Goal: Task Accomplishment & Management: Use online tool/utility

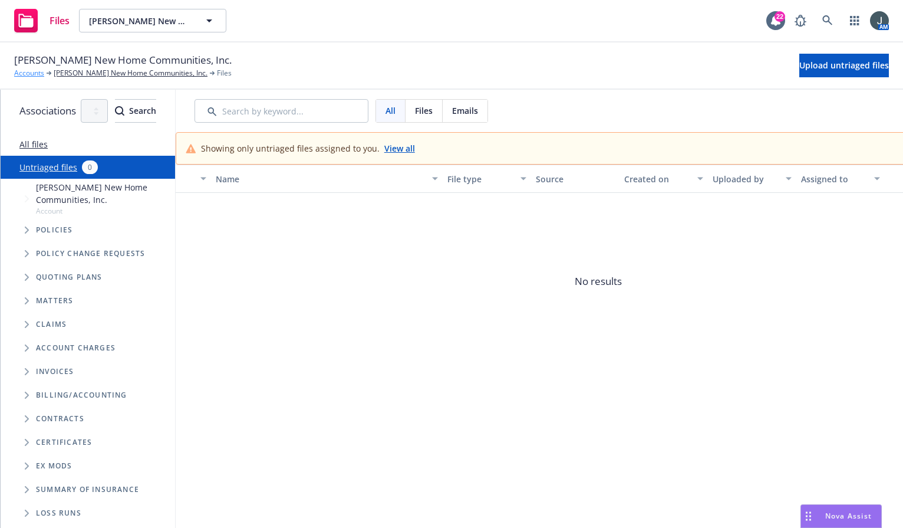
click at [32, 73] on link "Accounts" at bounding box center [29, 73] width 30 height 11
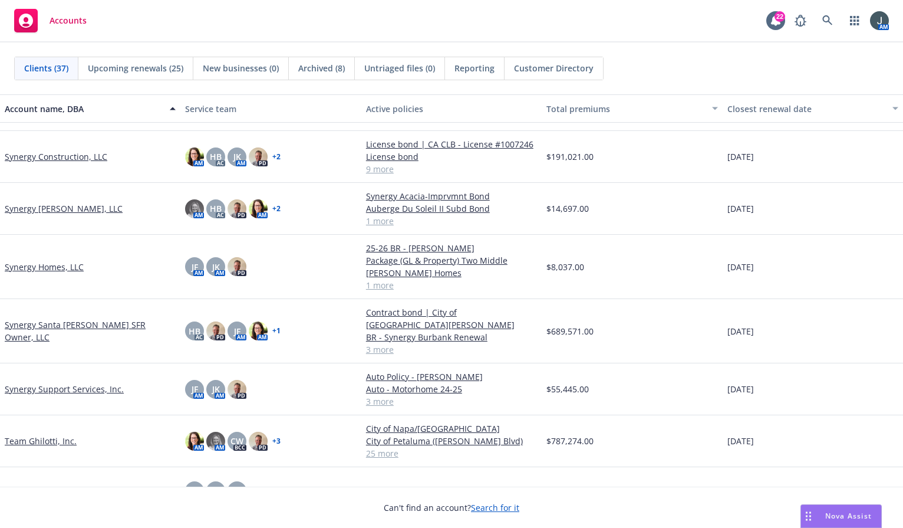
scroll to position [1106, 0]
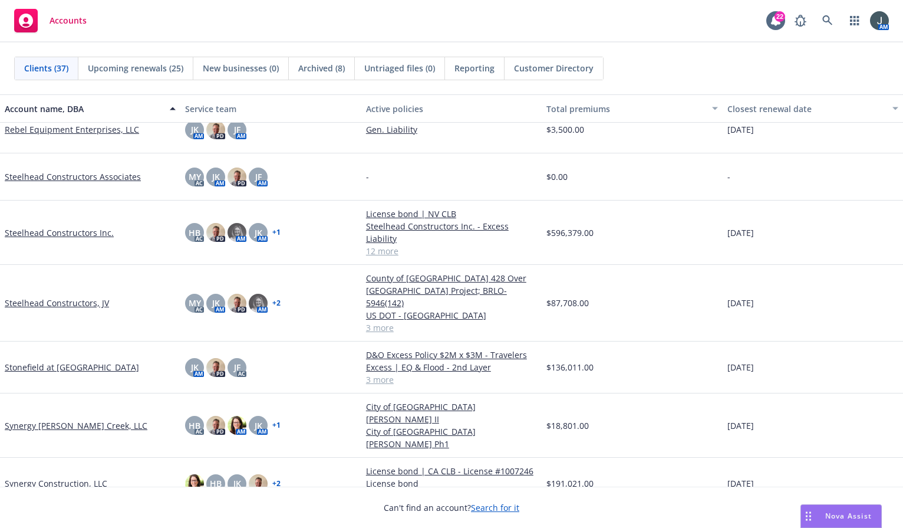
click at [60, 226] on link "Steelhead Constructors Inc." at bounding box center [59, 232] width 109 height 12
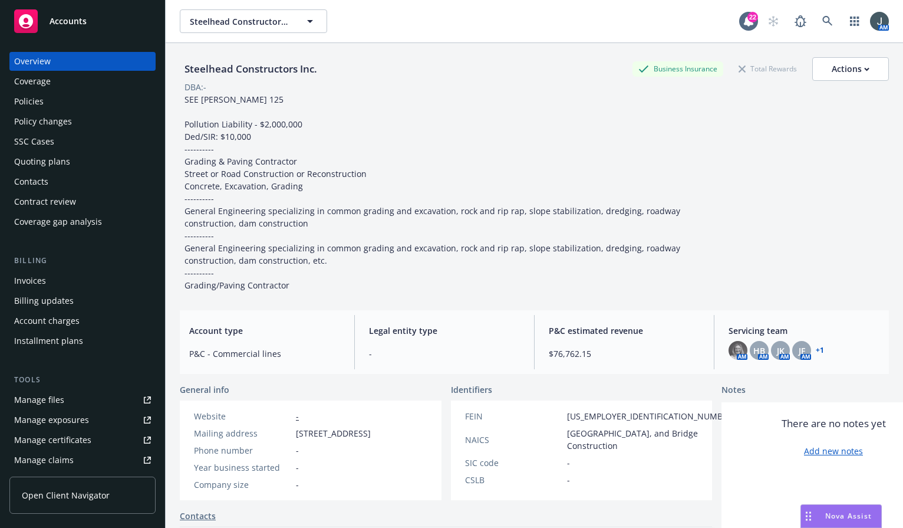
click at [29, 104] on div "Policies" at bounding box center [28, 101] width 29 height 19
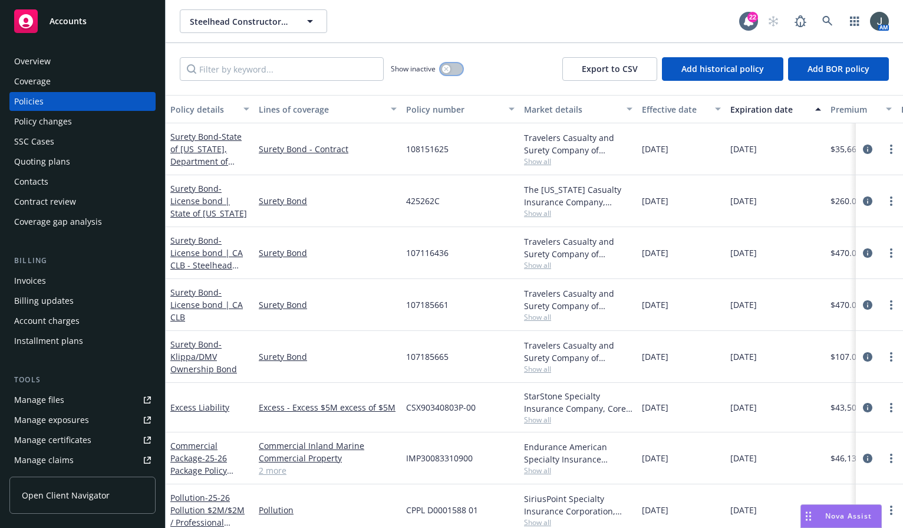
click at [452, 67] on button "button" at bounding box center [451, 69] width 22 height 12
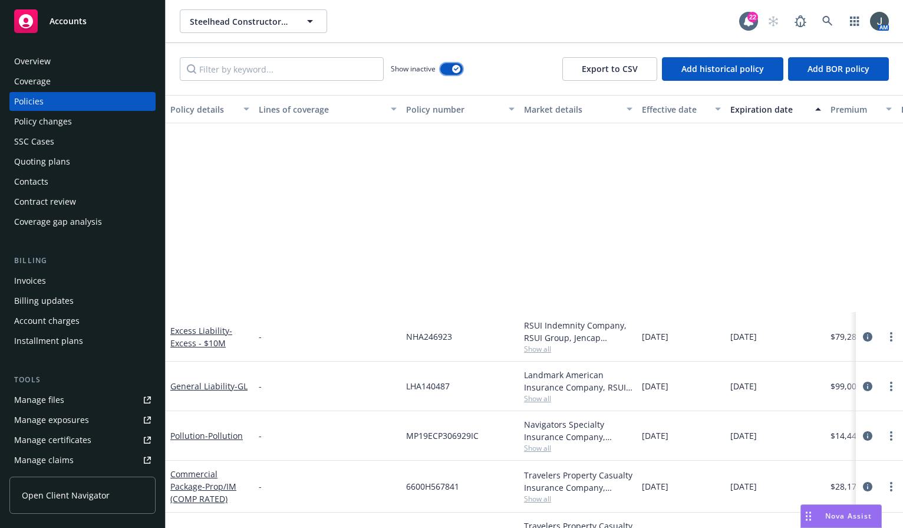
scroll to position [550, 0]
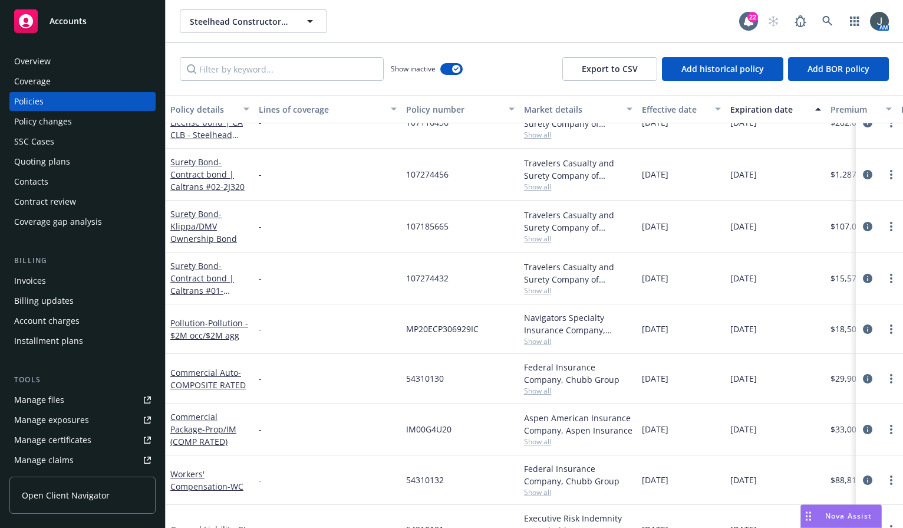
drag, startPoint x: 294, startPoint y: 51, endPoint x: 288, endPoint y: 64, distance: 13.5
click at [293, 51] on div "Show inactive Export to CSV Add historical policy Add BOR policy" at bounding box center [535, 69] width 738 height 52
click at [288, 64] on input "Filter by keyword..." at bounding box center [282, 69] width 204 height 24
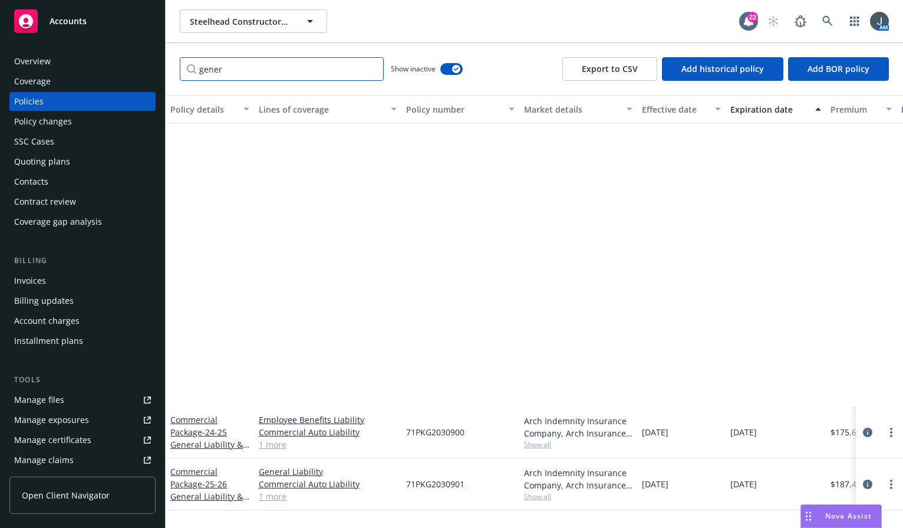
scroll to position [0, 0]
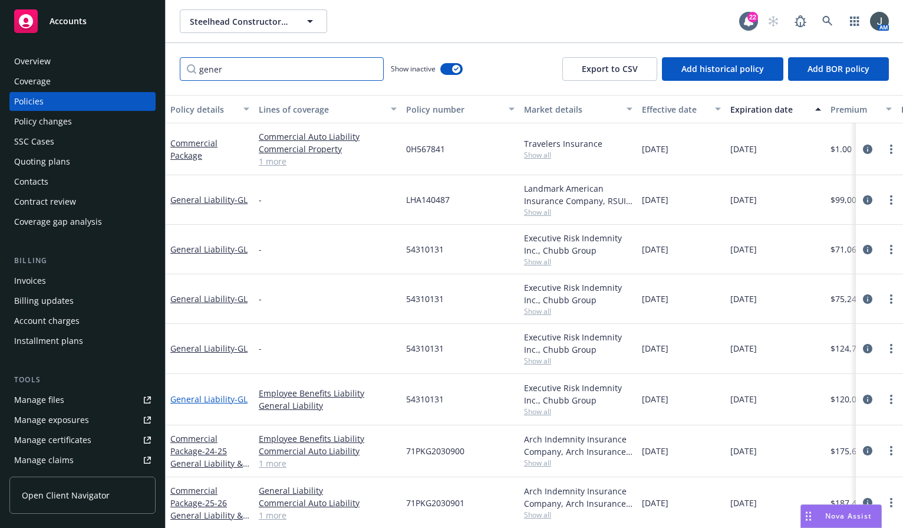
type input "gener"
click at [205, 393] on link "General Liability - GL" at bounding box center [208, 398] width 77 height 11
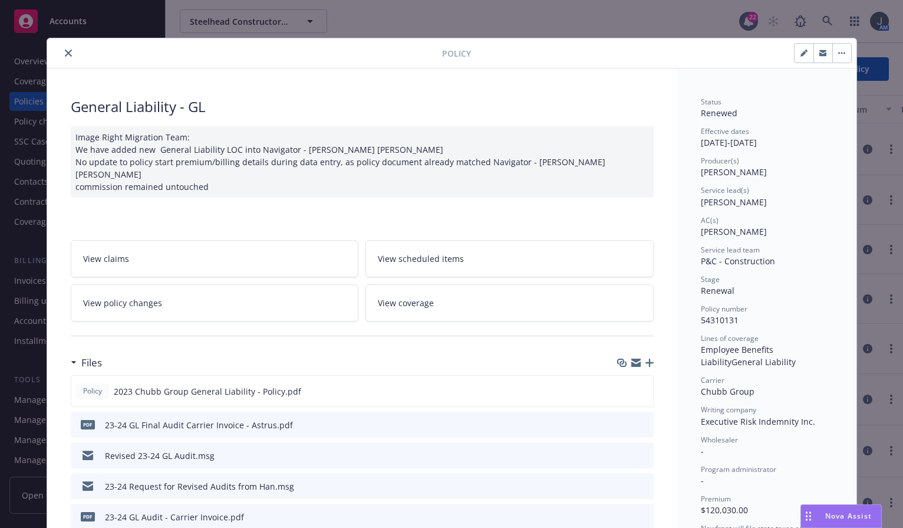
click at [61, 53] on button "close" at bounding box center [68, 53] width 14 height 14
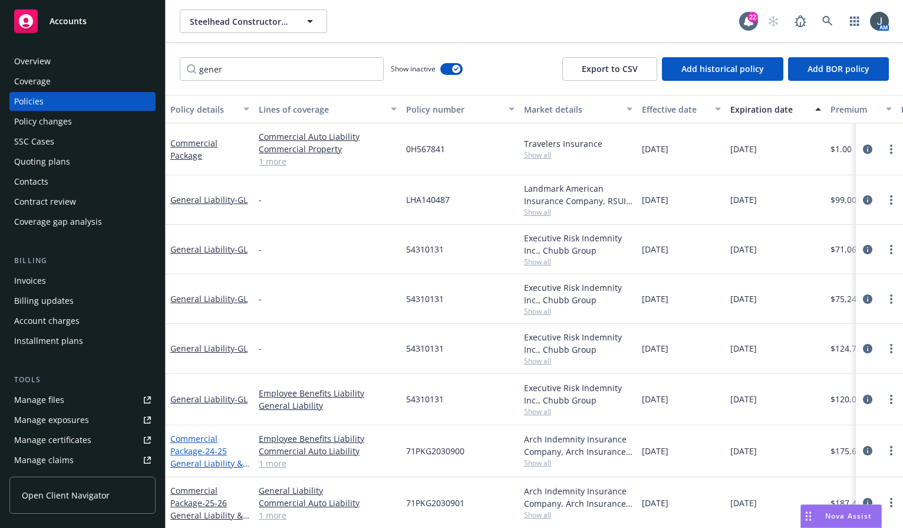
click at [199, 442] on link "Commercial Package - 24-25 General Liability & Auto Liability" at bounding box center [206, 457] width 73 height 48
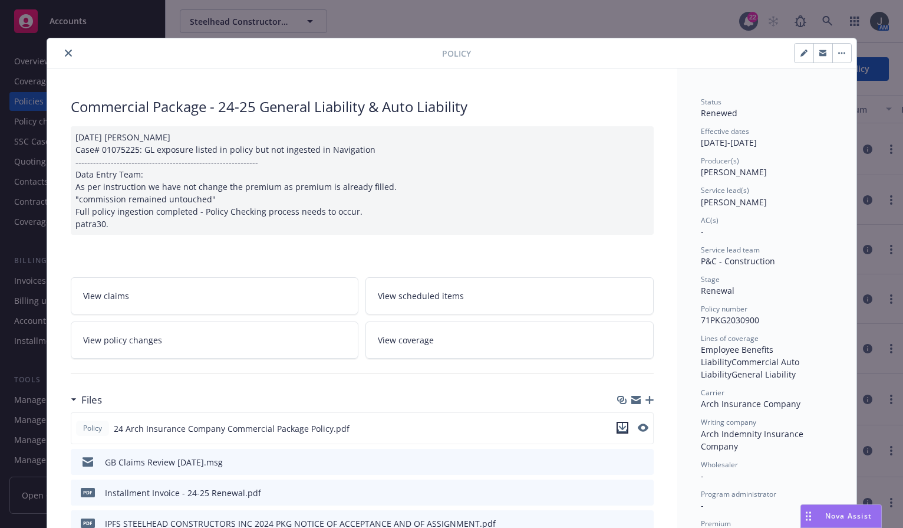
click at [619, 424] on icon "download file" at bounding box center [622, 427] width 9 height 9
click at [61, 52] on button "close" at bounding box center [68, 53] width 14 height 14
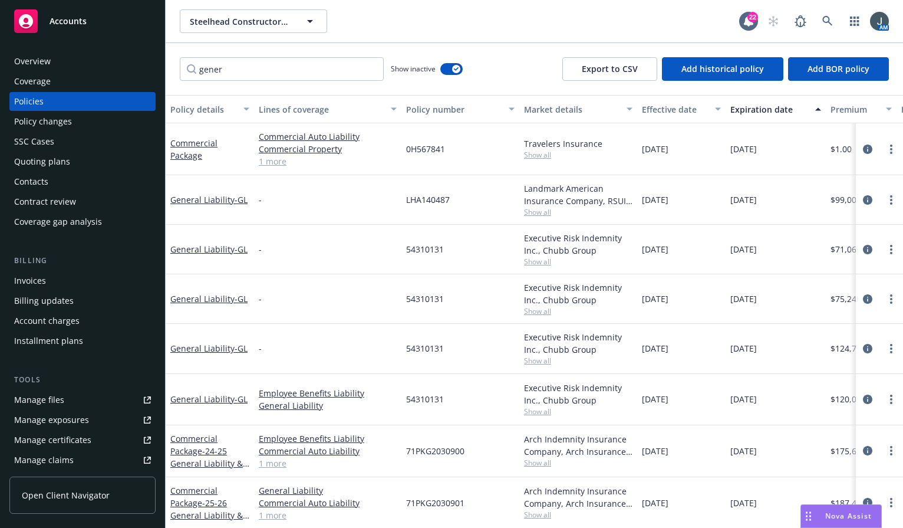
click at [67, 23] on span "Accounts" at bounding box center [68, 21] width 37 height 9
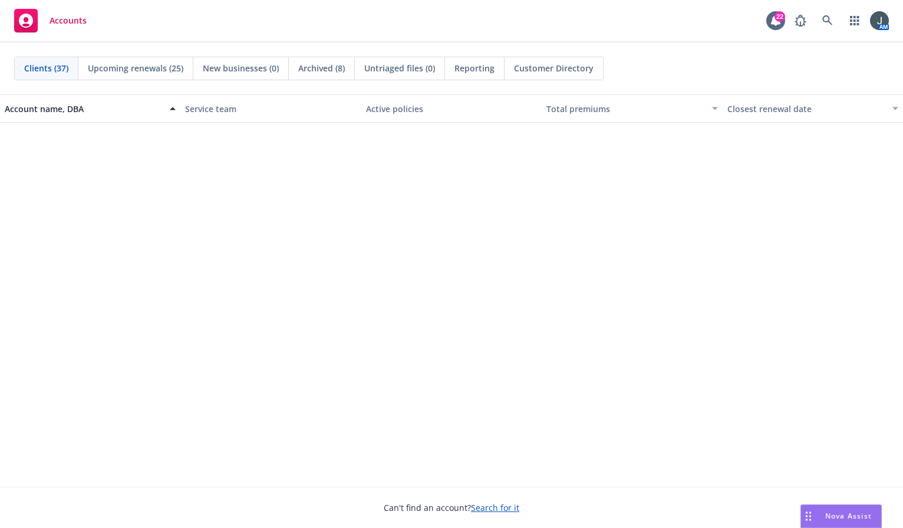
scroll to position [826, 0]
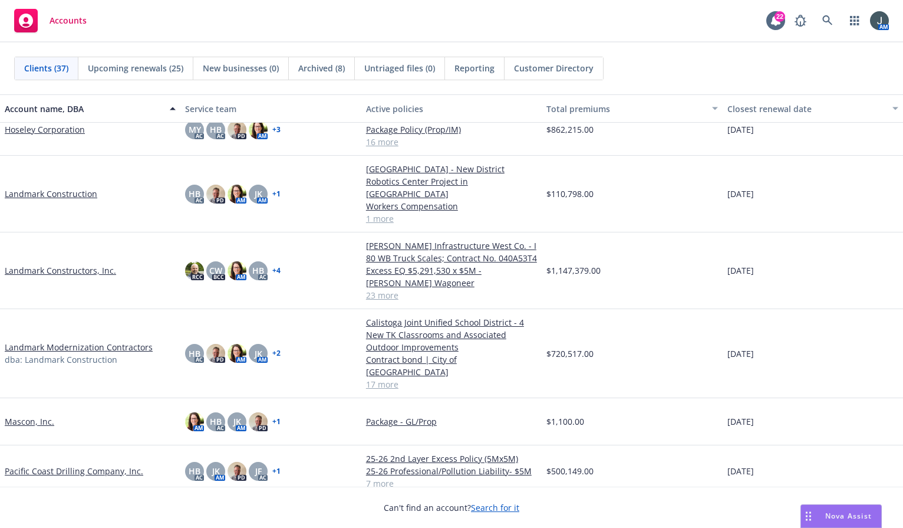
click at [84, 342] on link "Landmark Modernization Contractors" at bounding box center [79, 347] width 148 height 12
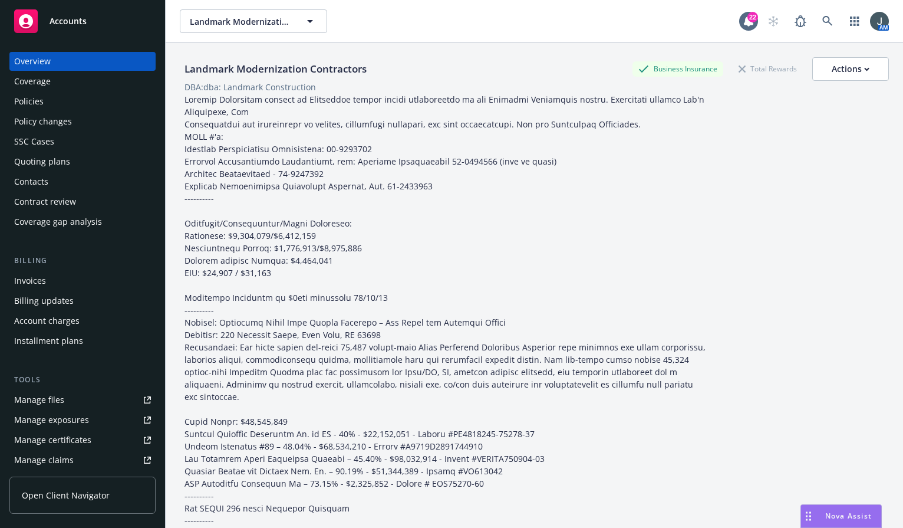
click at [67, 99] on div "Policies" at bounding box center [82, 101] width 137 height 19
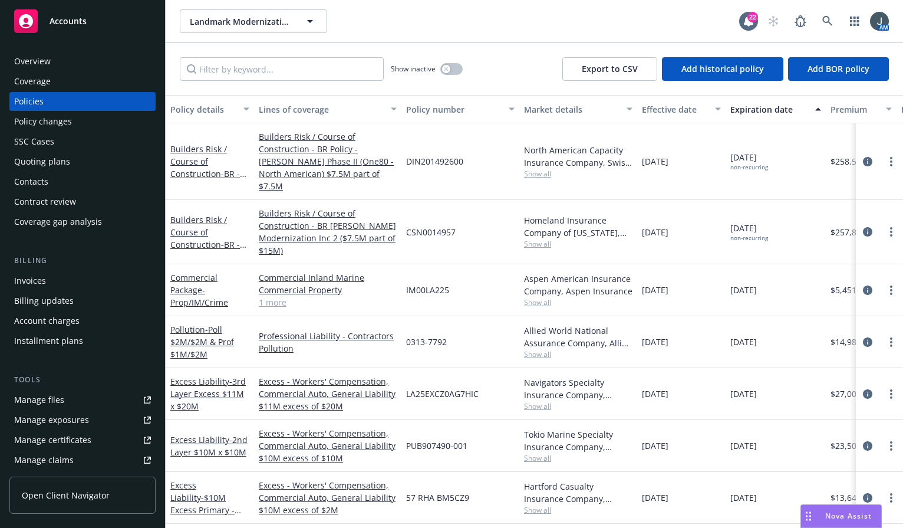
click at [671, 114] on div "Effective date" at bounding box center [675, 109] width 66 height 12
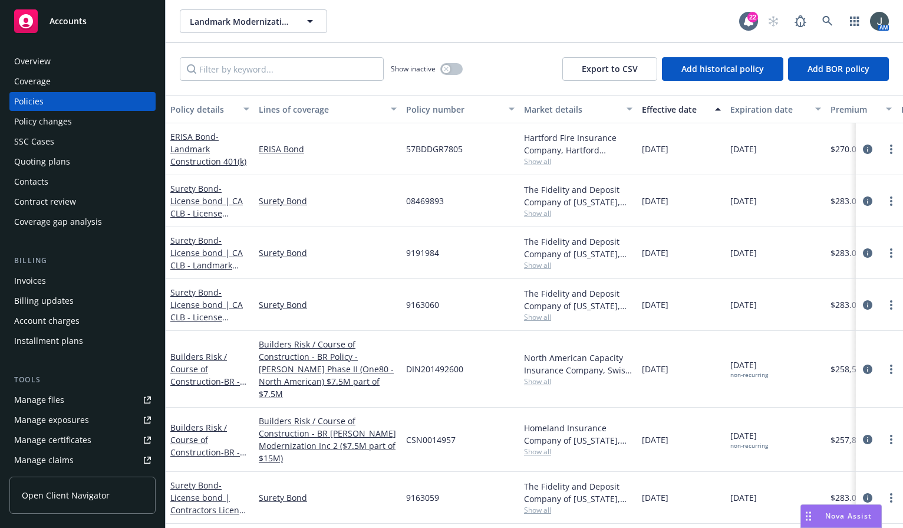
click at [671, 114] on div "Effective date" at bounding box center [675, 109] width 66 height 12
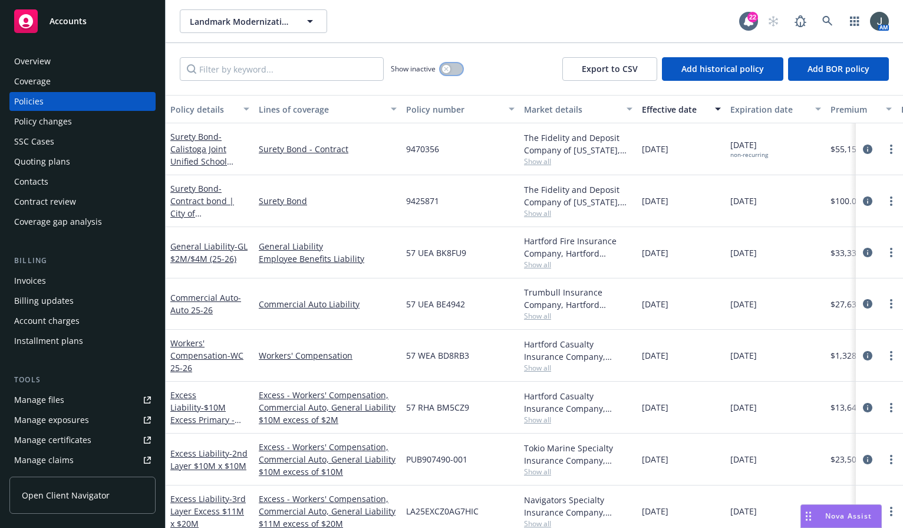
click at [446, 68] on icon "button" at bounding box center [446, 69] width 4 height 4
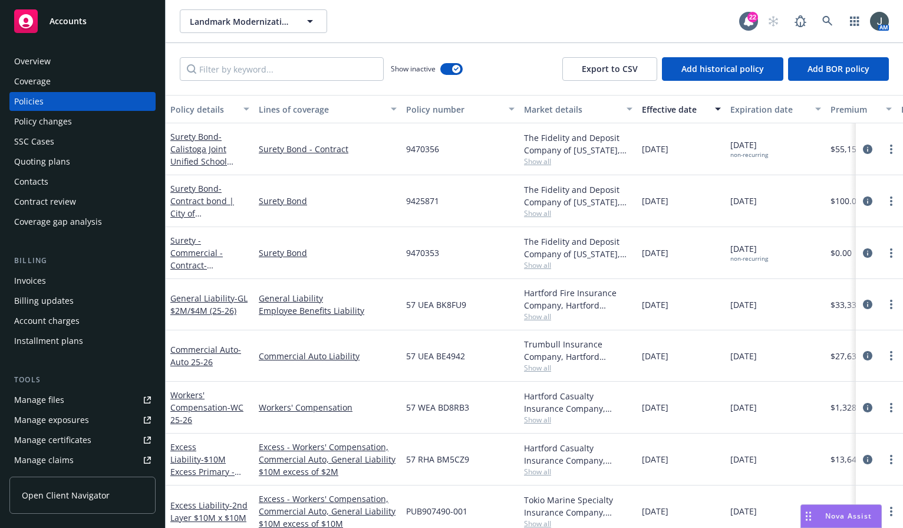
click at [669, 107] on div "Effective date" at bounding box center [675, 109] width 66 height 12
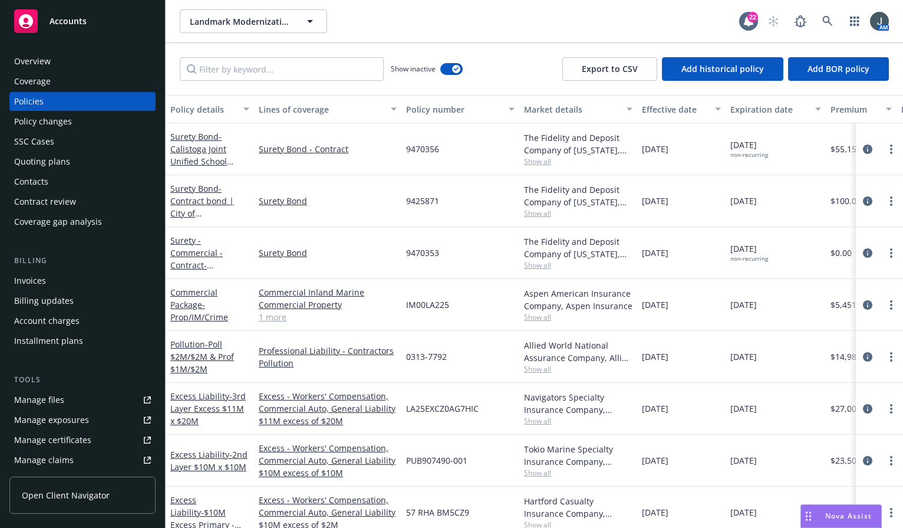
click at [669, 107] on div "Effective date" at bounding box center [675, 109] width 66 height 12
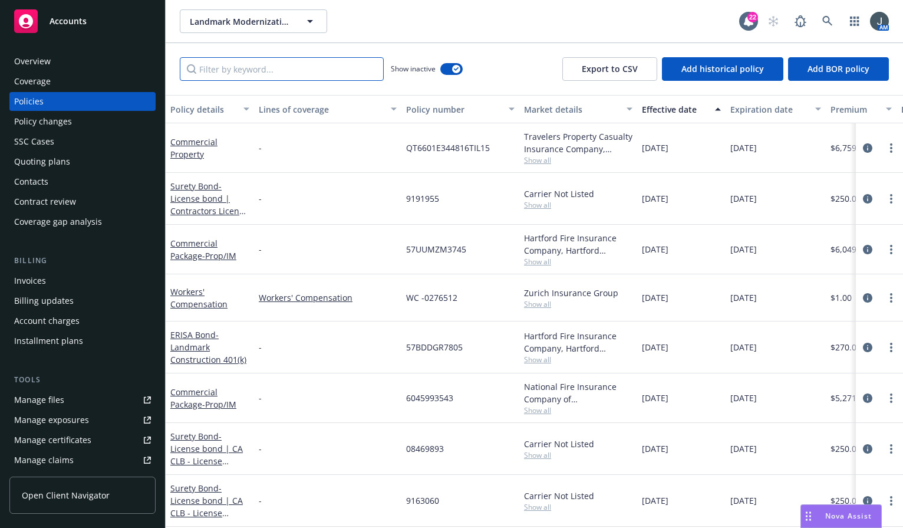
click at [256, 74] on input "Filter by keyword..." at bounding box center [282, 69] width 204 height 24
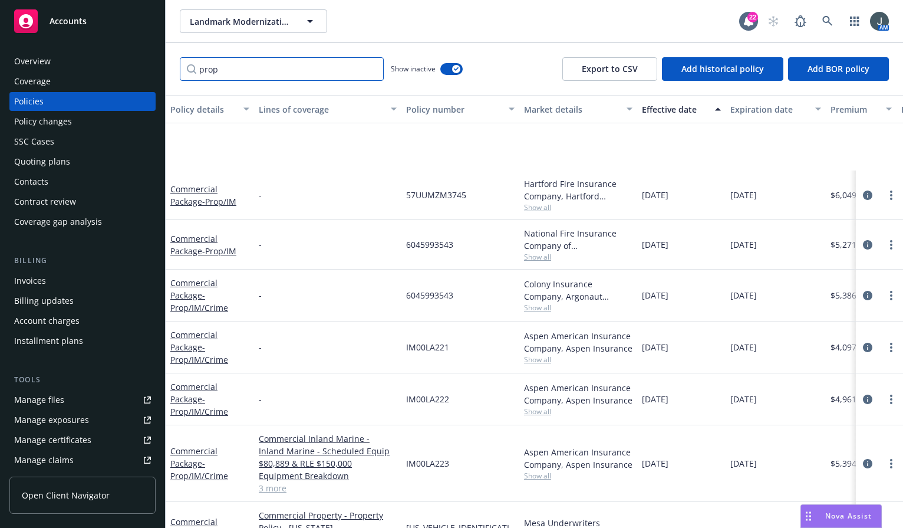
scroll to position [141, 0]
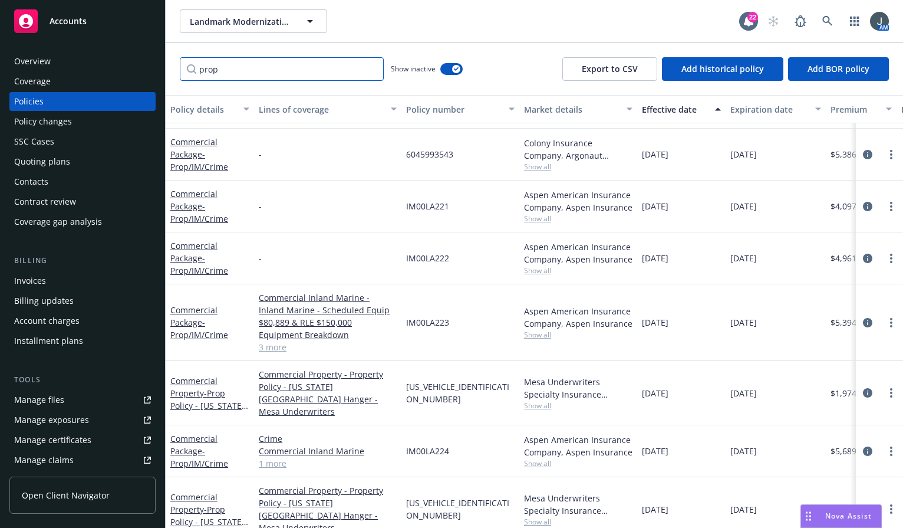
type input "prop"
click at [56, 159] on div "Quoting plans" at bounding box center [42, 161] width 56 height 19
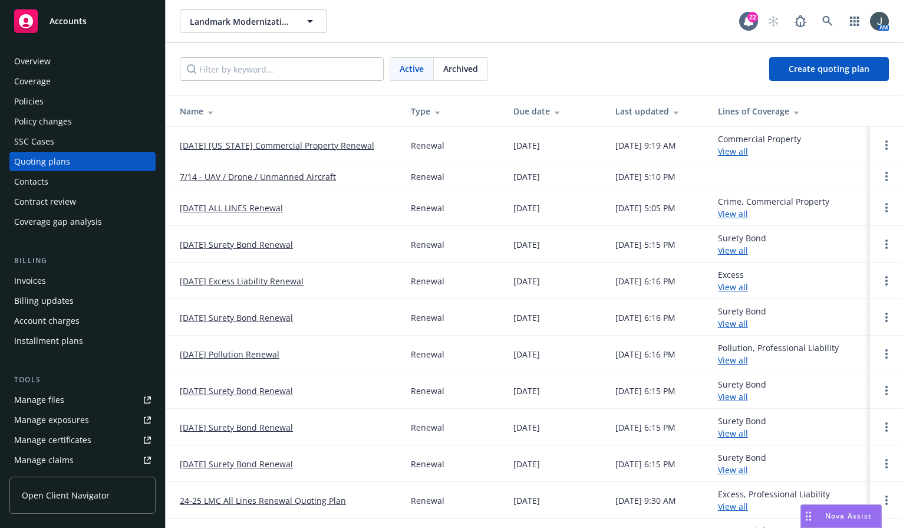
click at [350, 142] on link "08/21/25 Florida Commercial Property Renewal" at bounding box center [277, 145] width 195 height 12
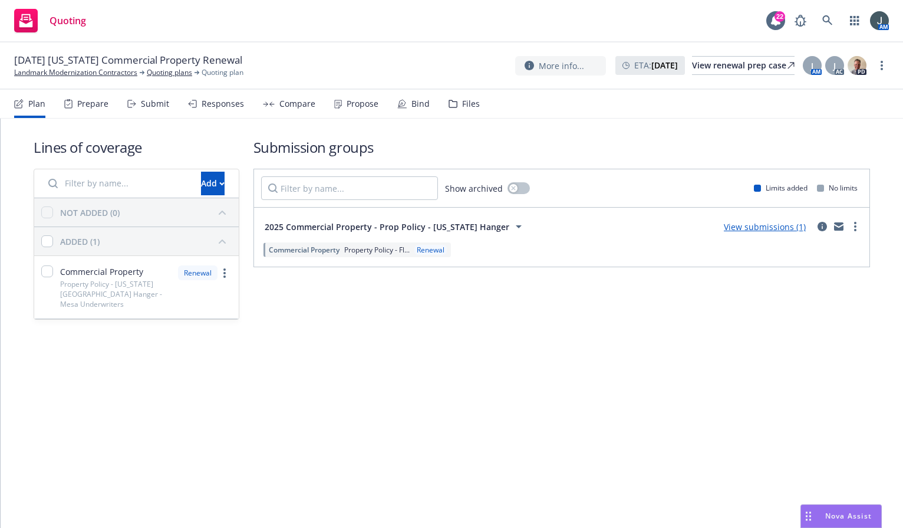
click at [771, 224] on link "View submissions (1)" at bounding box center [765, 226] width 82 height 11
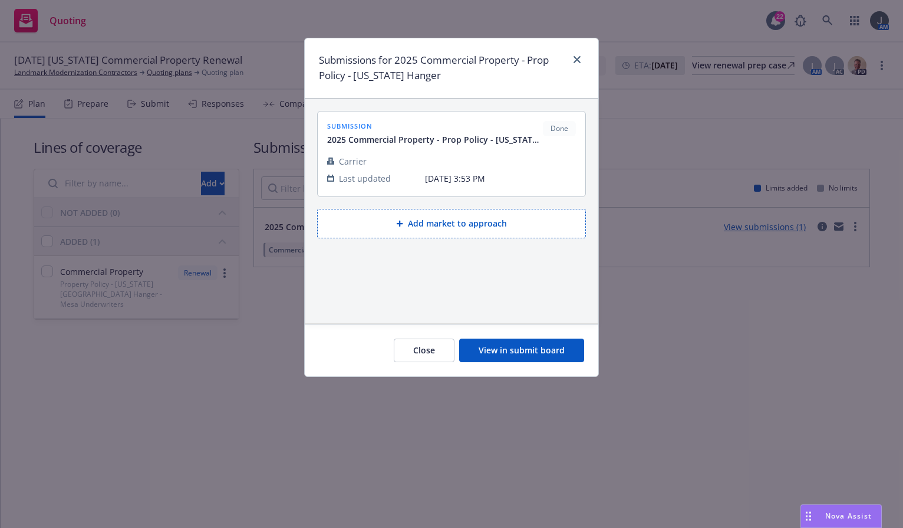
click at [486, 340] on button "View in submit board" at bounding box center [521, 350] width 125 height 24
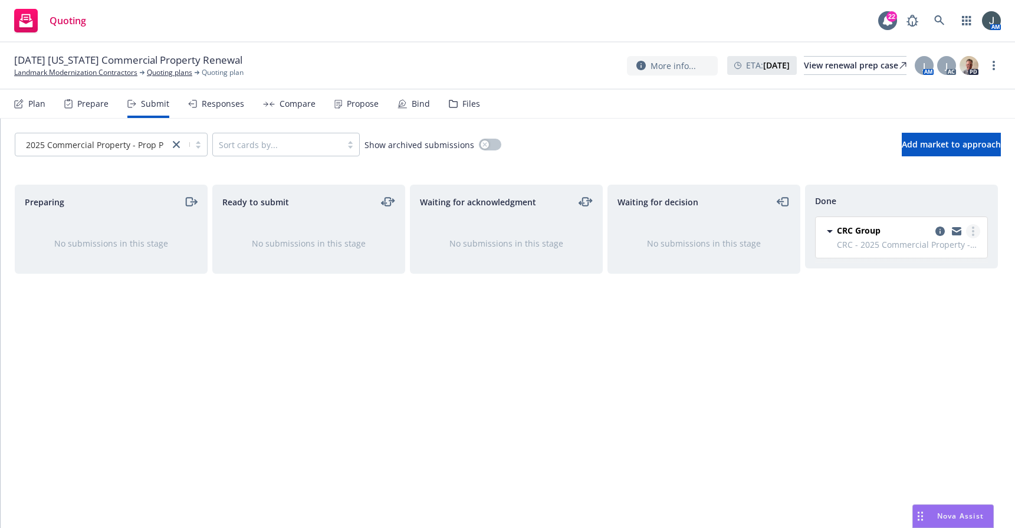
click at [903, 229] on link "more" at bounding box center [973, 231] width 14 height 14
click at [685, 372] on div "Waiting for decision No submissions in this stage" at bounding box center [703, 344] width 193 height 318
click at [160, 73] on link "Quoting plans" at bounding box center [169, 72] width 45 height 11
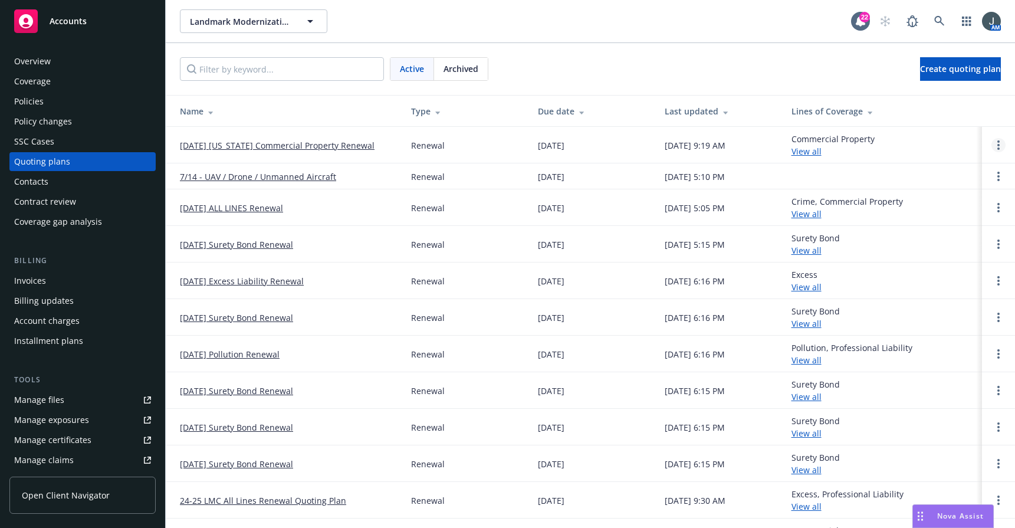
click at [991, 144] on link "Open options" at bounding box center [998, 145] width 14 height 14
click at [321, 147] on link "[DATE] [US_STATE] Commercial Property Renewal" at bounding box center [277, 145] width 195 height 12
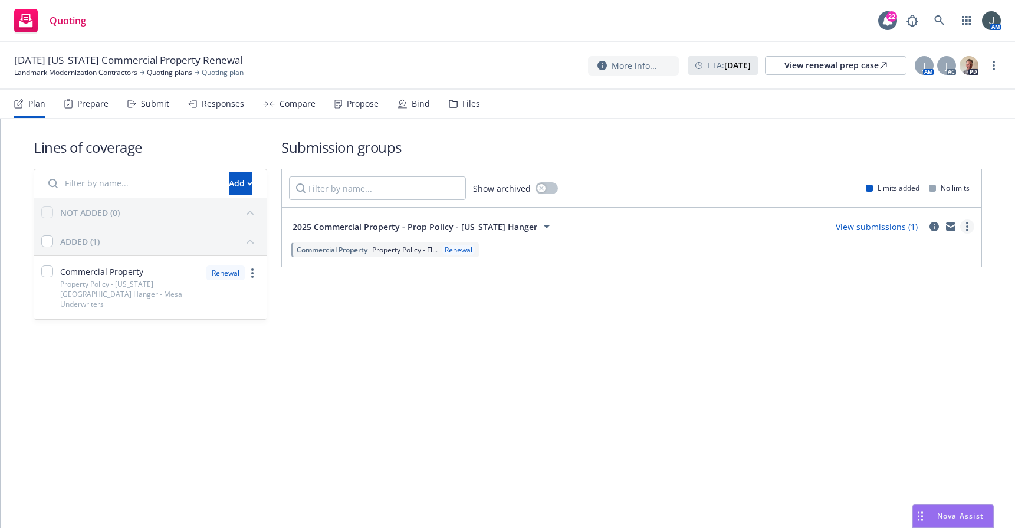
click at [969, 223] on link "more" at bounding box center [967, 226] width 14 height 14
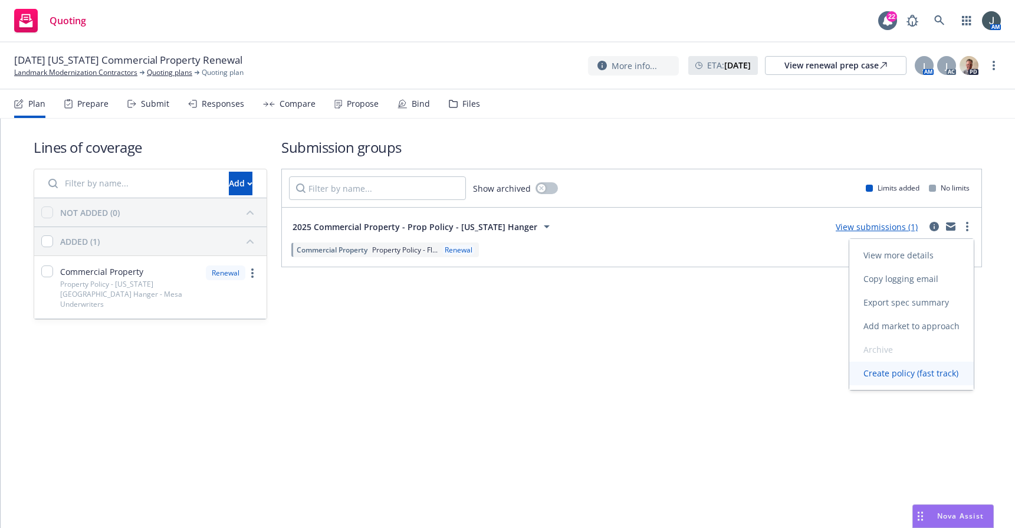
click at [925, 374] on span "Create policy (fast track)" at bounding box center [910, 372] width 123 height 11
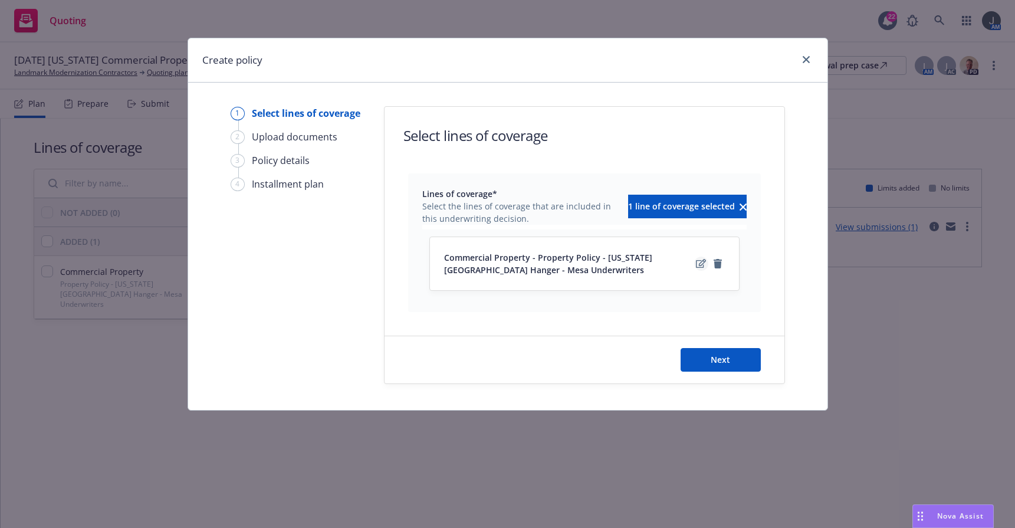
click at [698, 265] on icon "edit" at bounding box center [701, 263] width 10 height 9
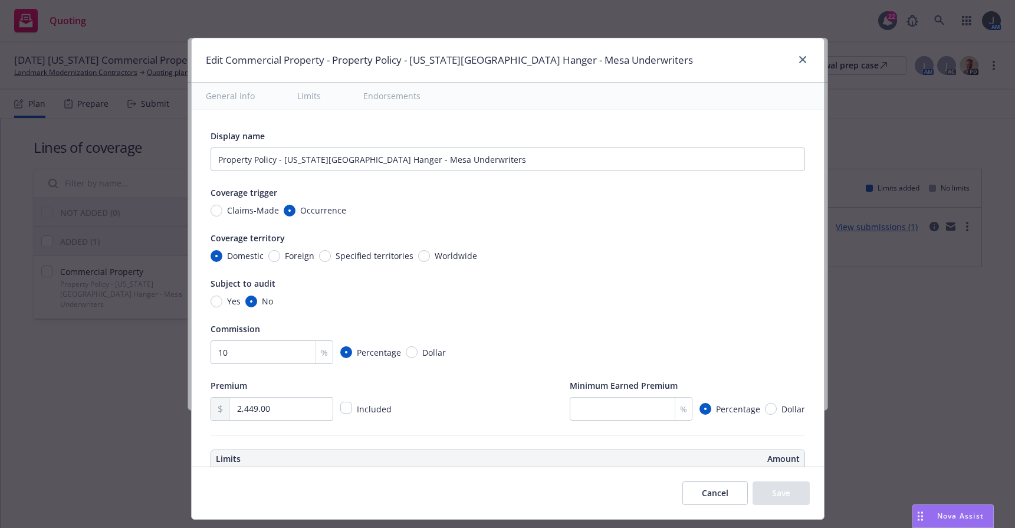
type textarea "x"
click at [291, 412] on input "2,449.00" at bounding box center [281, 408] width 102 height 22
drag, startPoint x: 291, startPoint y: 412, endPoint x: 189, endPoint y: 406, distance: 101.6
type input "2.00"
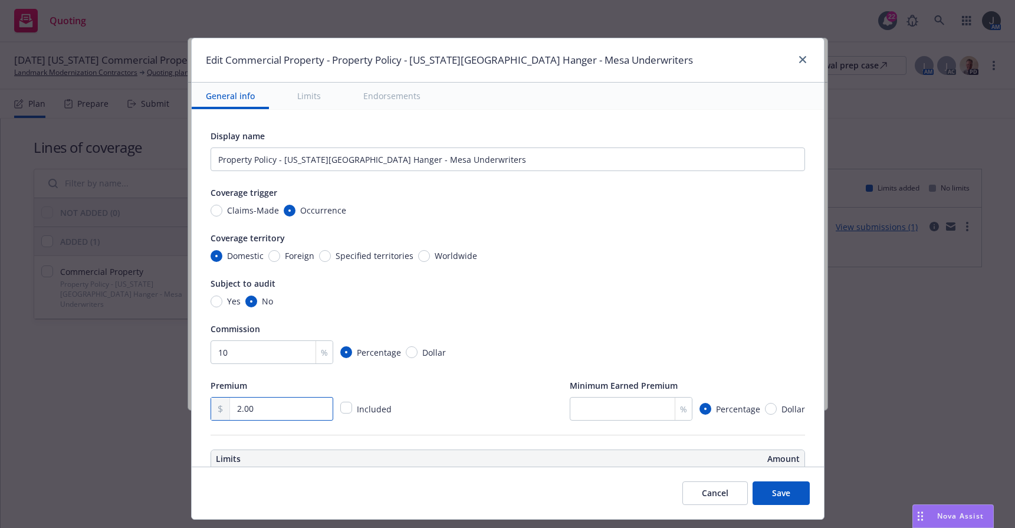
type textarea "x"
type input "24.00"
type textarea "x"
type input "244.00"
type textarea "x"
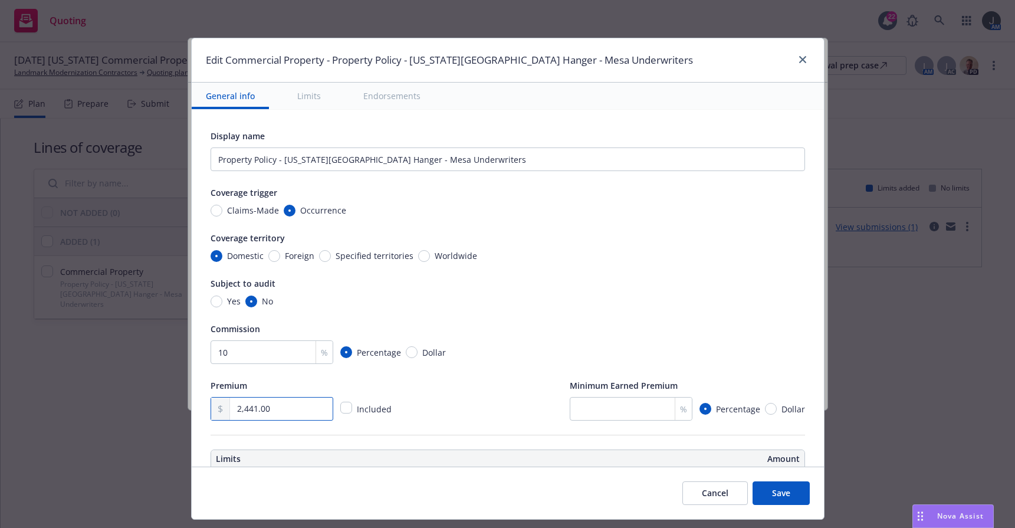
type input "2,441.00"
click at [675, 400] on div "%" at bounding box center [683, 408] width 17 height 22
click at [633, 417] on input "number" at bounding box center [631, 409] width 123 height 24
type textarea "x"
type input "2"
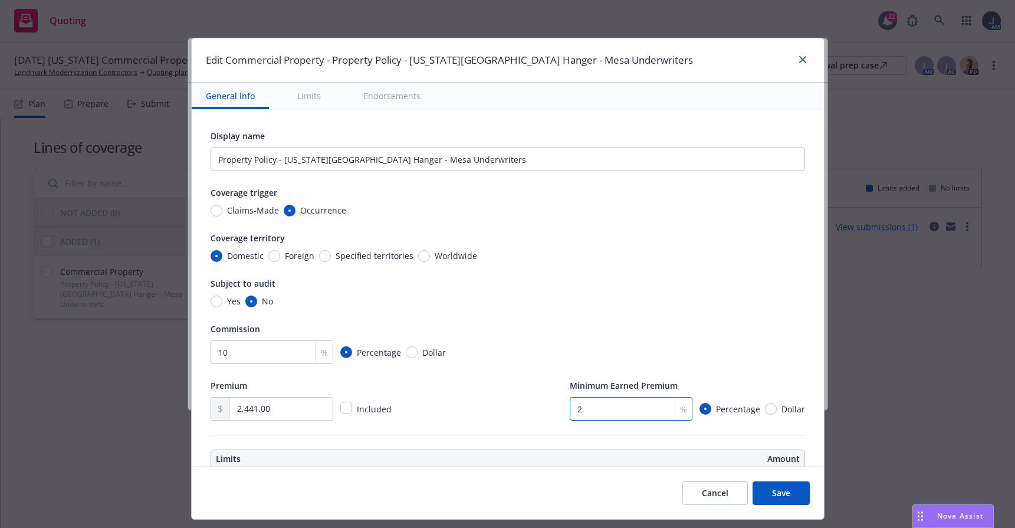
type textarea "x"
type input "25"
type textarea "x"
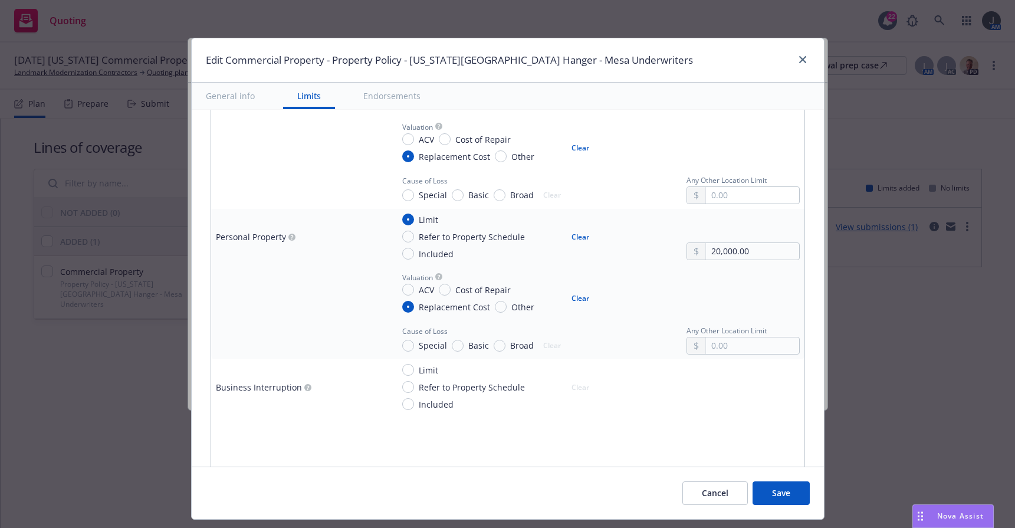
type input "25"
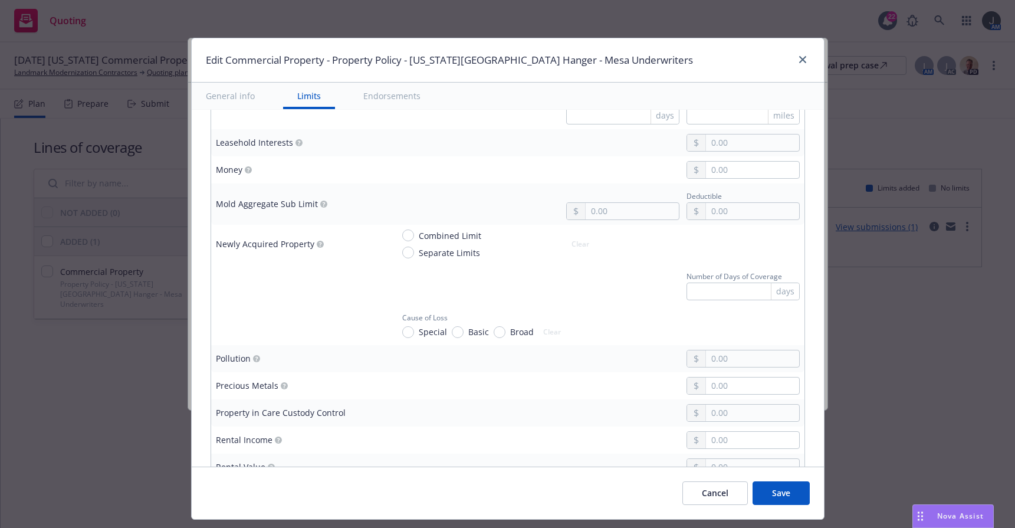
scroll to position [2805, 0]
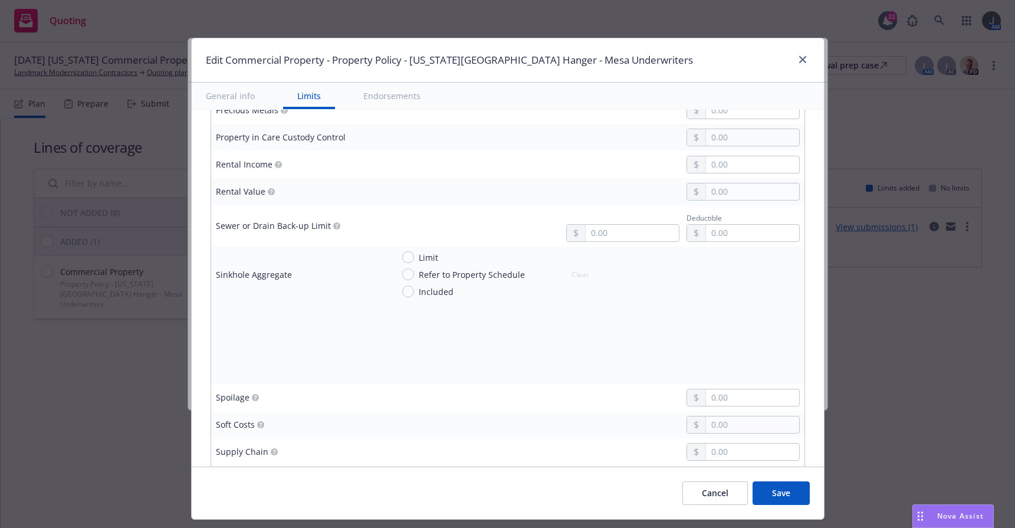
click at [786, 495] on button "Save" at bounding box center [780, 493] width 57 height 24
type textarea "x"
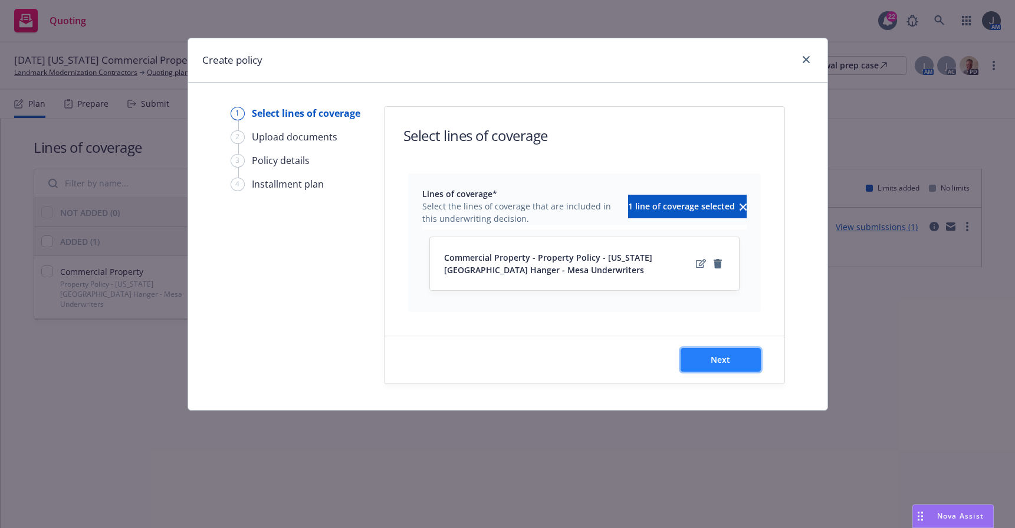
click at [720, 358] on span "Next" at bounding box center [720, 359] width 19 height 11
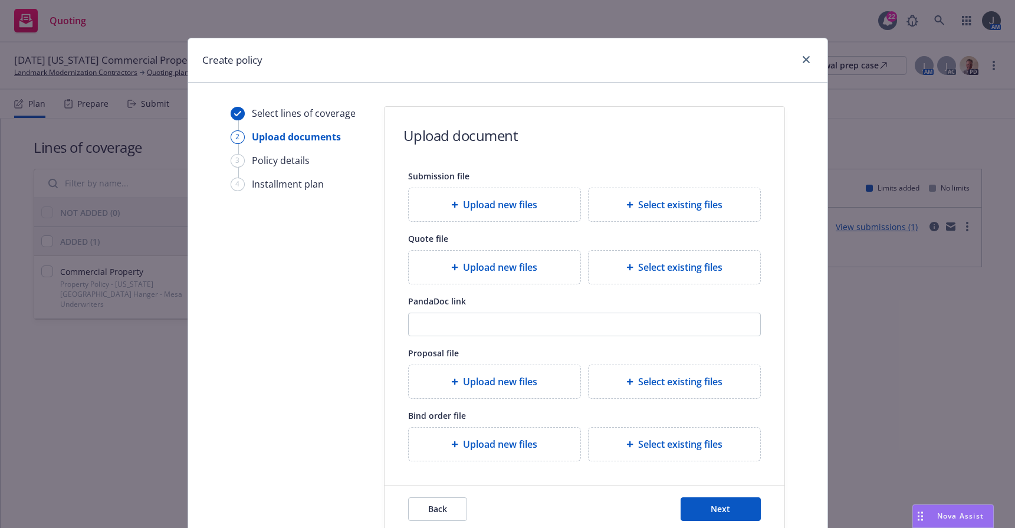
click at [678, 206] on span "Select existing files" at bounding box center [680, 205] width 84 height 14
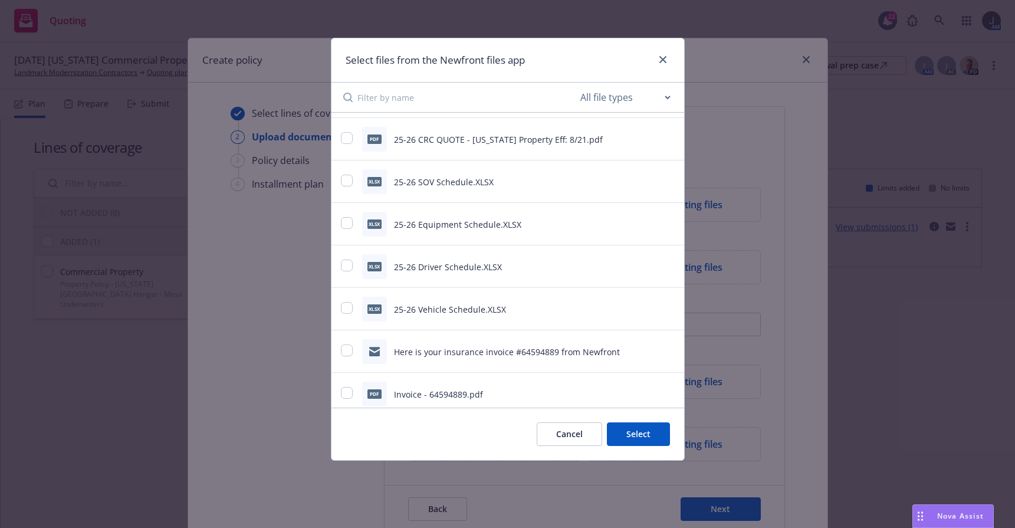
scroll to position [425, 0]
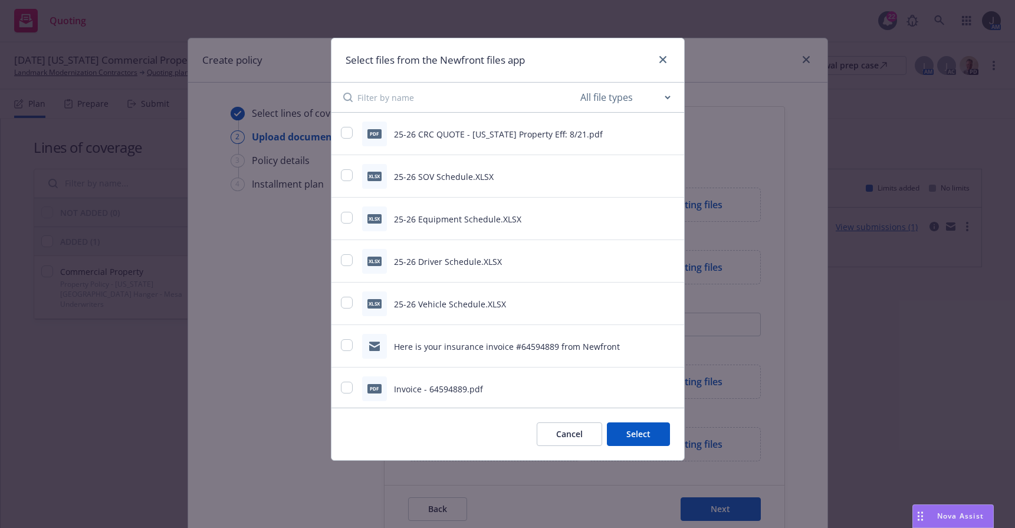
click at [404, 90] on input at bounding box center [467, 97] width 221 height 29
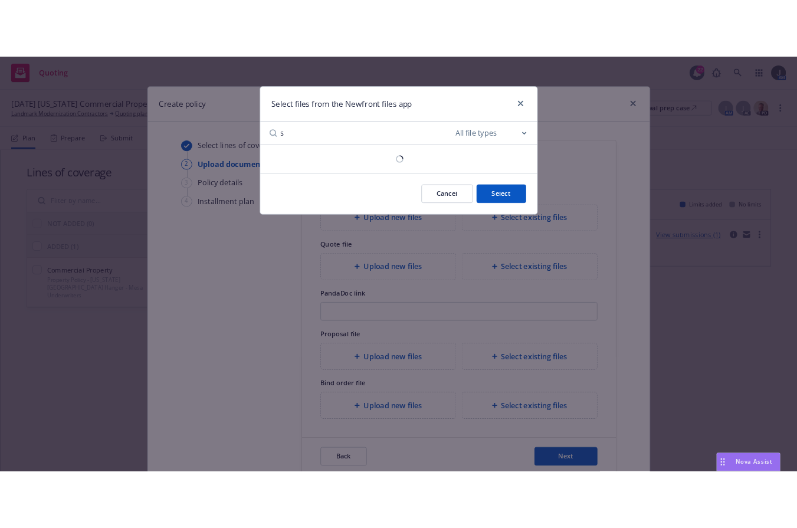
scroll to position [0, 0]
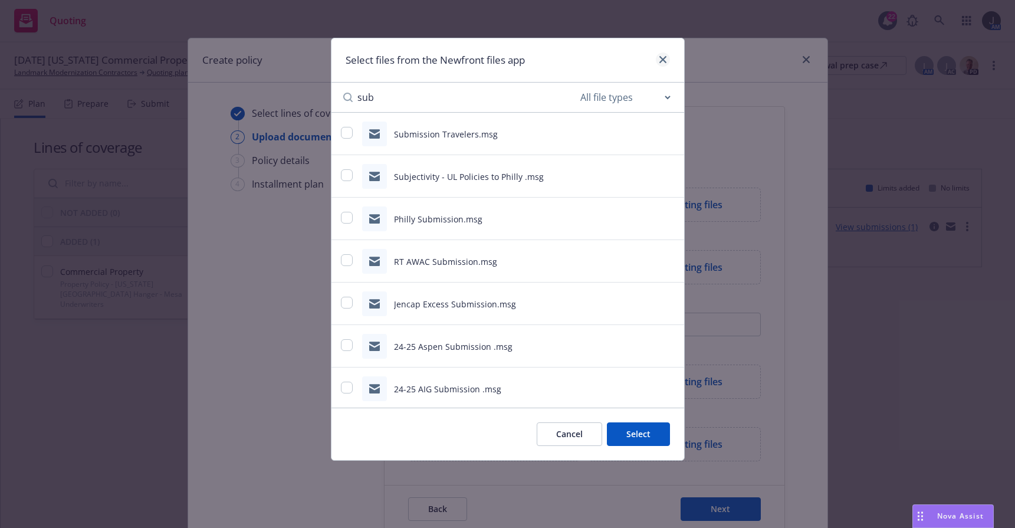
type input "sub"
click at [664, 60] on icon "close" at bounding box center [662, 59] width 7 height 7
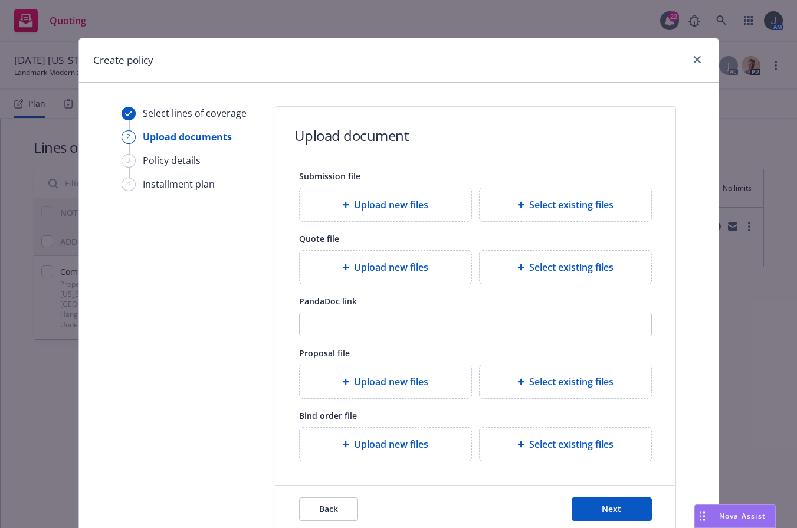
click at [197, 254] on div "Select lines of coverage 2 Upload documents 3 Policy details 4 Installment plan" at bounding box center [186, 319] width 130 height 427
click at [371, 209] on span "Upload new files" at bounding box center [391, 205] width 74 height 14
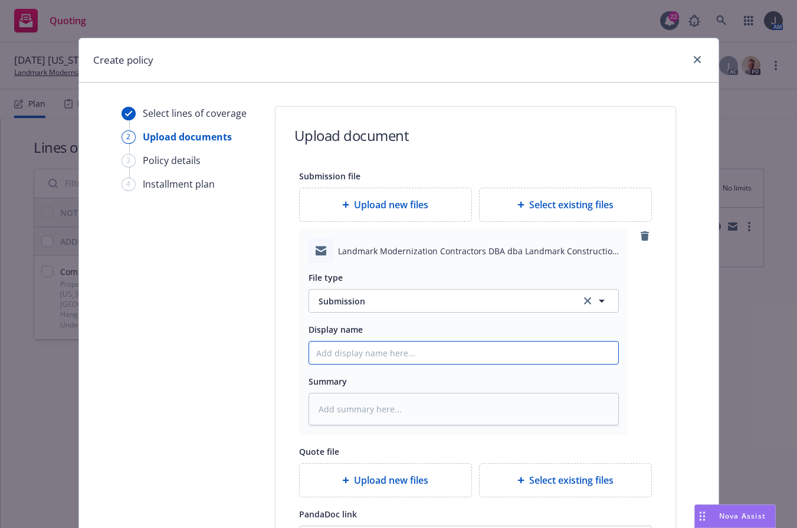
click at [389, 355] on input "Display name" at bounding box center [463, 352] width 309 height 22
type textarea "x"
type input "2"
type textarea "x"
type input "25"
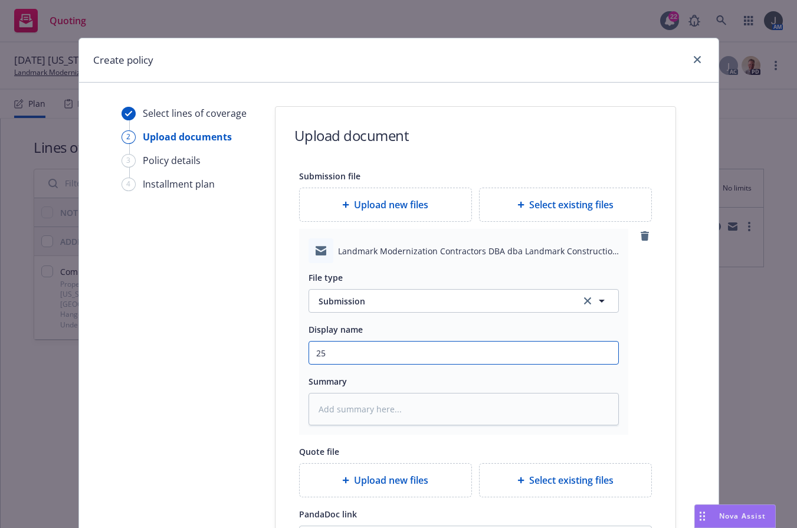
type textarea "x"
type input "25-"
type textarea "x"
type input "25-2"
type textarea "x"
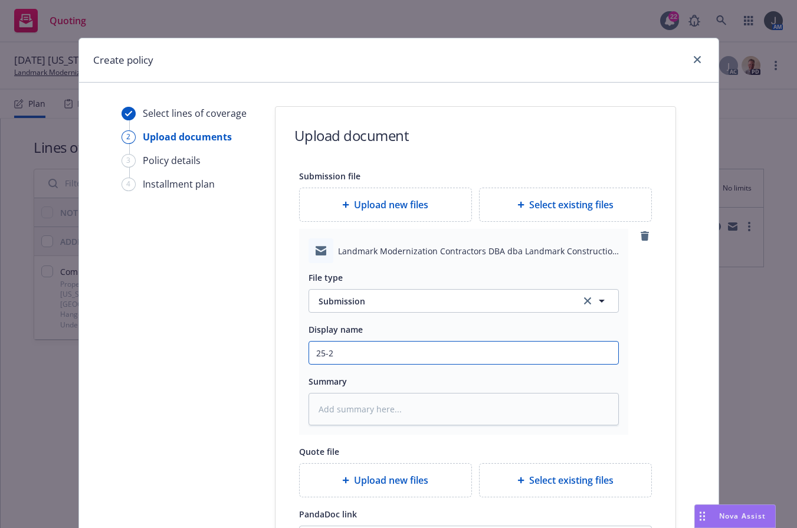
type input "25-26"
type textarea "x"
type input "25-26"
type textarea "x"
type input "25-26 C"
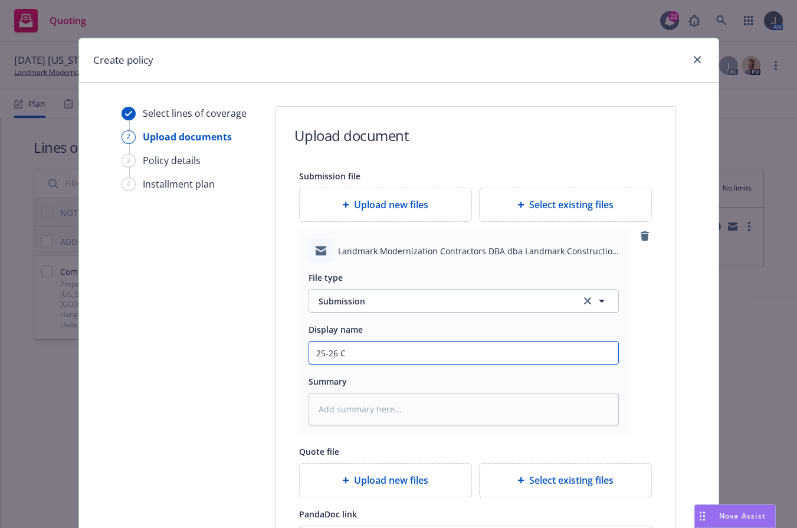
type textarea "x"
type input "25-26 CR"
type textarea "x"
type input "25-26 CRC"
type textarea "x"
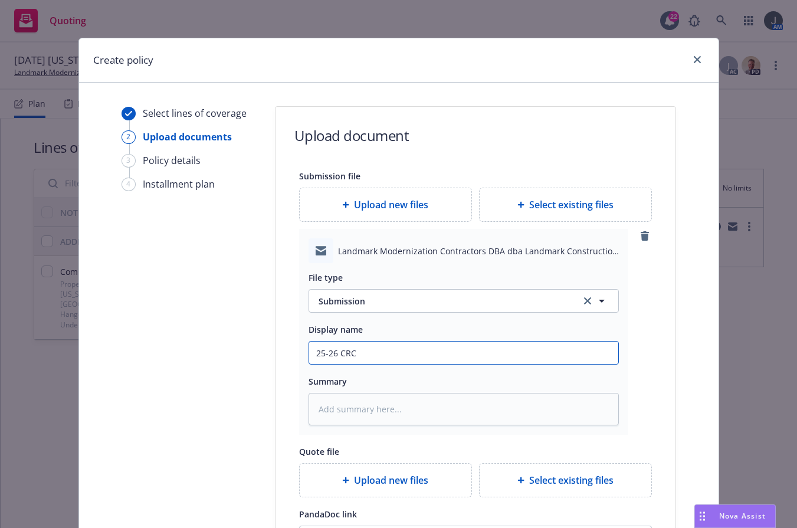
type input "25-26 CRC"
type textarea "x"
type input "25-26 CRC S"
type textarea "x"
type input "25-26 CRC Su"
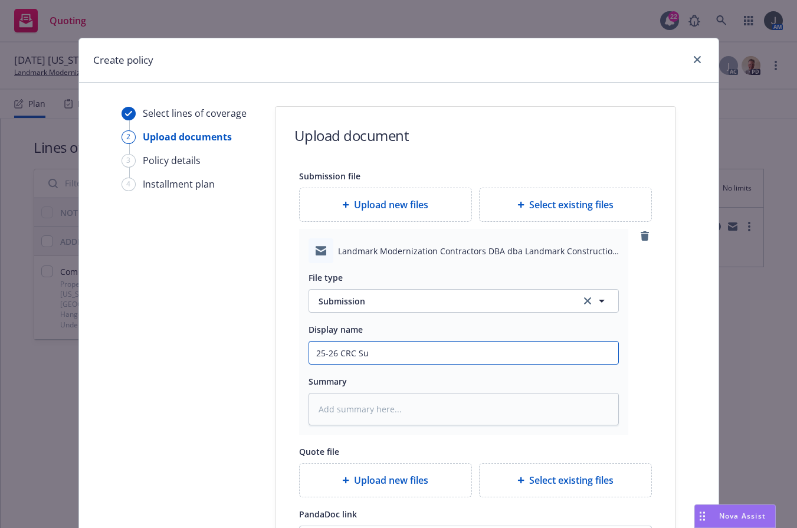
type textarea "x"
type input "25-26 CRC Sub"
type textarea "x"
type input "25-26 CRC Subm"
type textarea "x"
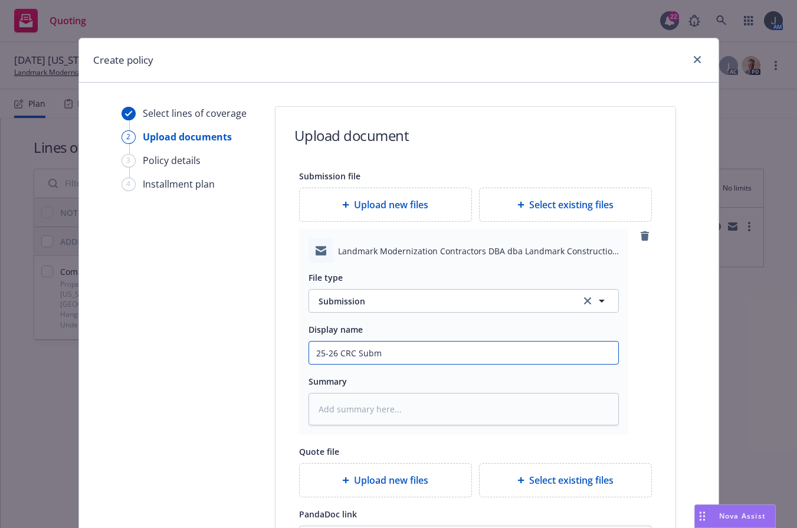
type input "25-26 CRC Subms"
type textarea "x"
type input "25-26 CRC Submss"
type textarea "x"
type input "25-26 CRC Submssi"
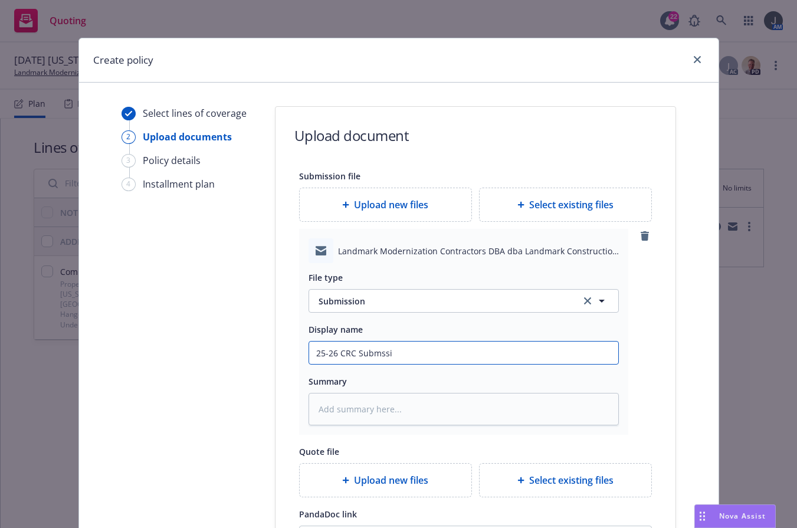
type textarea "x"
type input "25-26 CRC Submssio"
type textarea "x"
type input "25-26 CRC Submssion"
type textarea "x"
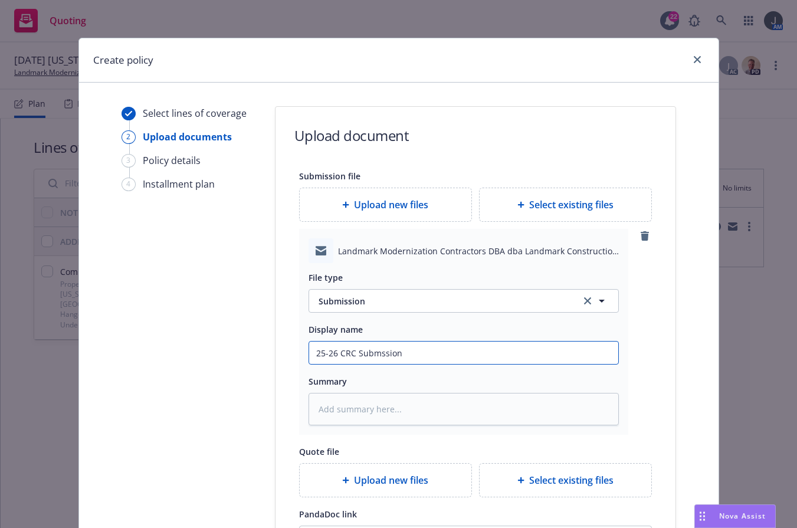
type input "25-26 CRC Submssion"
type textarea "x"
type input "25-26 CRC Submssion -"
type textarea "x"
type input "25-26 CRC Submssion -"
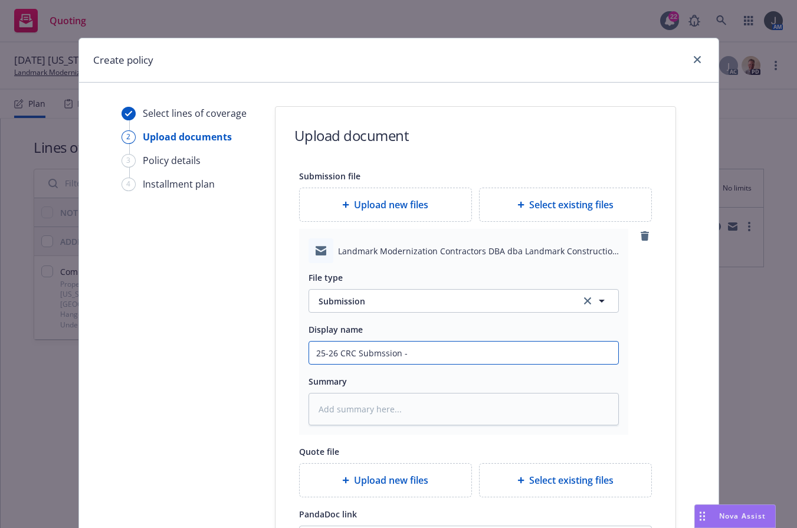
type textarea "x"
type input "25-26 CRC Submssion -"
type textarea "x"
type input "25-26 CRC Submssion"
type textarea "x"
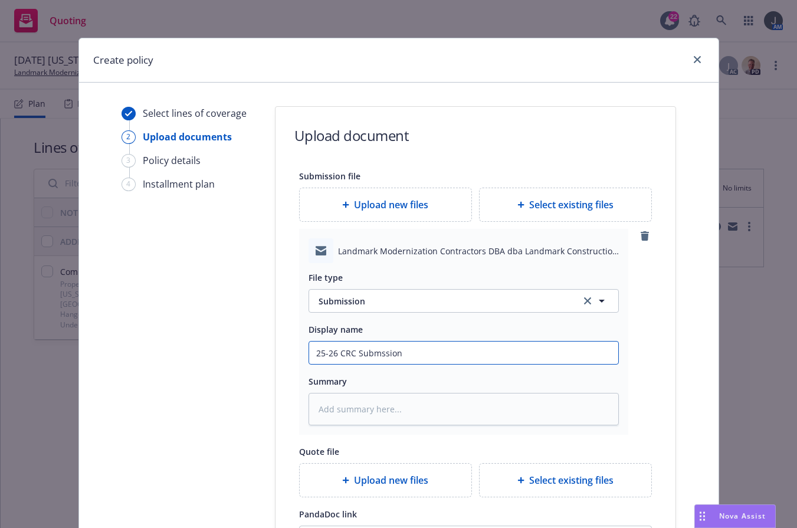
type input "25-26 CRC Submssion"
type textarea "x"
type input "25-26 CRC Submssio"
type textarea "x"
type input "25-26 CRC Submssi"
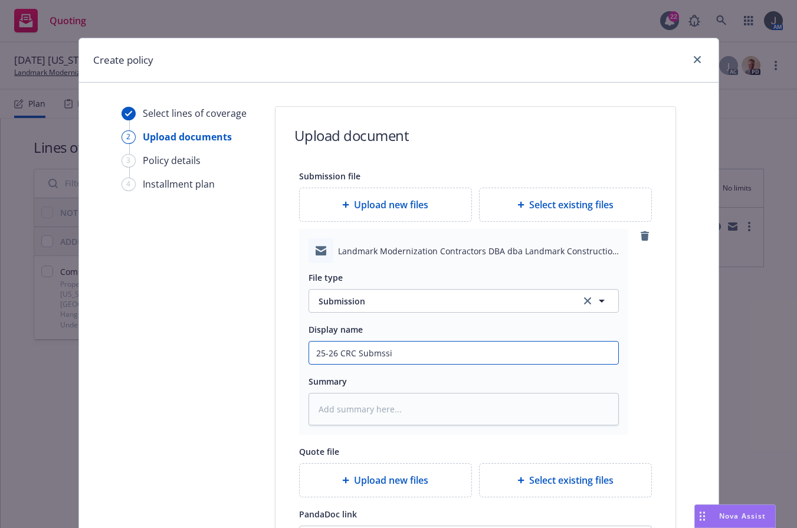
type textarea "x"
type input "25-26 CRC Submss"
type textarea "x"
type input "25-26 CRC Subms"
type textarea "x"
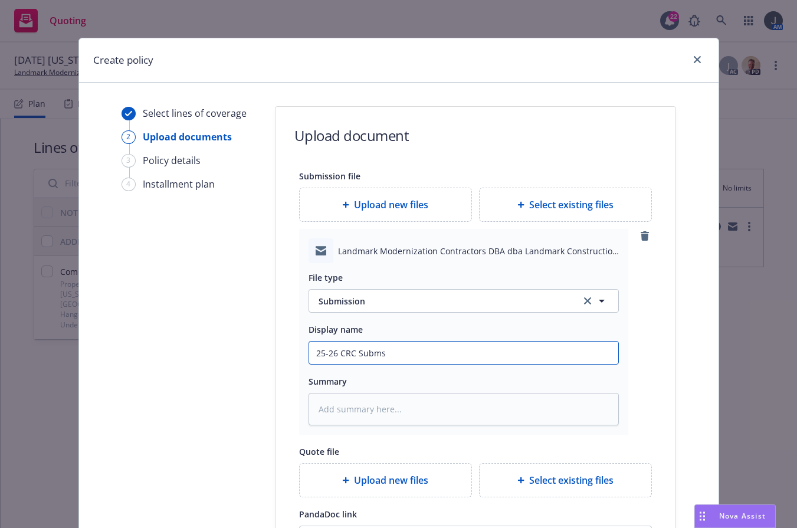
type input "25-26 CRC Subm"
type textarea "x"
type input "25-26 CRC Submi"
type textarea "x"
type input "25-26 CRC Submis"
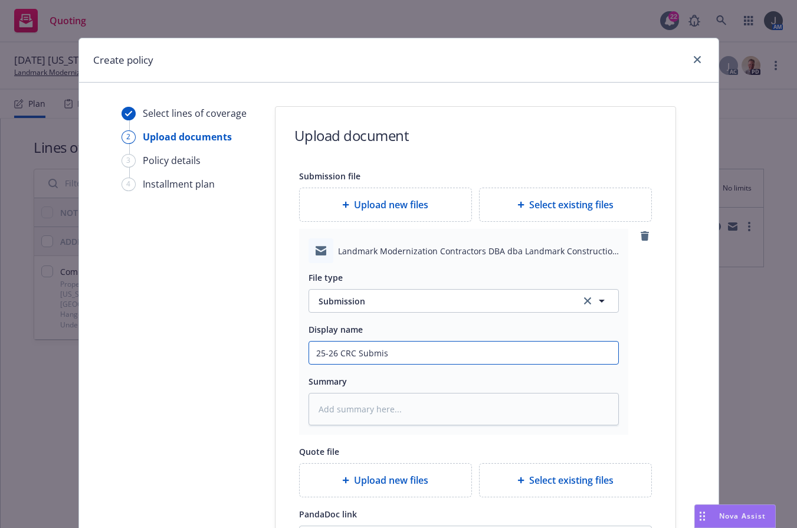
type textarea "x"
type input "25-26 CRC Submiss"
type textarea "x"
type input "25-26 CRC Submissi"
type textarea "x"
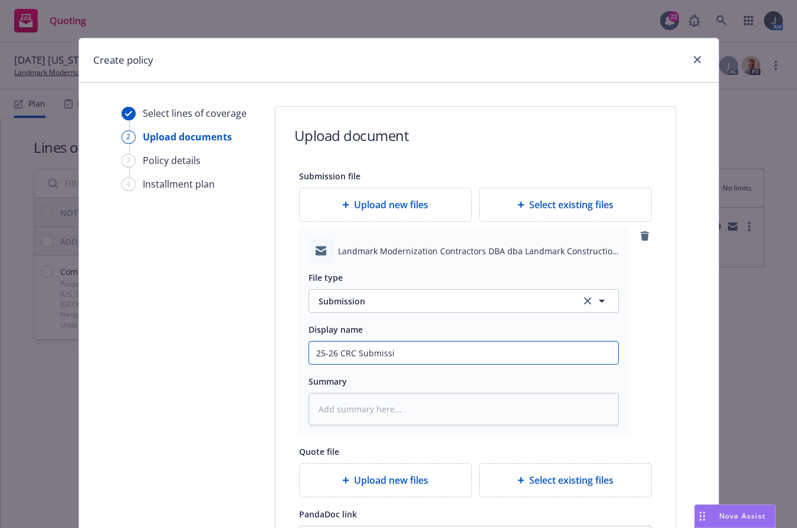
type input "25-26 CRC Submissio"
type textarea "x"
type input "25-26 CRC Submission"
type textarea "x"
type input "25-26 CRC Submission"
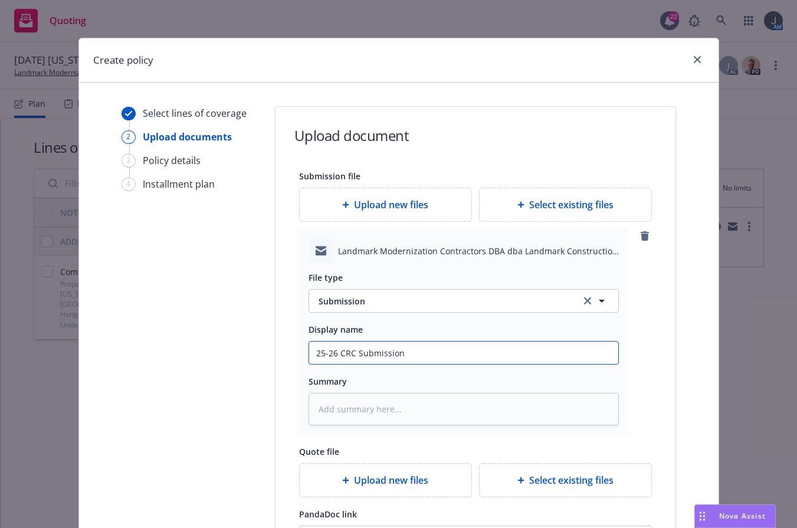
type textarea "x"
type input "25-26 CRC Submission -"
type textarea "x"
type input "25-26 CRC Submission -"
type textarea "x"
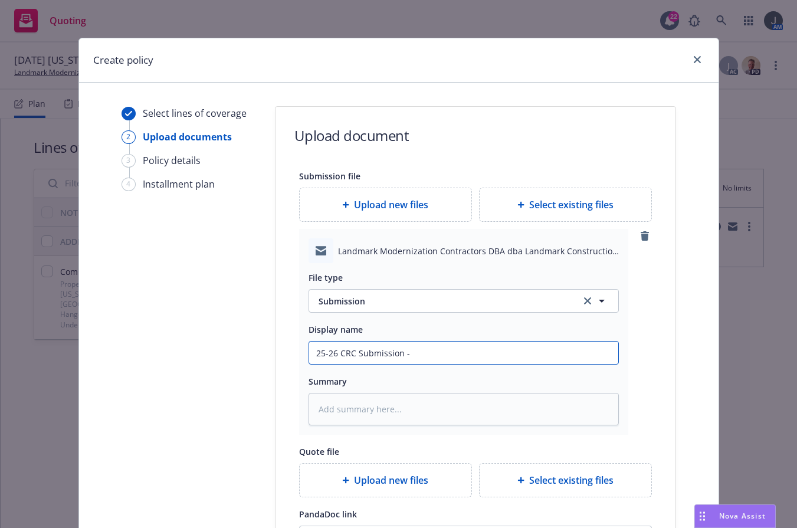
type input "25-26 CRC Submission - 8"
type textarea "x"
type input "25-26 CRC Submission - 8/"
type textarea "x"
type input "25-26 CRC Submission - 8/2"
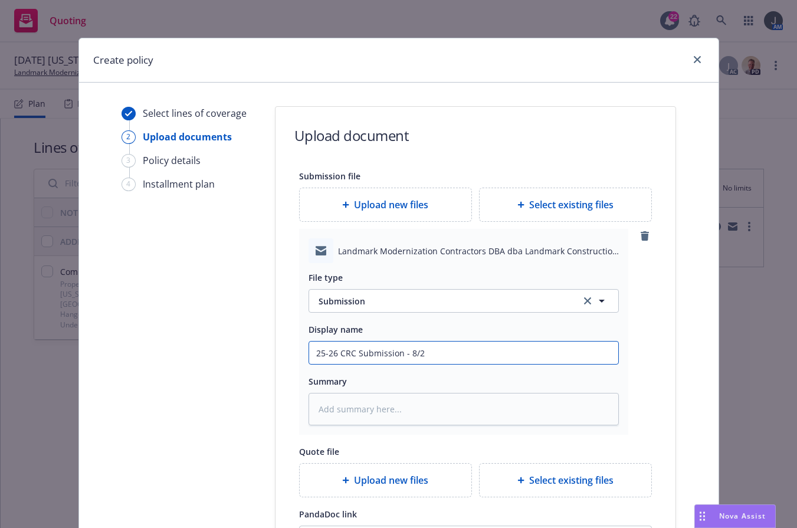
type textarea "x"
type input "25-26 CRC Submission - 8/21"
type textarea "x"
type input "25-26 CRC Submission - 8/21/"
type textarea "x"
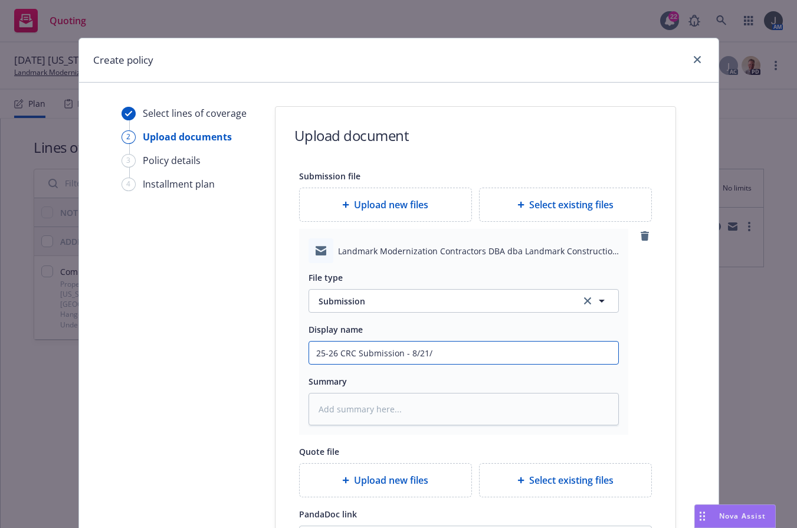
type input "25-26 CRC Submission - 8/21/2"
type textarea "x"
type input "25-26 CRC Submission - 8/21/25"
type textarea "x"
type input "25-26 CRC Submission - 8/21/25"
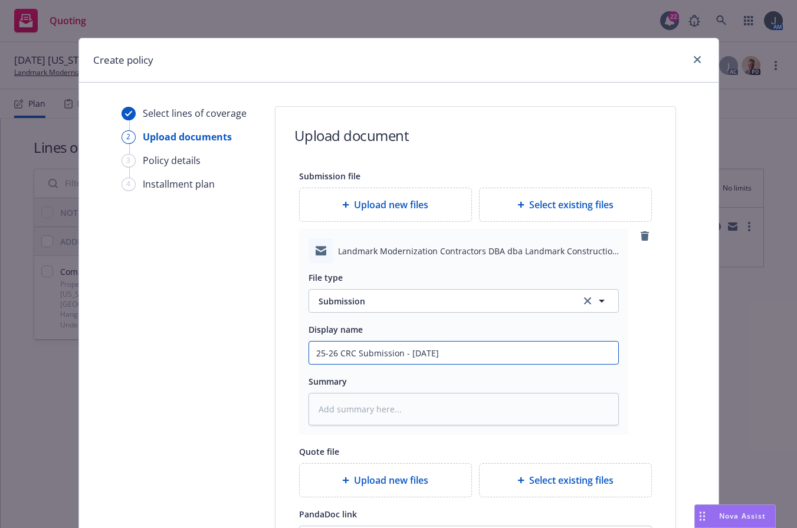
type textarea "x"
type input "25-26 CRC Submission - 8/21/25 L"
type textarea "x"
type input "25-26 CRC Submission - 8/21/25"
type textarea "x"
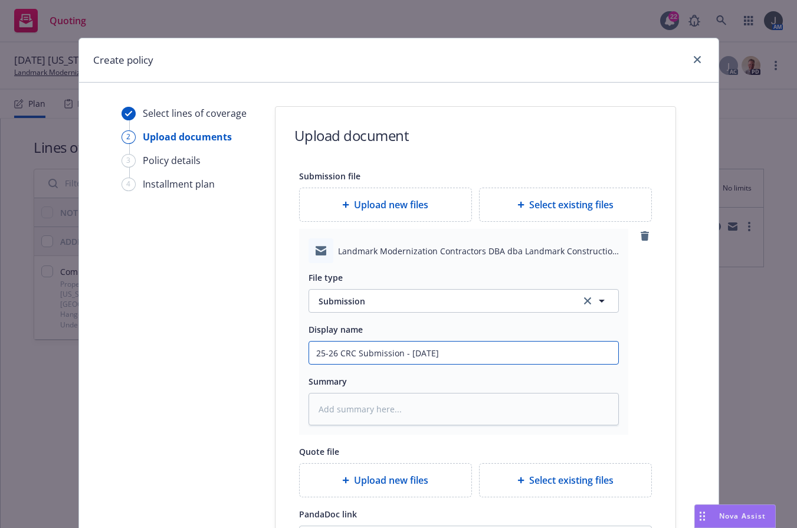
type input "25-26 CRC Submission - 8/21/25 F"
type textarea "x"
type input "25-26 CRC Submission - 8/21/25 Fl"
type textarea "x"
type input "25-26 CRC Submission - 8/21/25 Flo"
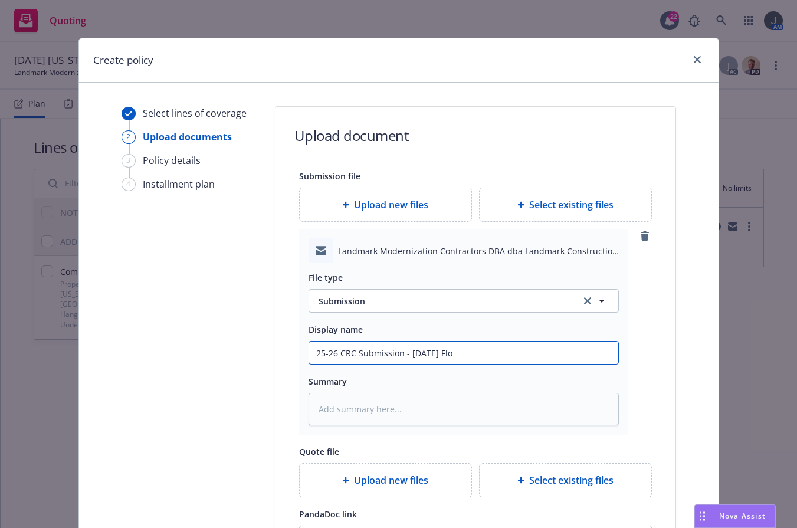
type textarea "x"
type input "25-26 CRC Submission - 8/21/25 Flor"
type textarea "x"
type input "25-26 CRC Submission - 8/21/25 Flori"
type textarea "x"
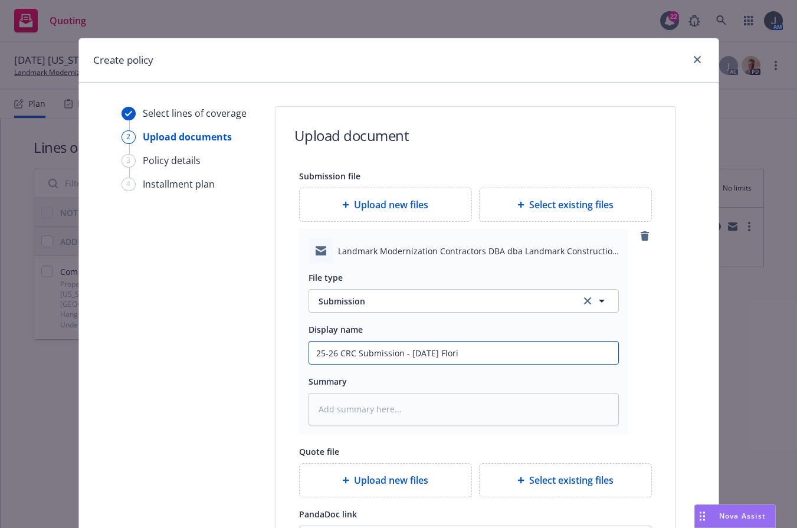
type input "25-26 CRC Submission - 8/21/25 Florid"
type textarea "x"
type input "25-26 CRC Submission - 8/21/25 Florida"
type textarea "x"
type input "25-26 CRC Submission - 8/21/25 Florida"
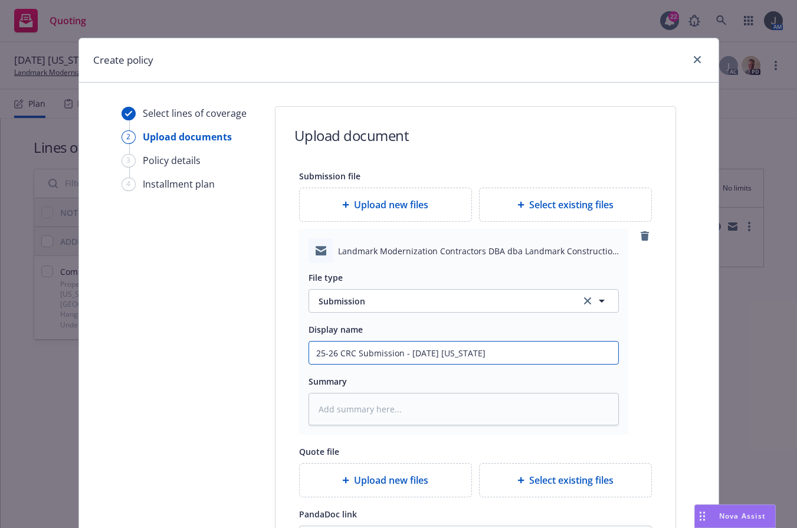
type textarea "x"
type input "25-26 CRC Submission - 8/21/25 Florida P"
type textarea "x"
type input "25-26 CRC Submission - 8/21/25 Florida Pr"
type textarea "x"
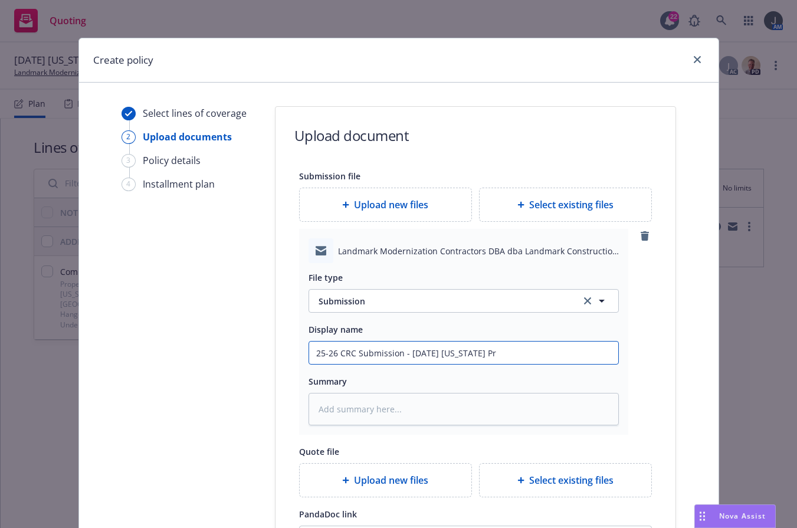
type input "25-26 CRC Submission - 8/21/25 Florida Pro"
type textarea "x"
type input "25-26 CRC Submission - 8/21/25 Florida Prop"
type textarea "x"
type input "25-26 CRC Submission - 8/21/25 Florida Prope"
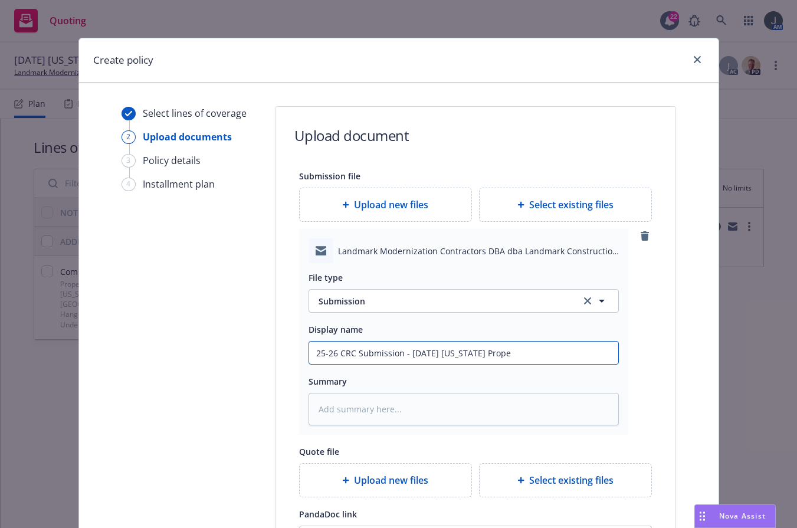
type textarea "x"
type input "25-26 CRC Submission - 8/21/25 Florida Proper"
type textarea "x"
type input "25-26 CRC Submission - 8/21/25 Florida Propert"
type textarea "x"
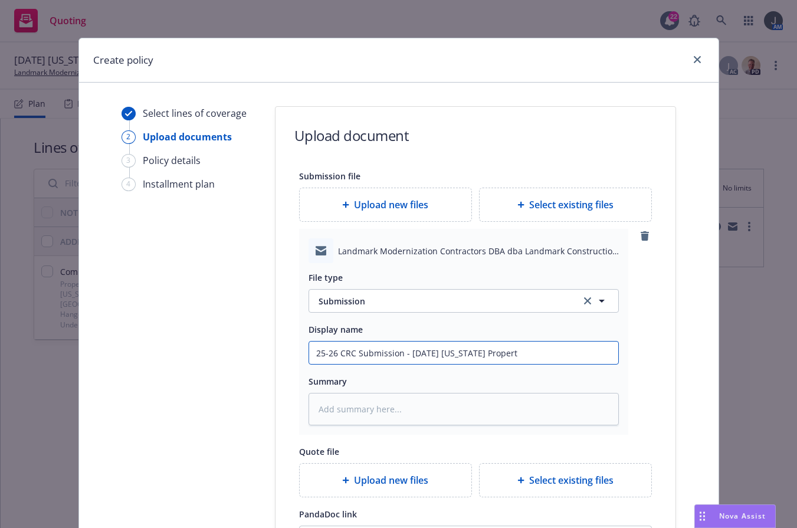
type input "25-26 CRC Submission - 8/21/25 Florida Property"
type textarea "x"
type input "25-26 CRC Submission - 8/21/25 Florida Property"
type textarea "x"
type input "25-26 CRC Submission - 8/21/25 Florida Property R"
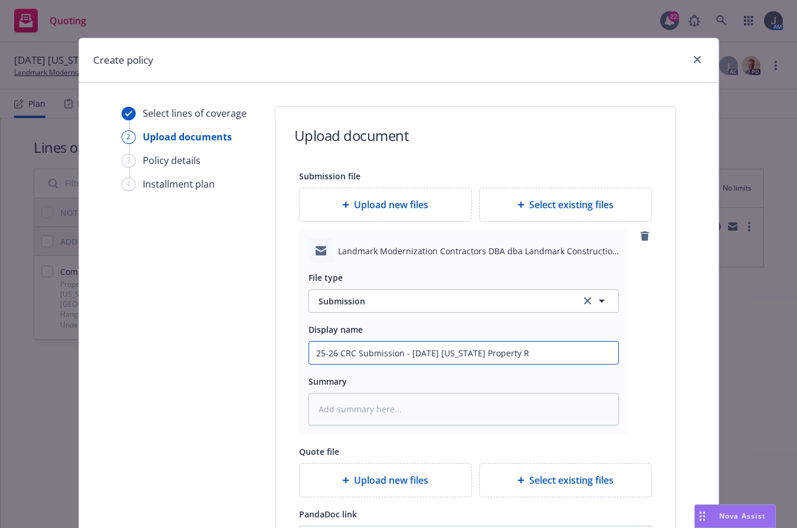
type textarea "x"
type input "25-26 CRC Submission - 8/21/25 Florida Property Re"
type textarea "x"
type input "25-26 CRC Submission - 8/21/25 Florida Property Ren"
type textarea "x"
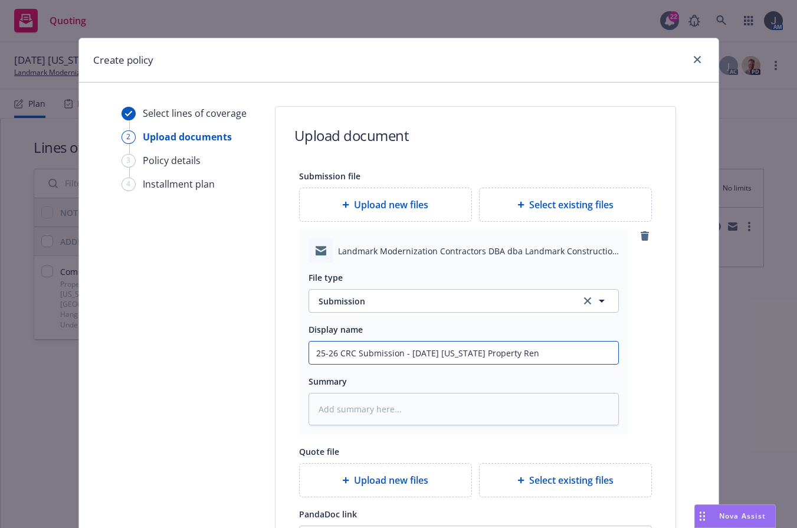
type input "25-26 CRC Submission - 8/21/25 Florida Property Rene"
type textarea "x"
type input "25-26 CRC Submission - 8/21/25 Florida Property Renew"
type textarea "x"
type input "25-26 CRC Submission - 8/21/25 Florida Property Renewa"
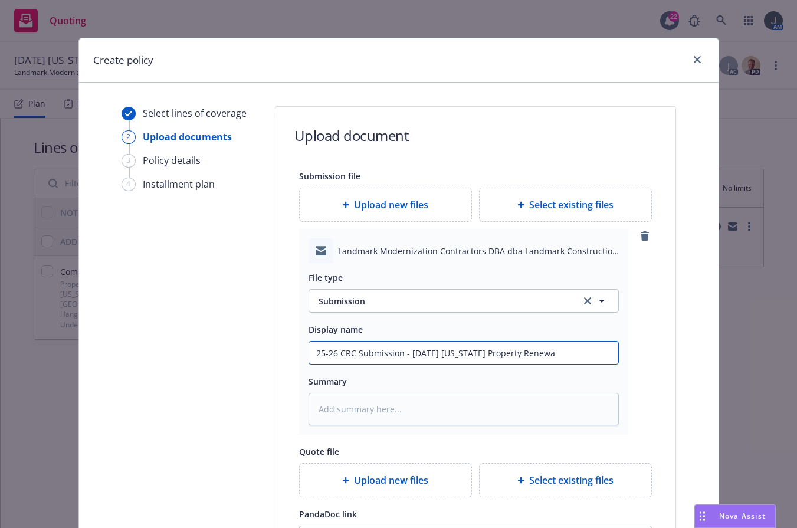
type textarea "x"
drag, startPoint x: 563, startPoint y: 357, endPoint x: 261, endPoint y: 352, distance: 302.5
click at [261, 352] on div "Select lines of coverage 2 Upload documents 3 Policy details 4 Installment plan…" at bounding box center [398, 426] width 611 height 640
type input "25-26 CRC Submission - 8/21/25 Florida Property Renewal"
click at [347, 409] on textarea at bounding box center [463, 409] width 310 height 32
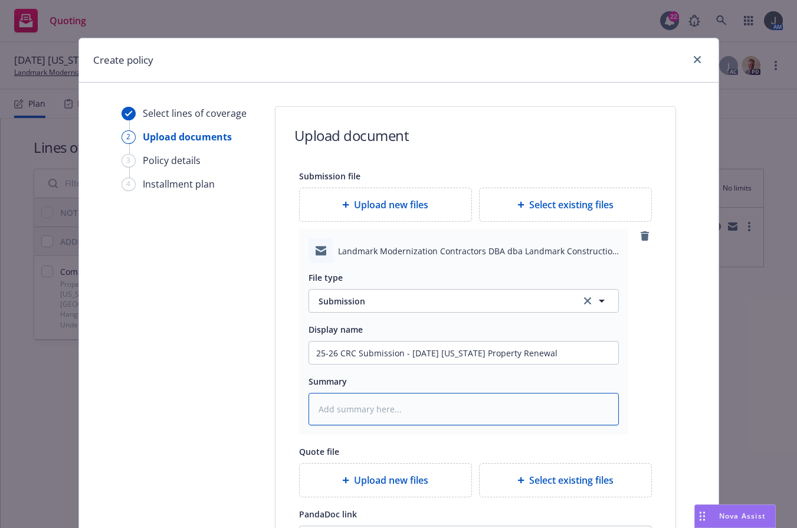
paste textarea "25-26 CRC Submission - 8/21/25 Florida Property Renewal"
type textarea "x"
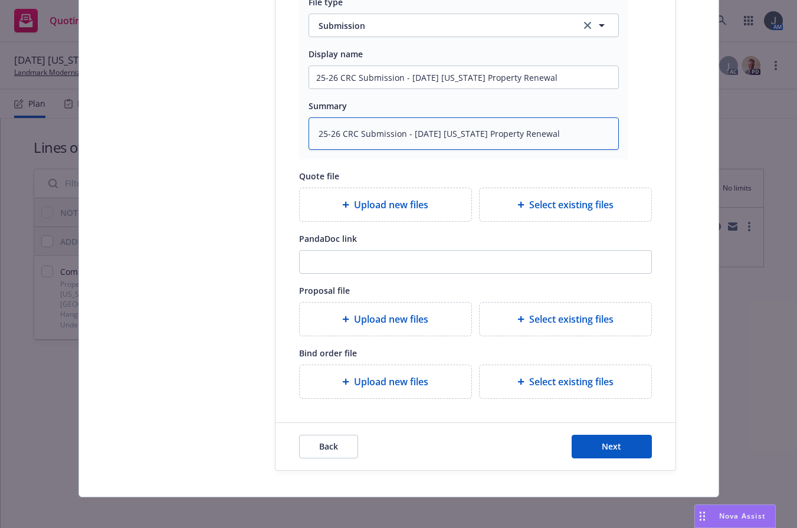
type textarea "25-26 CRC Submission - 8/21/25 Florida Property Renewal"
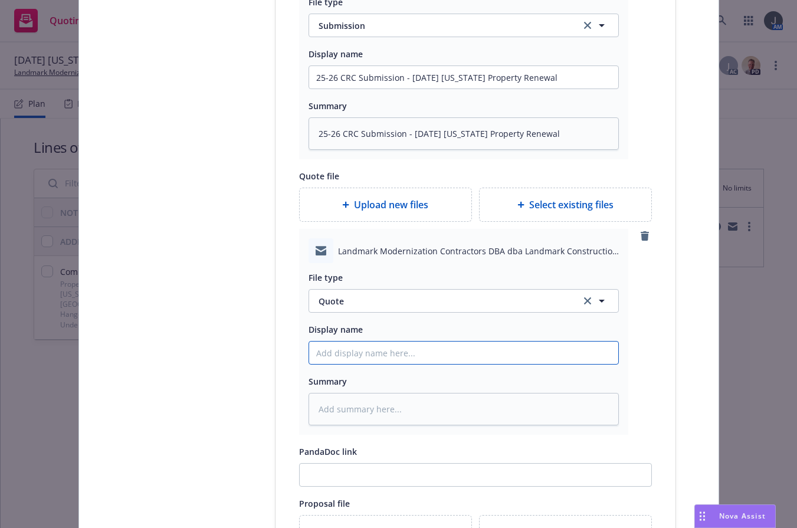
click at [336, 353] on input "Display name" at bounding box center [463, 352] width 309 height 22
paste input "25-26 CRC Submission - 8/21/25 Florida Property Renewal"
type textarea "x"
type input "25-26 CRC Submission - 8/21/25 Florida Property Renewal"
click at [384, 352] on input "25-26 CRC Submission - 8/21/25 Florida Property Renewal" at bounding box center [463, 352] width 309 height 22
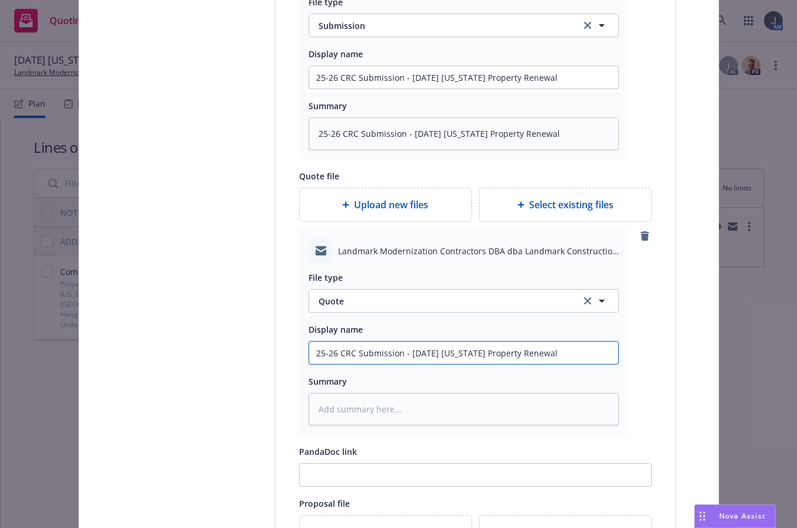
click at [384, 352] on input "25-26 CRC Submission - 8/21/25 Florida Property Renewal" at bounding box center [463, 352] width 309 height 22
type textarea "x"
type input "25-26 CRC Q- 8/21/25 Florida Property Renewal"
type textarea "x"
type input "25-26 CRC QU- 8/21/25 Florida Property Renewal"
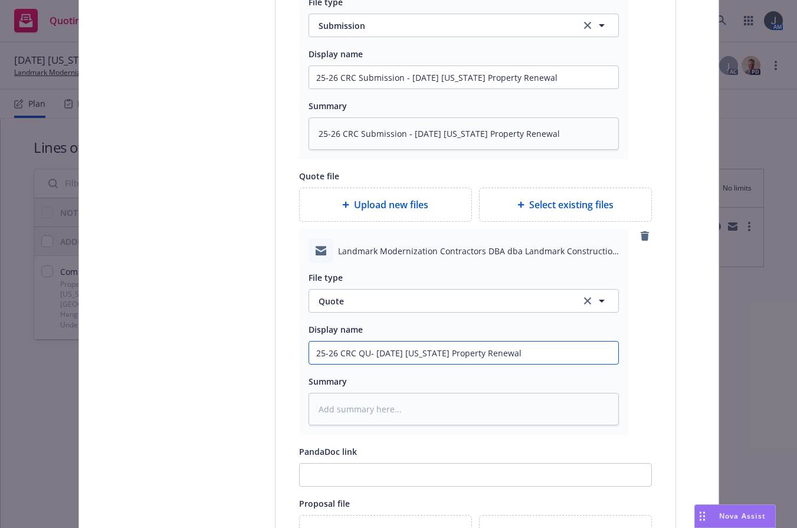
type textarea "x"
type input "25-26 CRC QUO- 8/21/25 Florida Property Renewal"
type textarea "x"
type input "25-26 CRC QUOT- 8/21/25 Florida Property Renewal"
type textarea "x"
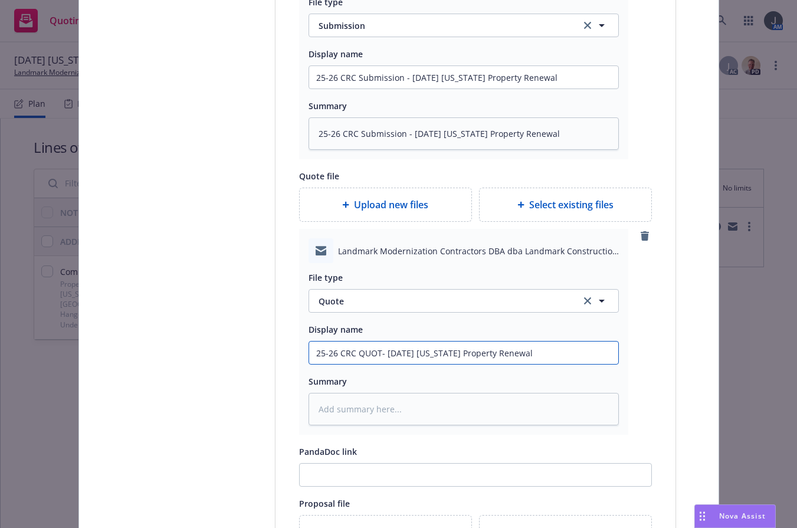
type input "25-26 CRC QUOTE- 8/21/25 Florida Property Renewal"
type textarea "x"
type input "25-26 CRC QUOTE - 8/21/25 Florida Property Renewal"
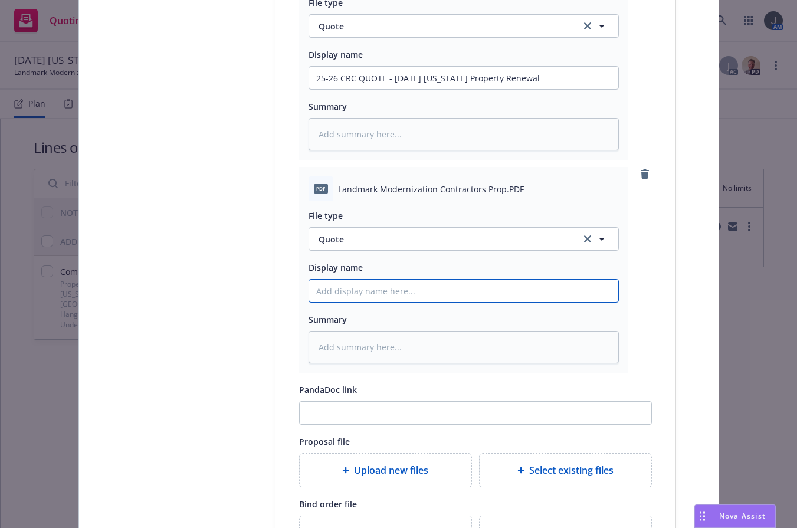
paste input "25-26 CRC Submission - 8/21/25 Florida Property Renewal"
type textarea "x"
type input "25-26 CRC Submission - 8/21/25 Florida Property Renewal"
click at [376, 89] on input "25-26 CRC Submission - 8/21/25 Florida Property Renewal" at bounding box center [463, 78] width 309 height 22
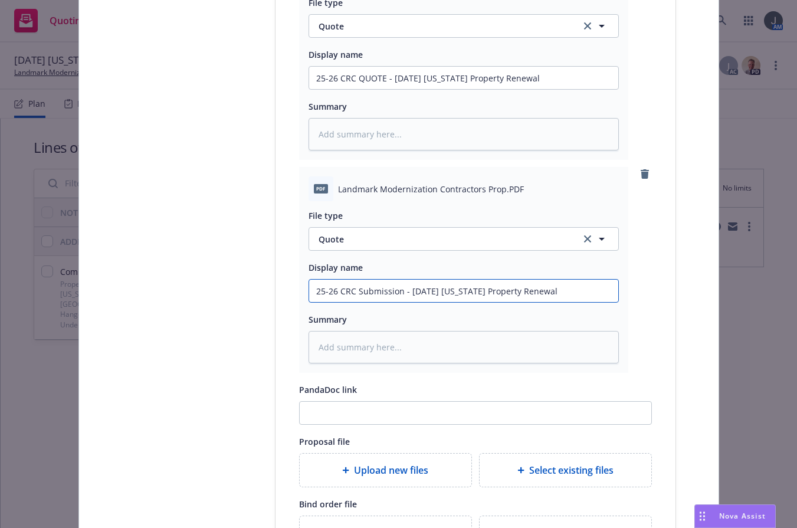
type textarea "x"
type input "25-26 CRC Q- 8/21/25 Florida Property Renewal"
type textarea "x"
type input "25-26 CRC QU- 8/21/25 Florida Property Renewal"
type textarea "x"
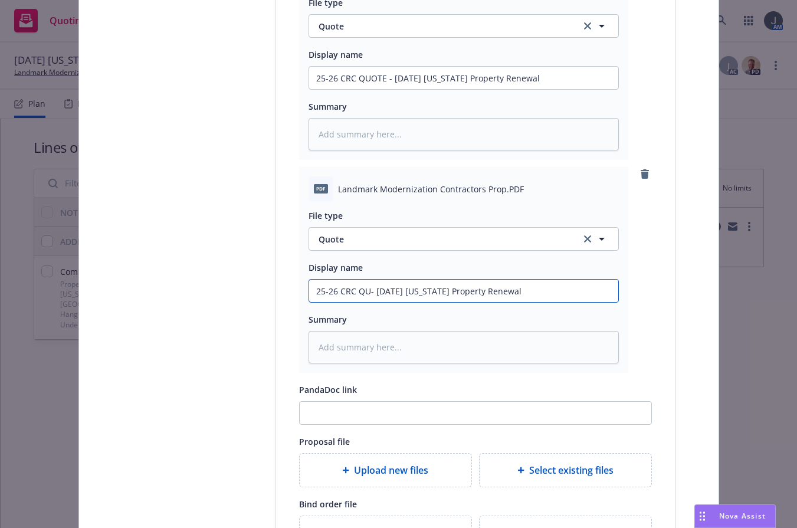
type input "25-26 CRC QUO- 8/21/25 Florida Property Renewal"
type textarea "x"
type input "25-26 CRC QUOT- 8/21/25 Florida Property Renewal"
type textarea "x"
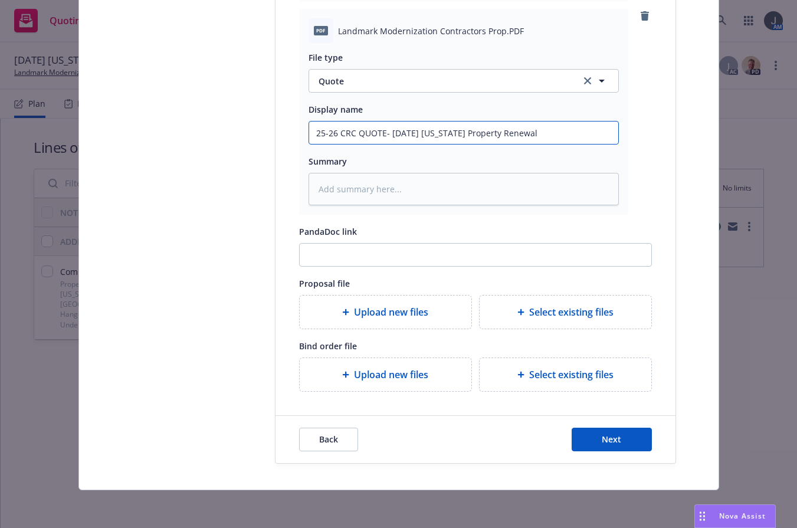
type input "25-26 CRC QUOTE- 8/21/25 Florida Property Renewal"
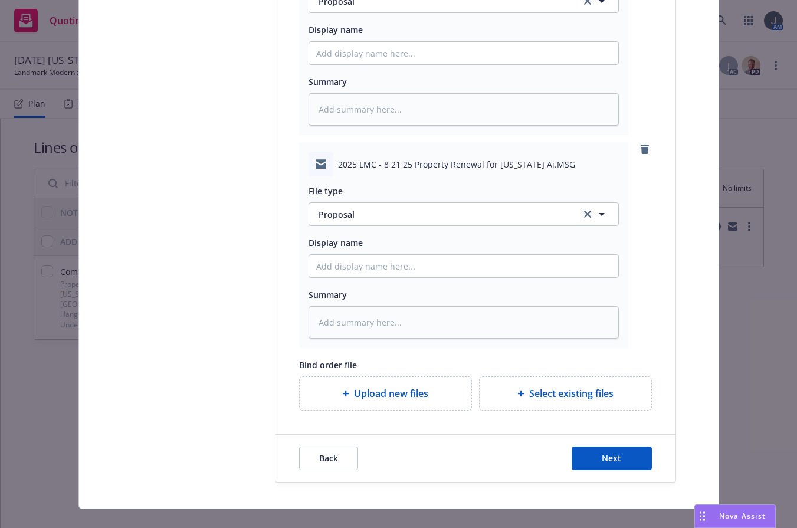
scroll to position [1134, 0]
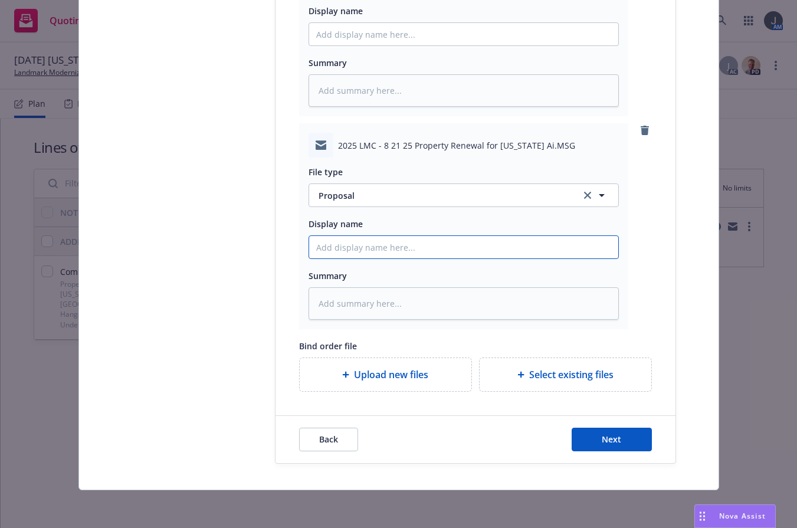
click at [350, 45] on input "Display name" at bounding box center [463, 34] width 309 height 22
paste input "25-26 CRC Submission - 8/21/25 Florida Property Renewal"
type textarea "x"
type input "25-26 CRC Submission - 8/21/25 Florida Property Renewal"
drag, startPoint x: 395, startPoint y: 249, endPoint x: 335, endPoint y: 246, distance: 60.2
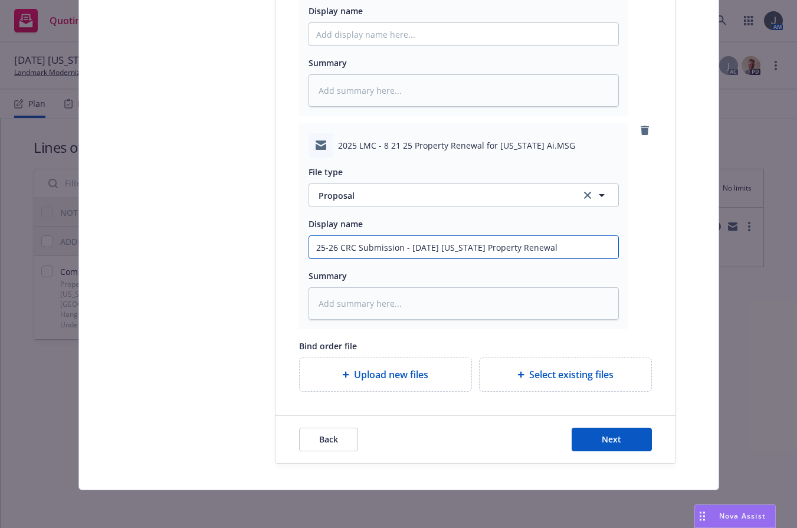
click at [335, 45] on input "25-26 CRC Submission - 8/21/25 Florida Property Renewal" at bounding box center [463, 34] width 309 height 22
type textarea "x"
type input "25-26 P - 8/21/25 Florida Property Renewal"
type textarea "x"
type input "25-26 PRO - 8/21/25 Florida Property Renewal"
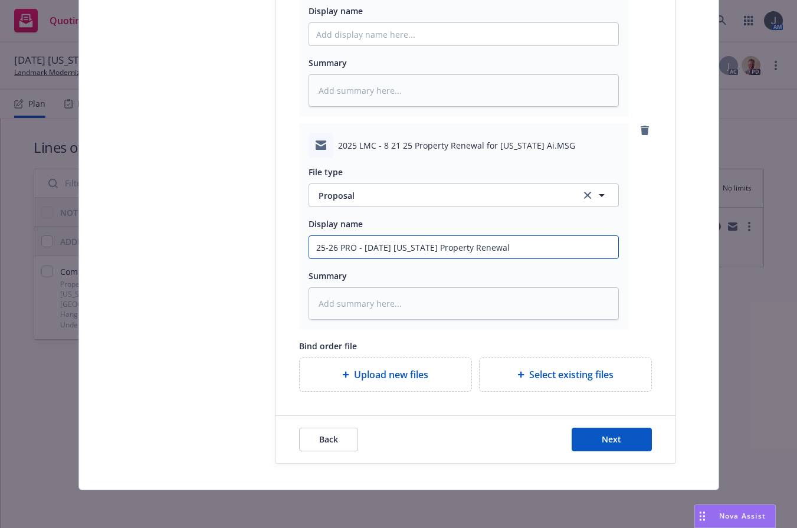
type textarea "x"
type input "25-26 PROPO - 8/21/25 Florida Property Renewal"
type textarea "x"
type input "25-26 PROPOS - 8/21/25 Florida Property Renewal"
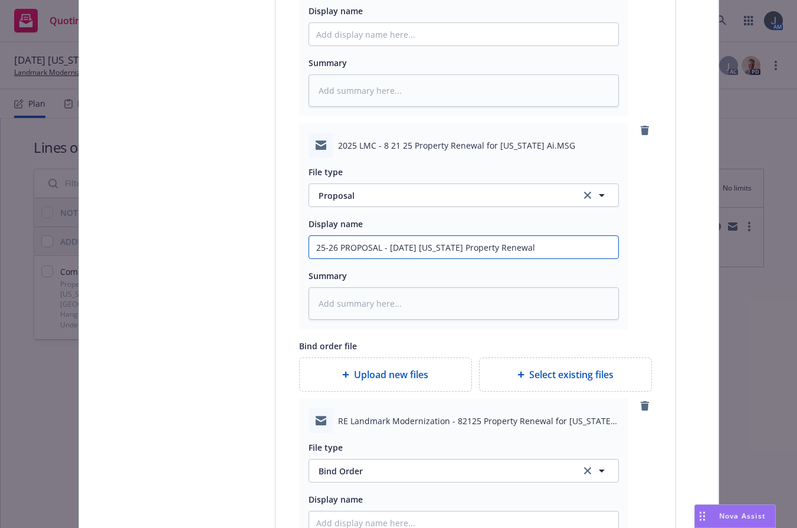
scroll to position [1347, 0]
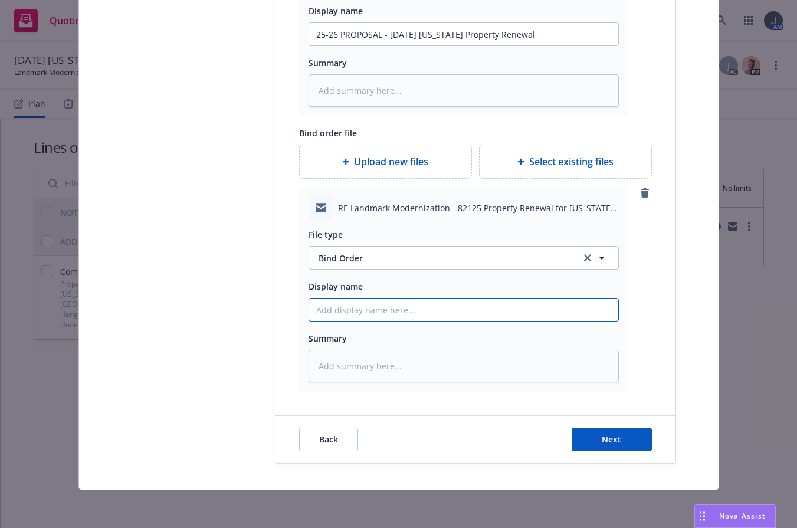
click at [356, 302] on input "Display name" at bounding box center [463, 309] width 309 height 22
paste input "25-26 CRC Submission - 8/21/25 Florida Property Renewal"
drag, startPoint x: 398, startPoint y: 311, endPoint x: 337, endPoint y: 308, distance: 60.8
click at [337, 308] on input "25-26 CRC Submission - 8/21/25 Florida Property Renewal" at bounding box center [463, 309] width 309 height 22
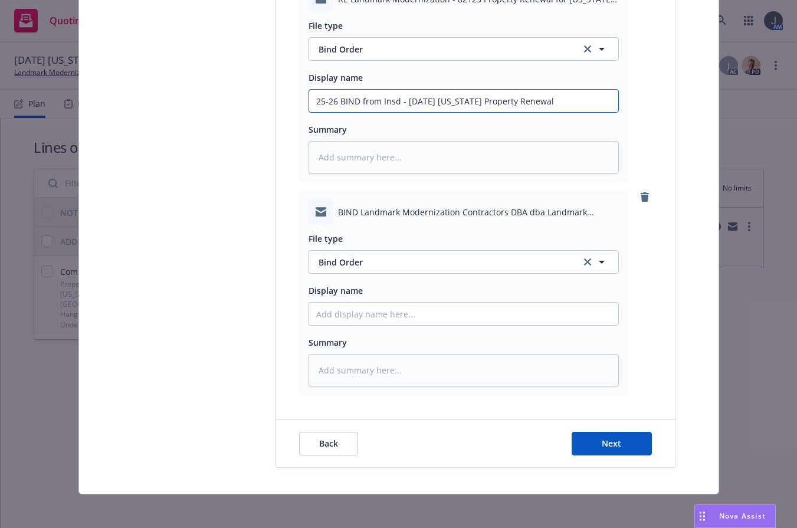
scroll to position [1560, 0]
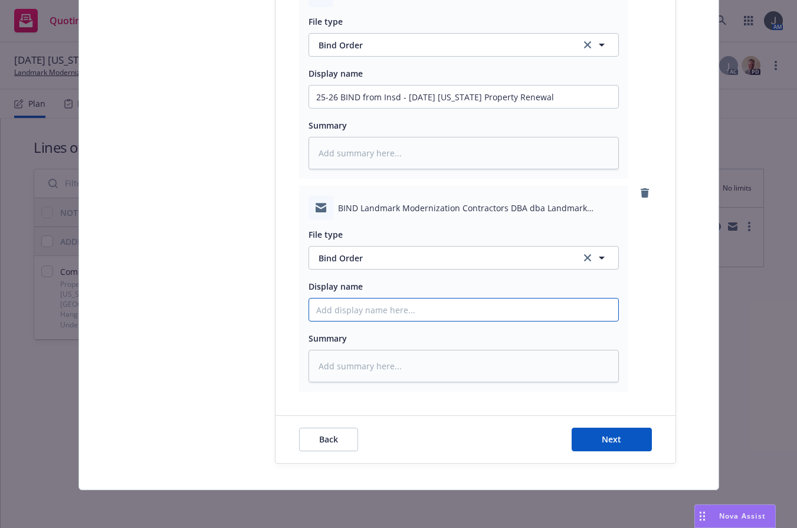
click at [379, 108] on input "Display name" at bounding box center [463, 96] width 309 height 22
paste input "25-26 CRC Submission - 8/21/25 Florida Property Renewal"
drag, startPoint x: 398, startPoint y: 312, endPoint x: 337, endPoint y: 307, distance: 61.0
click at [337, 108] on input "25-26 CRC Submission - 8/21/25 Florida Property Renewal" at bounding box center [463, 96] width 309 height 22
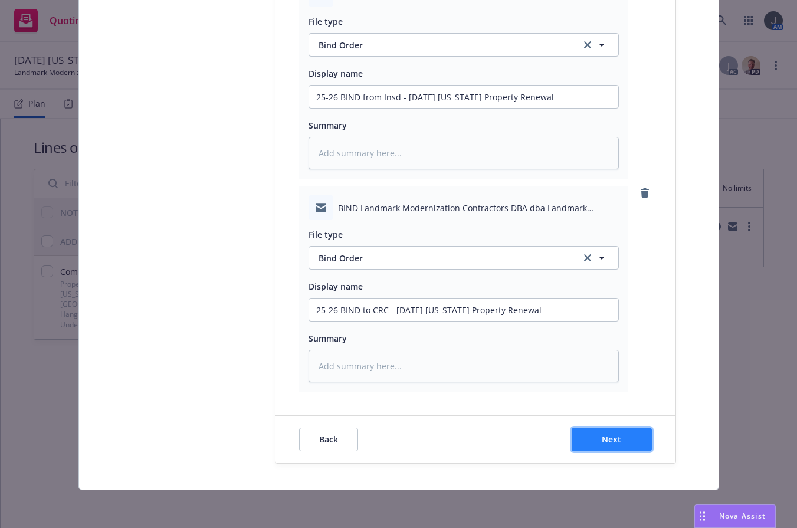
click at [624, 442] on button "Next" at bounding box center [611, 439] width 80 height 24
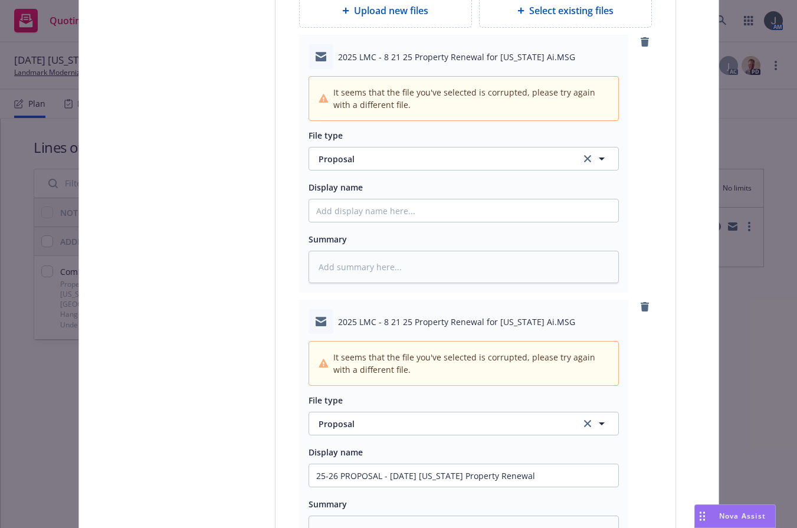
scroll to position [734, 0]
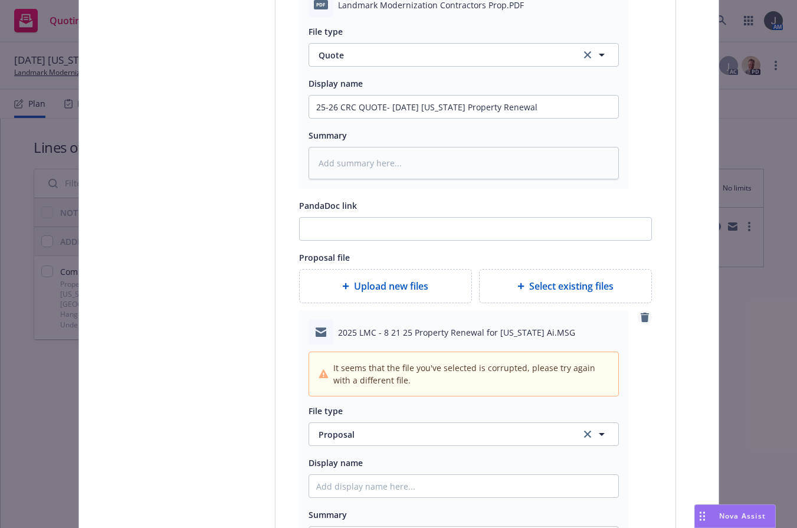
click at [641, 316] on icon "remove" at bounding box center [644, 317] width 8 height 9
click at [640, 315] on icon "remove" at bounding box center [644, 317] width 9 height 9
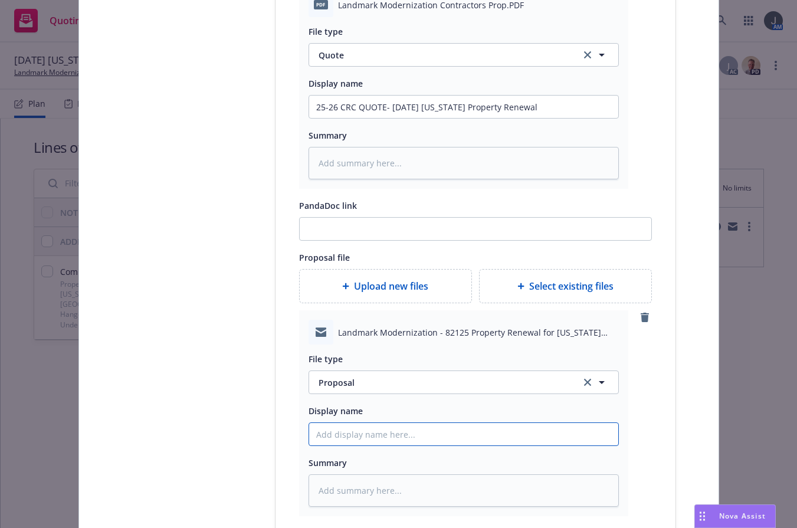
paste input "25-26 CRC Submission - 8/21/25 Florida Property Renewal"
click at [371, 438] on input "25-26 CRC Submission - 8/21/25 Florida Property Renewal" at bounding box center [463, 434] width 309 height 22
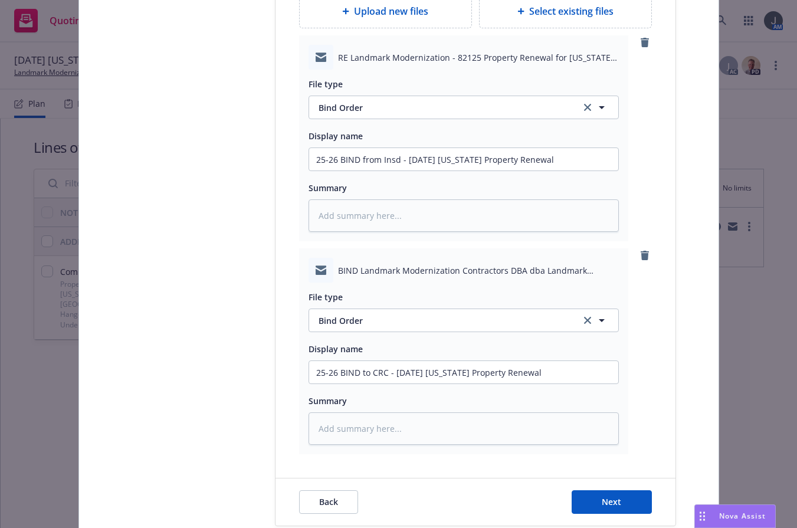
scroll to position [1347, 0]
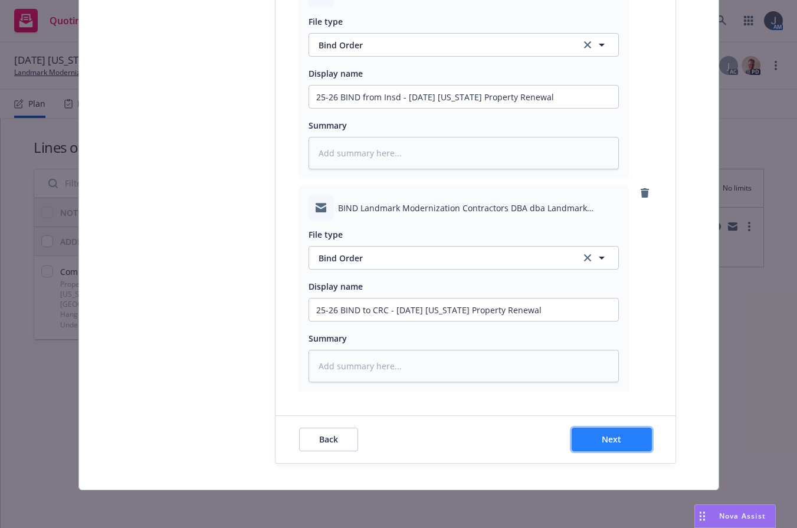
click at [623, 433] on button "Next" at bounding box center [611, 439] width 80 height 24
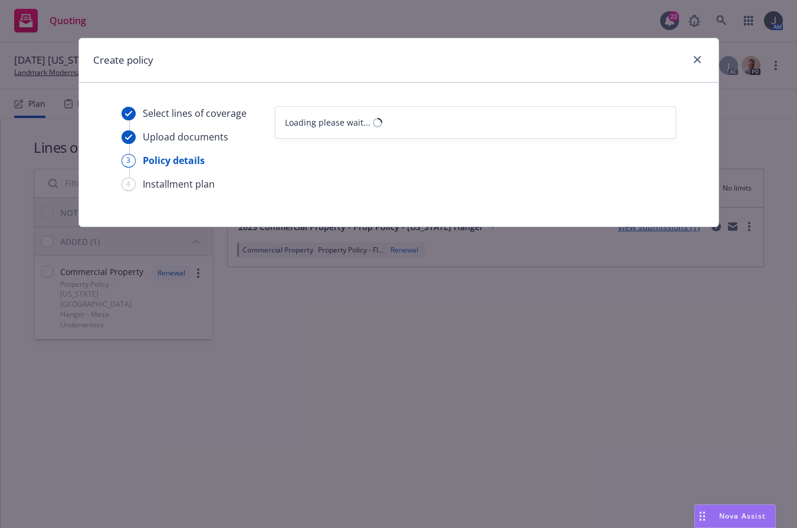
scroll to position [0, 0]
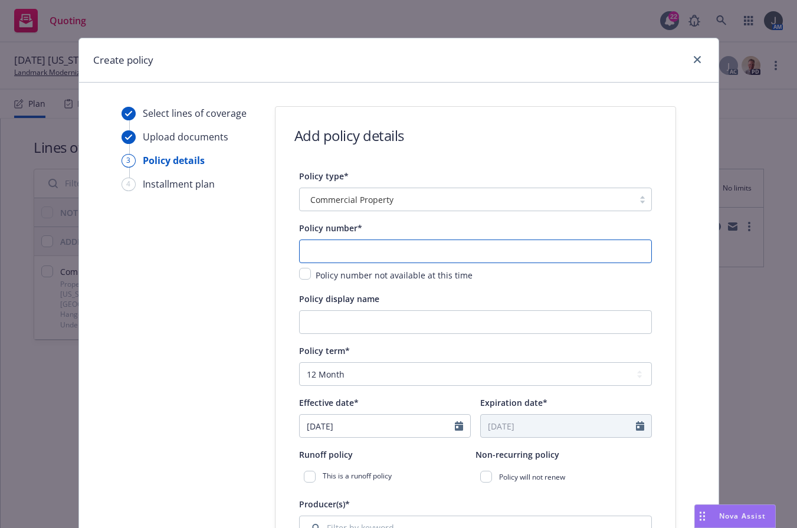
click at [324, 249] on input "text" at bounding box center [475, 251] width 353 height 24
paste input "MP003201110035900"
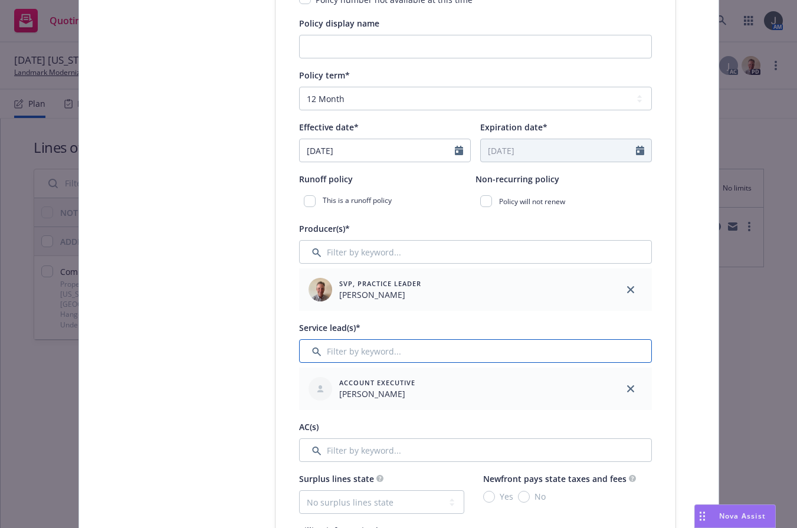
click at [439, 354] on input "Filter by keyword..." at bounding box center [475, 351] width 353 height 24
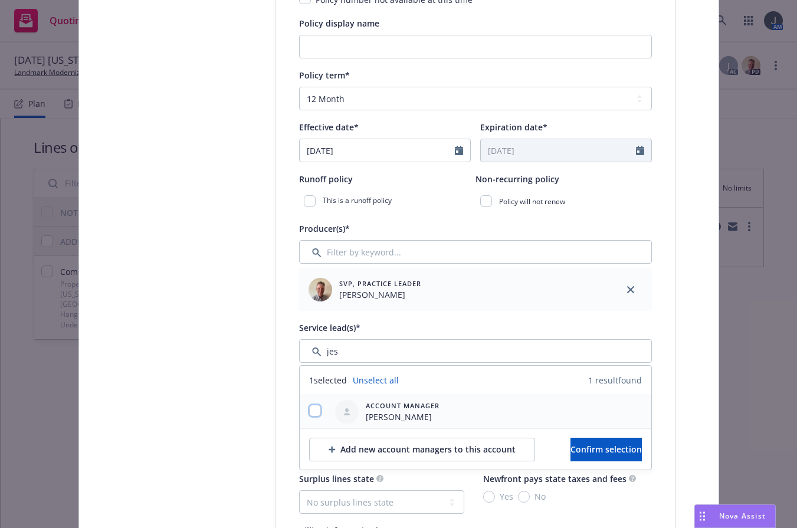
click at [311, 408] on input "checkbox" at bounding box center [315, 411] width 12 height 12
click at [620, 451] on button "Confirm selection" at bounding box center [605, 450] width 71 height 24
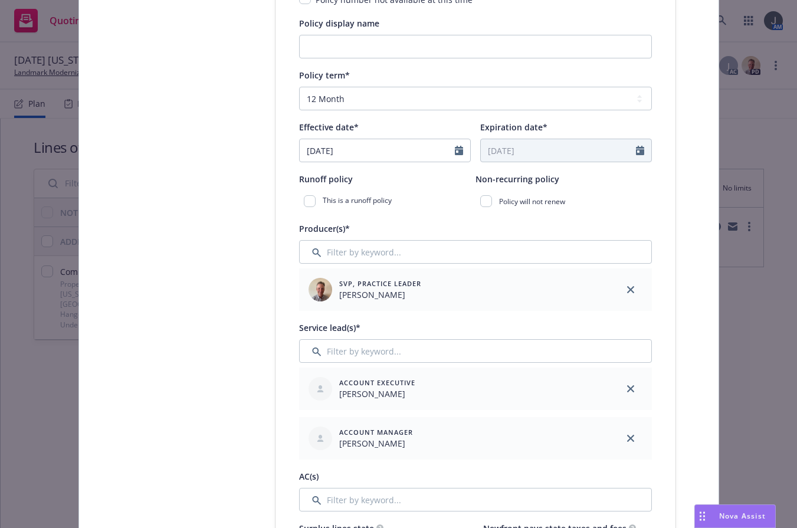
scroll to position [550, 0]
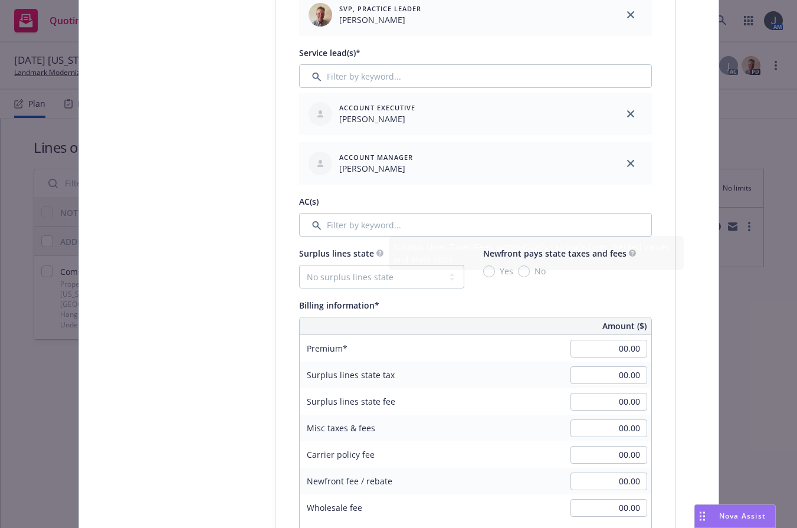
click at [370, 208] on div "AC(s)" at bounding box center [475, 201] width 353 height 14
click at [370, 221] on input "Filter by keyword..." at bounding box center [475, 225] width 353 height 24
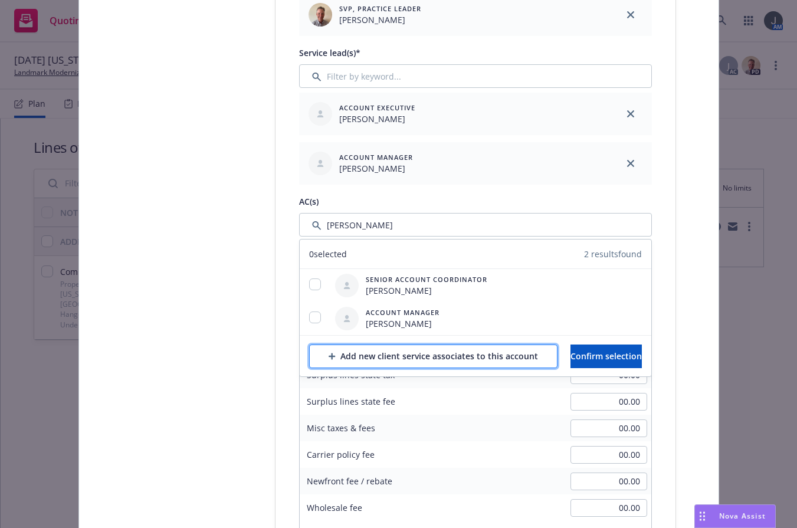
click at [362, 359] on div "Add new client service associates to this account" at bounding box center [432, 356] width 209 height 22
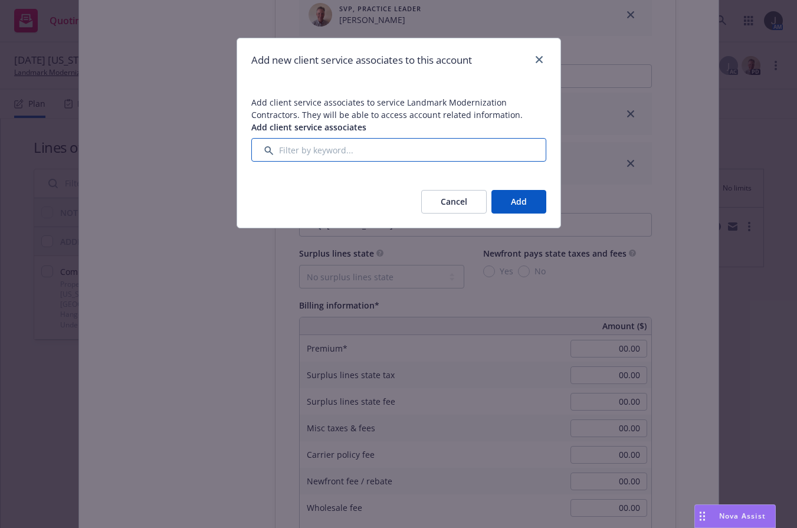
click at [335, 154] on input "Filter by keyword..." at bounding box center [398, 150] width 295 height 24
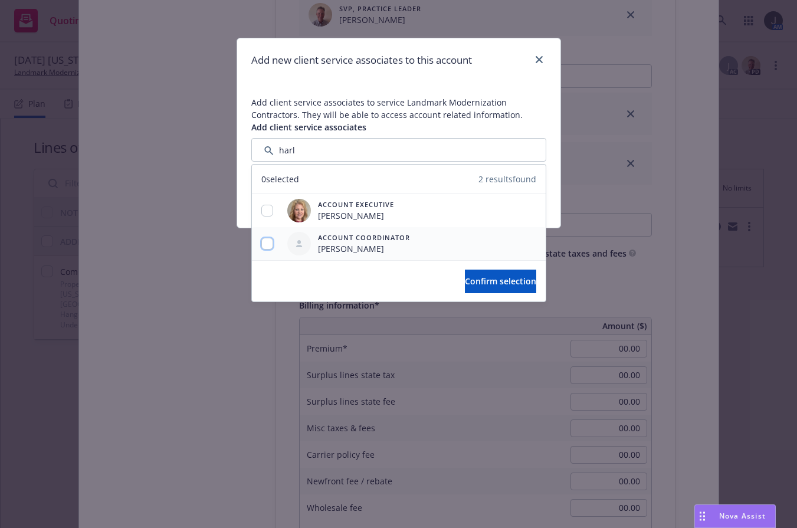
click at [268, 242] on input "checkbox" at bounding box center [267, 244] width 12 height 12
click at [483, 284] on span "Confirm selection" at bounding box center [500, 280] width 71 height 11
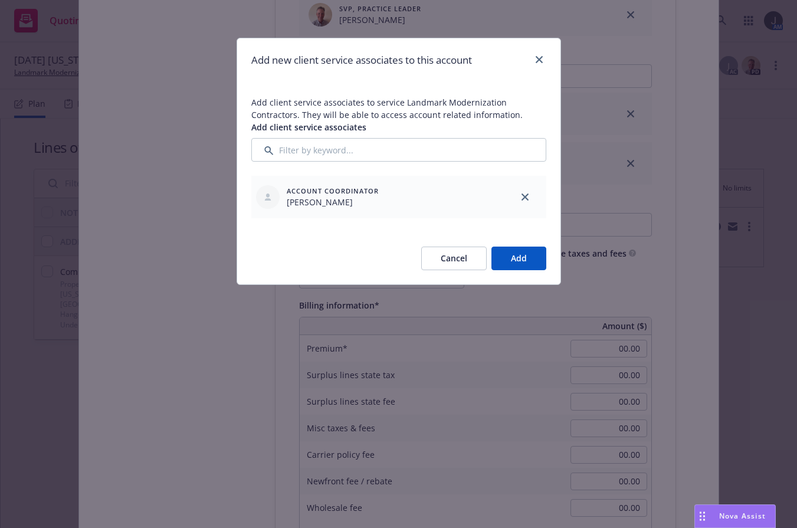
click at [511, 254] on button "Add" at bounding box center [518, 258] width 55 height 24
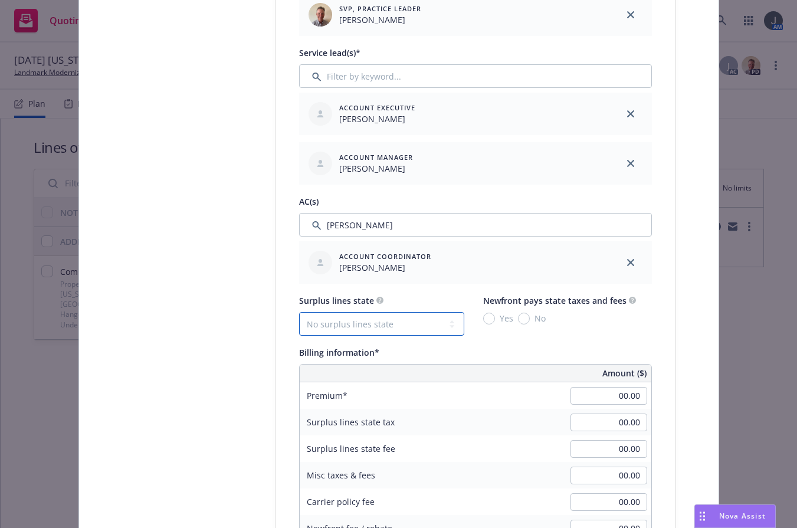
click at [388, 327] on select "No surplus lines state [US_STATE] [US_STATE] [US_STATE] [US_STATE] [US_STATE] […" at bounding box center [381, 324] width 165 height 24
click at [299, 312] on select "No surplus lines state [US_STATE] [US_STATE] [US_STATE] [US_STATE] [US_STATE] […" at bounding box center [381, 324] width 165 height 24
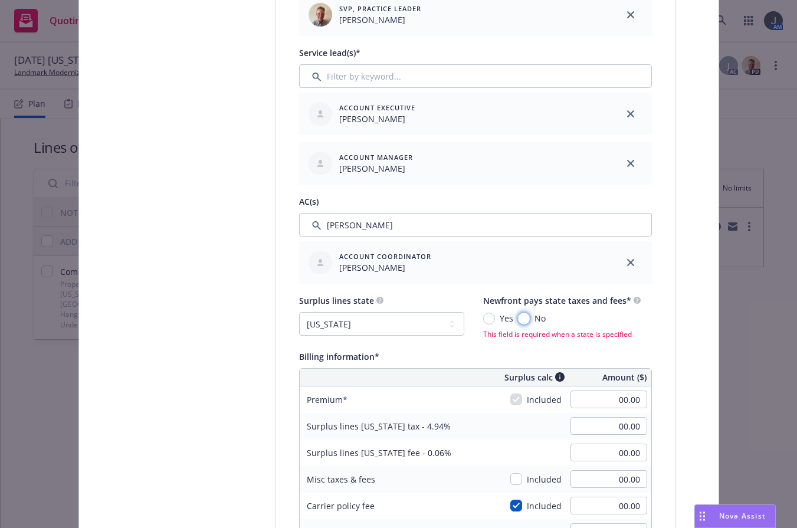
click at [522, 315] on input "No" at bounding box center [524, 319] width 12 height 12
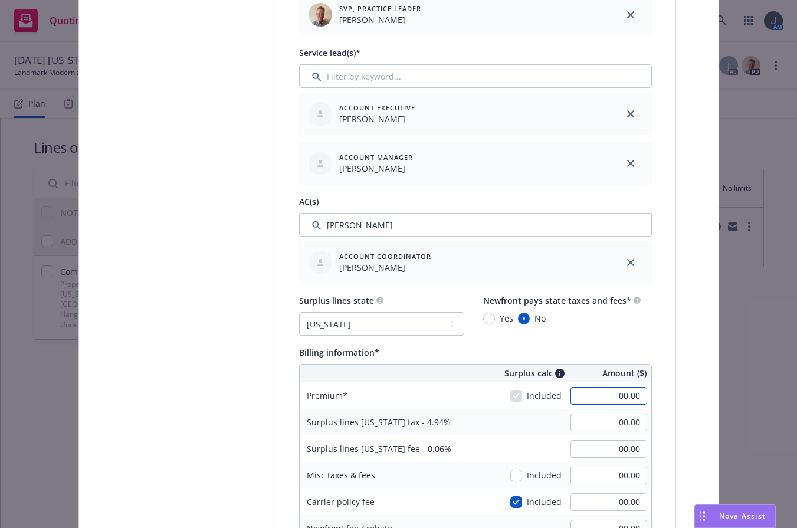
click at [599, 394] on input "00.00" at bounding box center [608, 396] width 77 height 18
click at [604, 425] on input "120.59" at bounding box center [608, 422] width 77 height 18
click at [583, 473] on input "00.00" at bounding box center [608, 475] width 77 height 18
click at [607, 501] on input "00.00" at bounding box center [608, 502] width 77 height 18
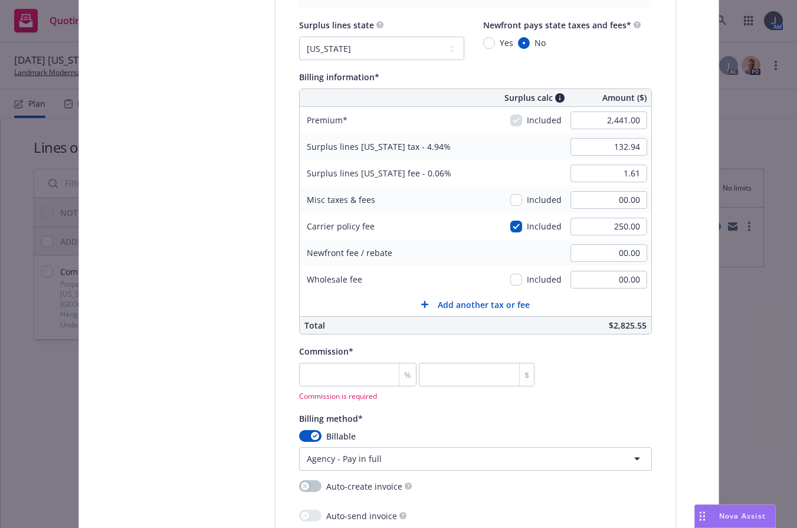
click at [568, 379] on div "Commission* % $ Commission is required" at bounding box center [475, 372] width 353 height 57
click at [602, 194] on input "00.00" at bounding box center [608, 200] width 77 height 18
click at [621, 369] on div "Commission* % $ Commission is required" at bounding box center [475, 372] width 353 height 57
click at [357, 376] on input "number" at bounding box center [358, 375] width 118 height 24
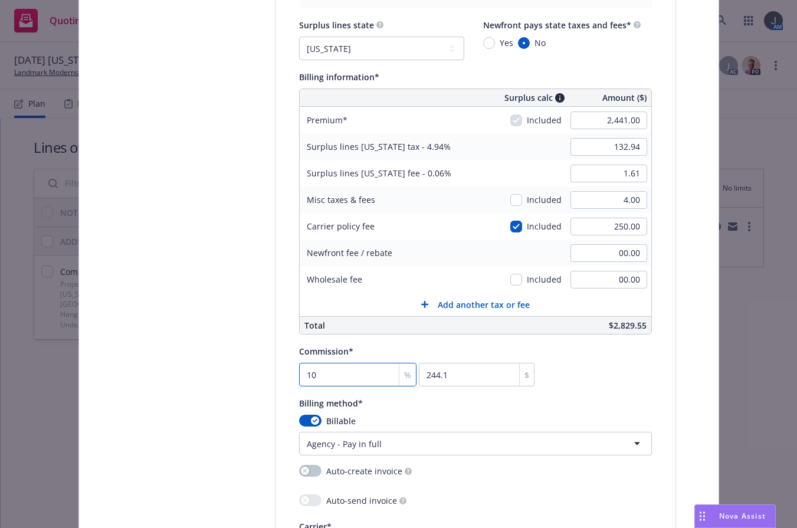
scroll to position [1101, 0]
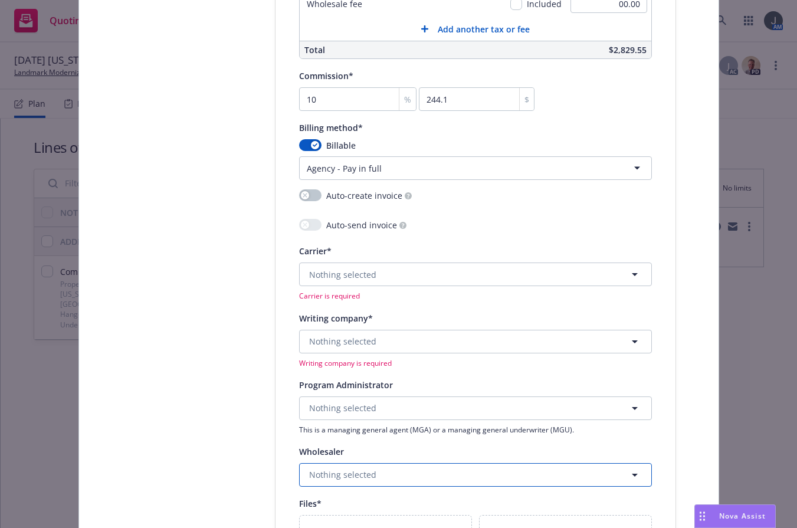
click at [356, 466] on button "Nothing selected" at bounding box center [475, 475] width 353 height 24
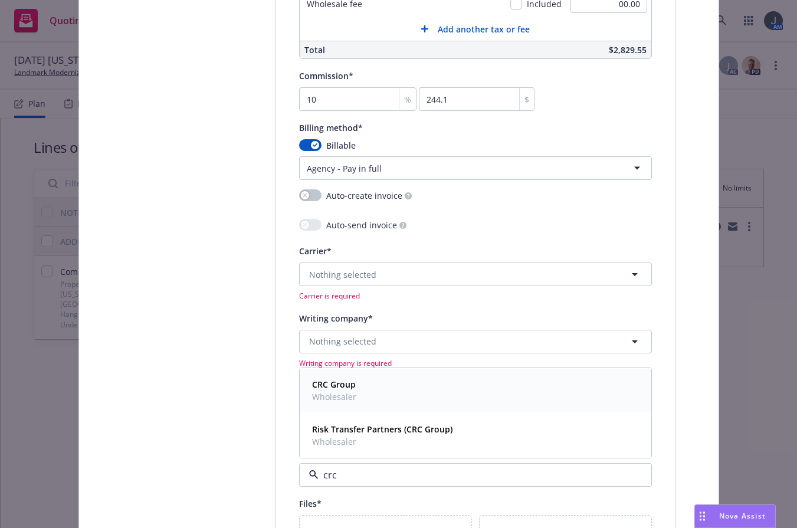
click at [354, 391] on div "CRC Group Wholesaler" at bounding box center [475, 390] width 336 height 29
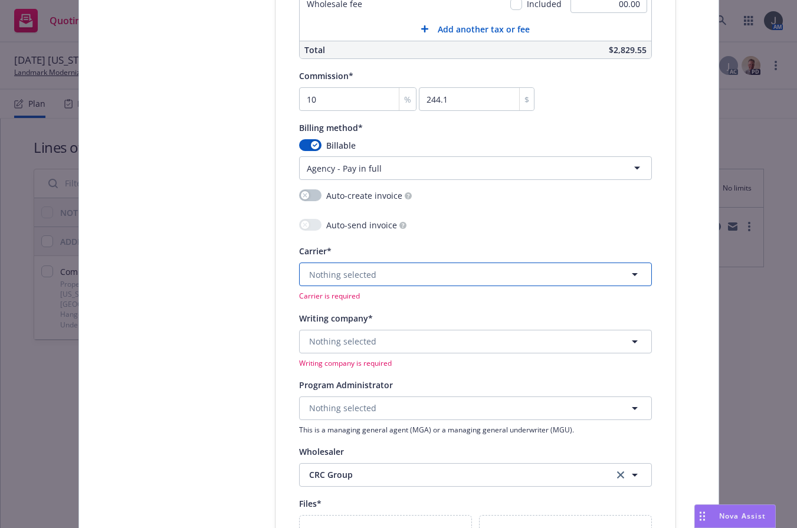
click at [351, 273] on span "Nothing selected" at bounding box center [342, 274] width 67 height 12
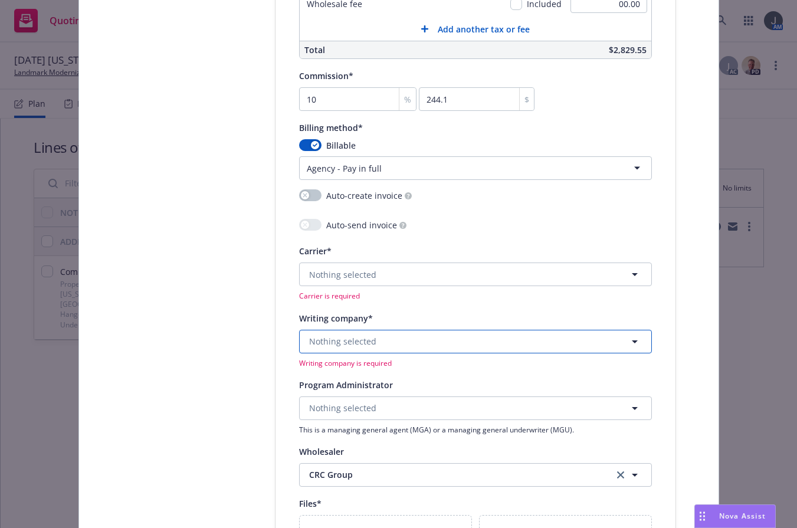
click at [331, 339] on span "Nothing selected" at bounding box center [342, 341] width 67 height 12
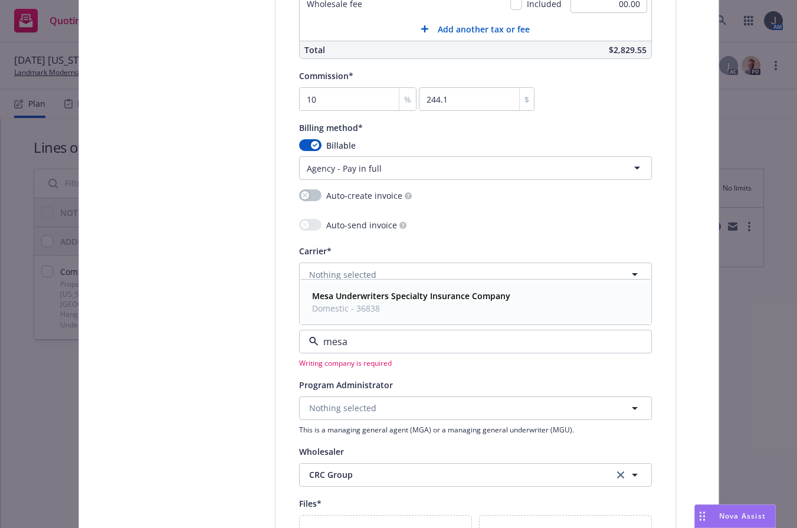
click at [392, 301] on span "Mesa Underwriters Specialty Insurance Company" at bounding box center [411, 296] width 198 height 12
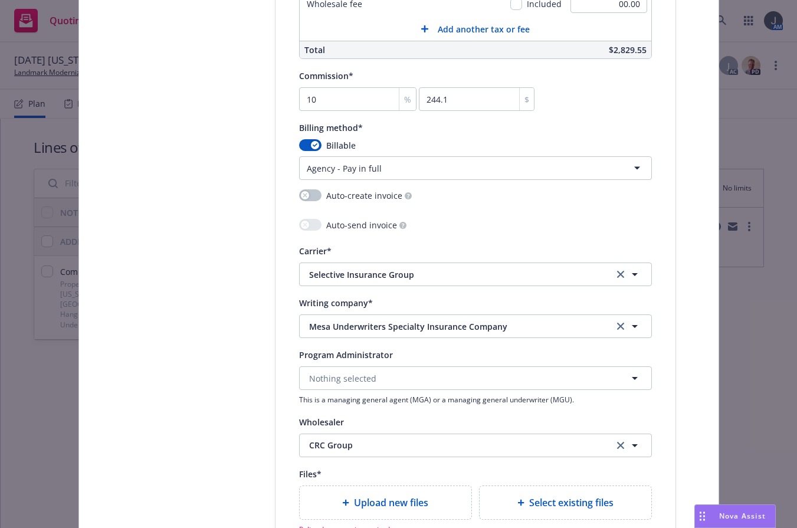
scroll to position [1376, 0]
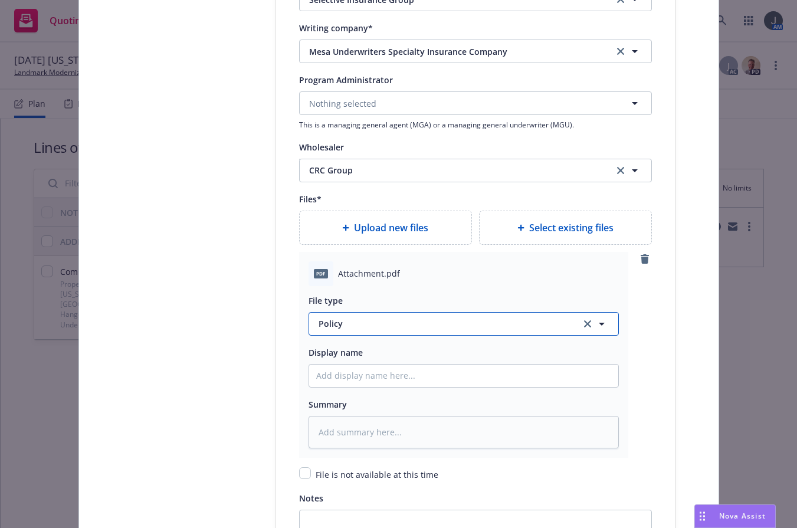
click at [374, 325] on span "Policy" at bounding box center [442, 323] width 248 height 12
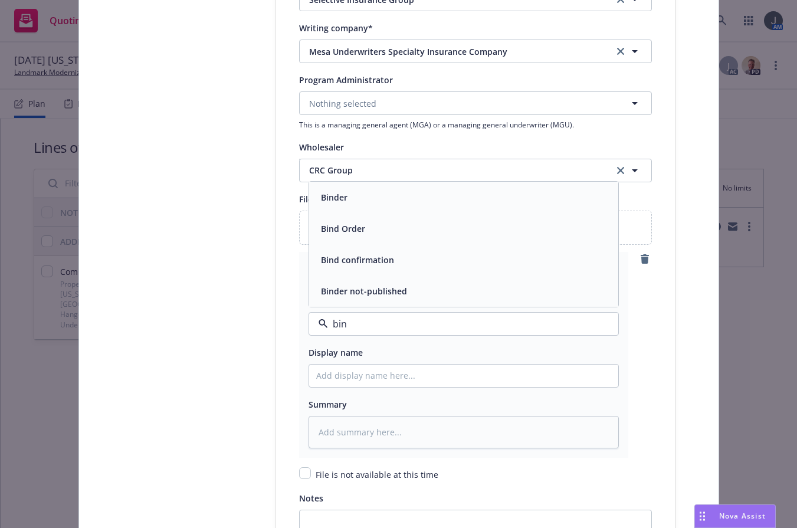
click at [360, 194] on div "Binder" at bounding box center [463, 197] width 295 height 17
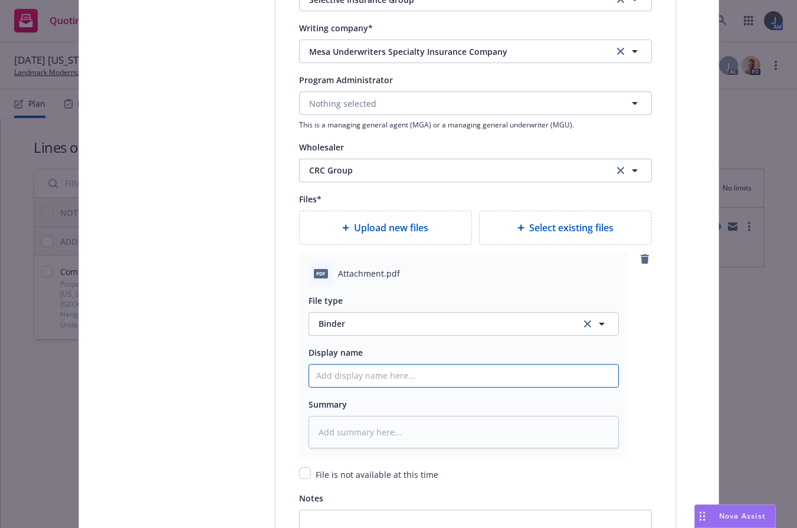
click at [354, 371] on input "Policy display name" at bounding box center [463, 375] width 309 height 22
paste input "MP003201110035900"
click at [309, 374] on input "MP003201110035900" at bounding box center [463, 375] width 309 height 22
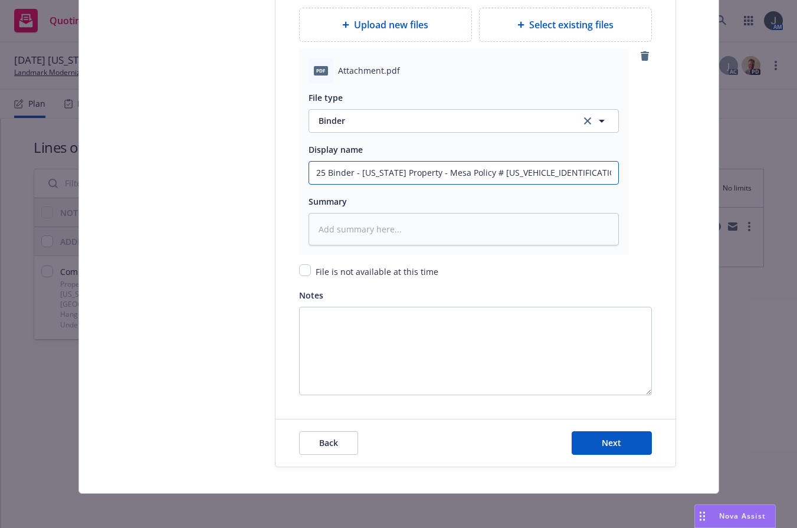
scroll to position [1582, 0]
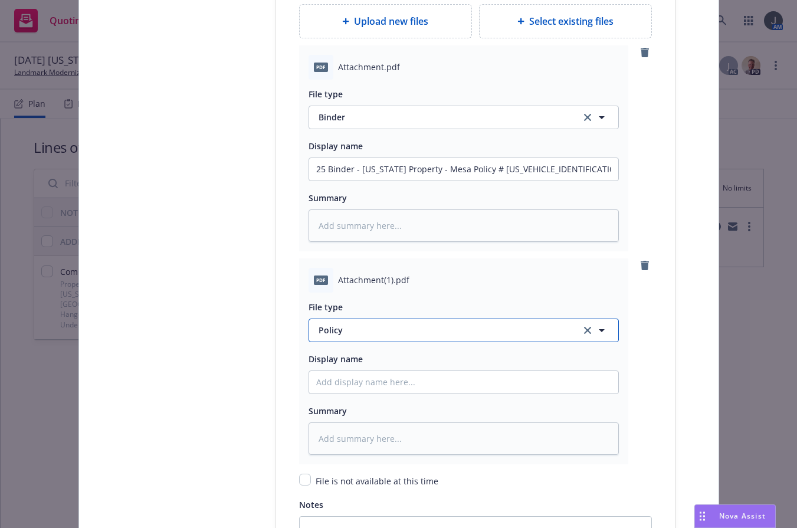
click at [348, 329] on span "Policy" at bounding box center [442, 330] width 248 height 12
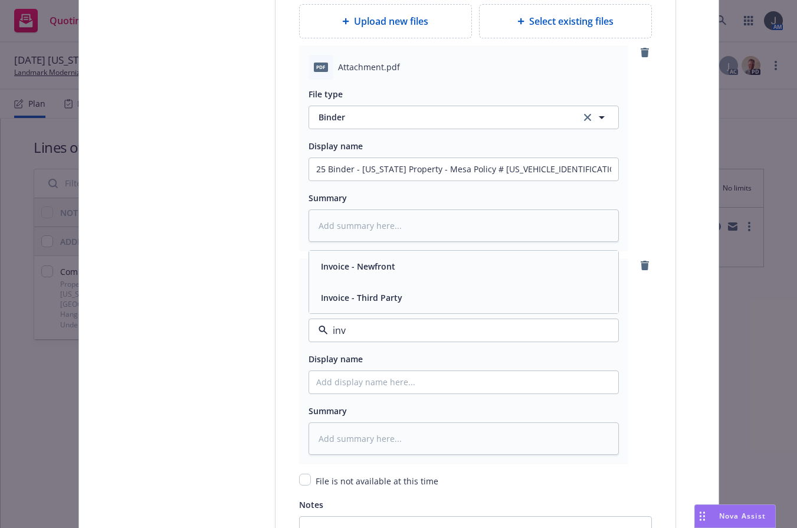
click at [361, 292] on span "Invoice - Third Party" at bounding box center [361, 297] width 81 height 12
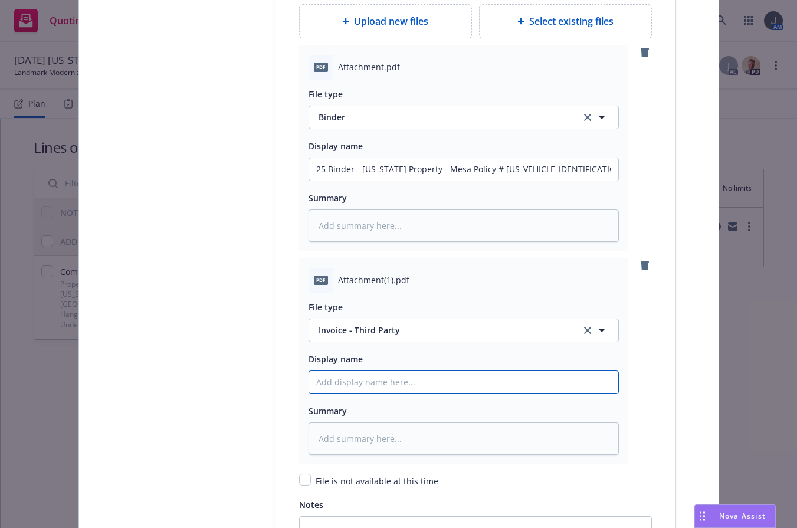
click at [346, 180] on input "Policy display name" at bounding box center [463, 169] width 309 height 22
paste input "MP003201110035900"
click at [310, 180] on input "MP003201110035900" at bounding box center [463, 169] width 309 height 22
click at [503, 180] on input "25 Invoice Policy #MP003201110035900" at bounding box center [463, 169] width 309 height 22
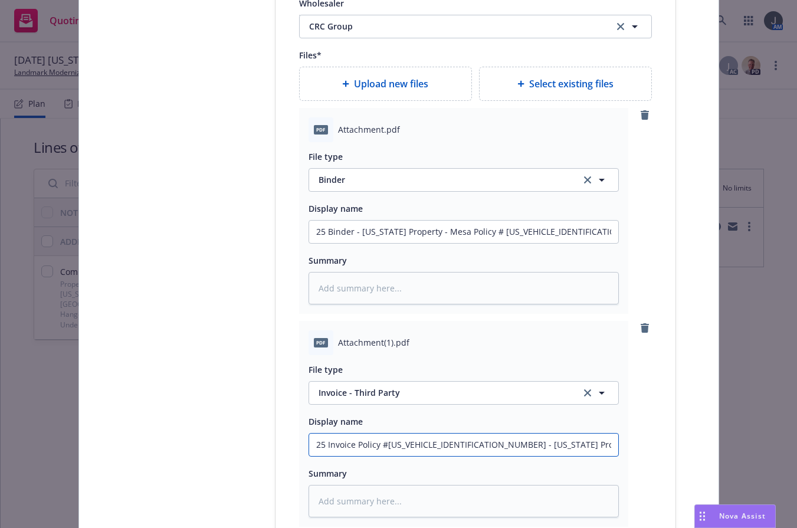
scroll to position [1795, 0]
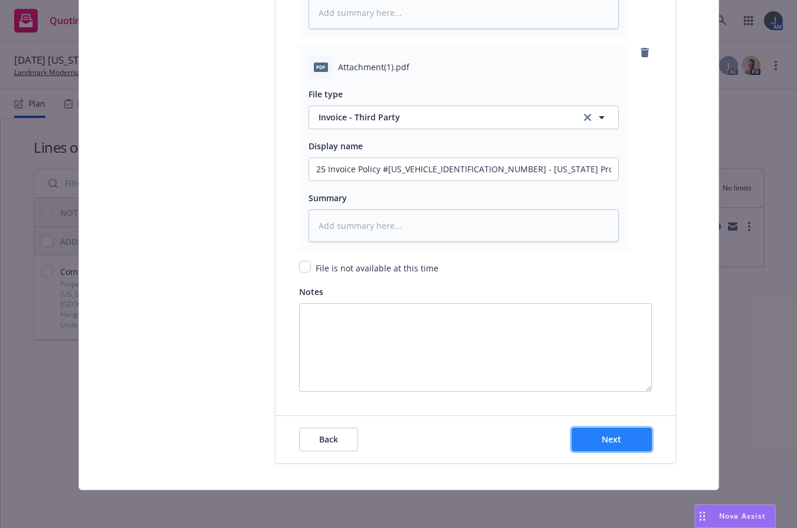
click at [611, 442] on span "Next" at bounding box center [610, 438] width 19 height 11
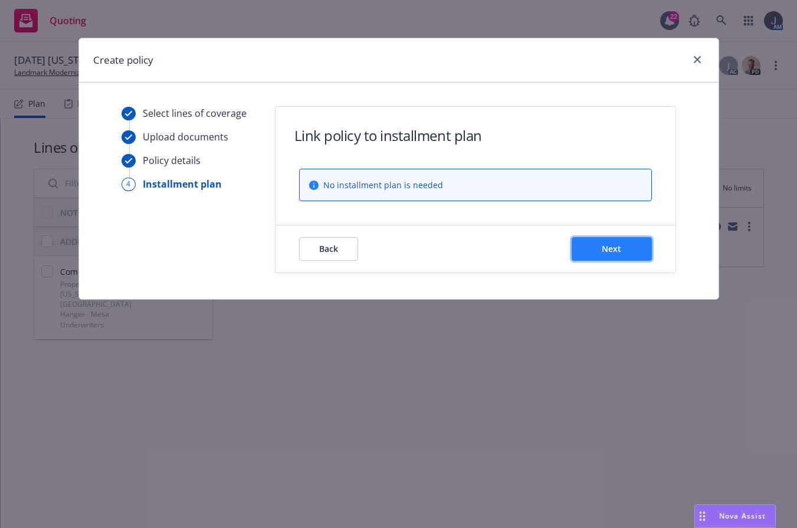
click at [609, 252] on span "Next" at bounding box center [610, 248] width 19 height 11
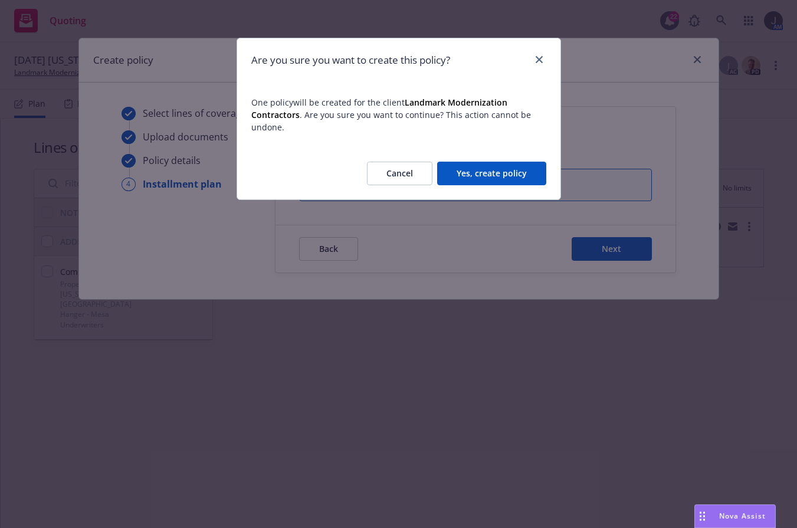
click at [530, 176] on button "Yes, create policy" at bounding box center [491, 174] width 109 height 24
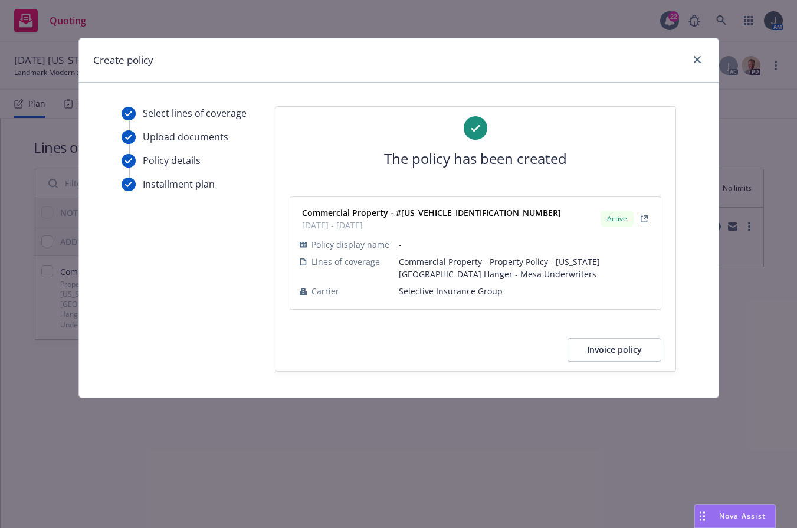
click at [607, 343] on button "Invoice policy" at bounding box center [614, 350] width 94 height 24
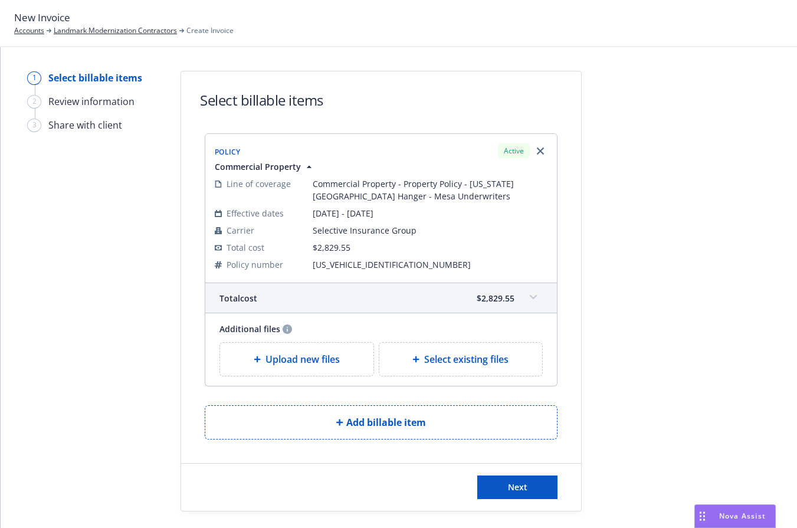
click at [429, 359] on span "Select existing files" at bounding box center [466, 359] width 84 height 14
select select "Invoice - Third Party"
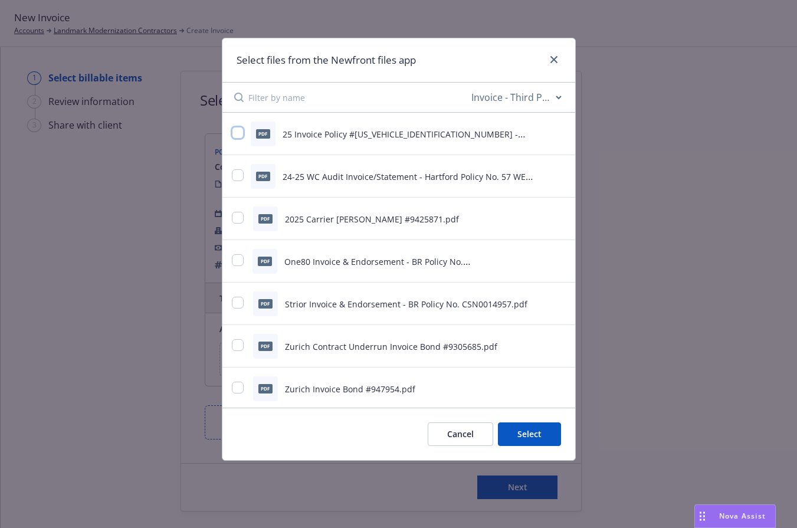
click at [239, 133] on input "checkbox" at bounding box center [238, 133] width 12 height 12
checkbox input "true"
click at [524, 435] on button "Select 1 file" at bounding box center [518, 434] width 85 height 24
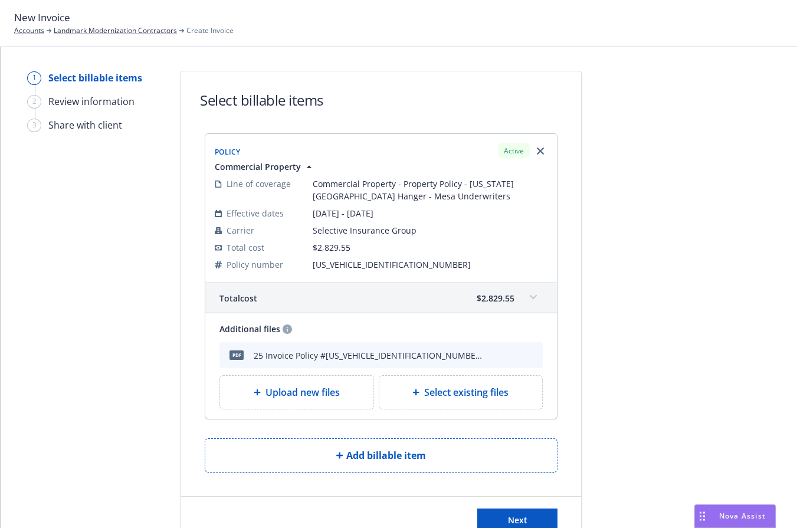
scroll to position [40, 0]
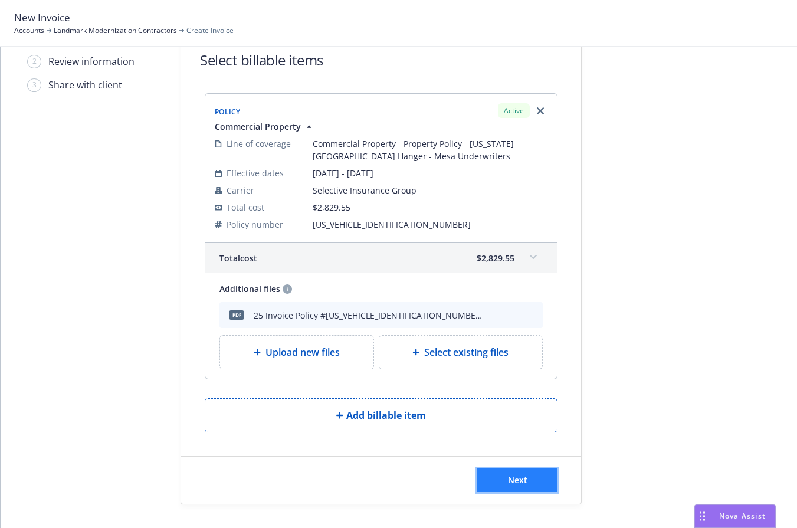
click at [528, 476] on button "Next" at bounding box center [517, 480] width 80 height 24
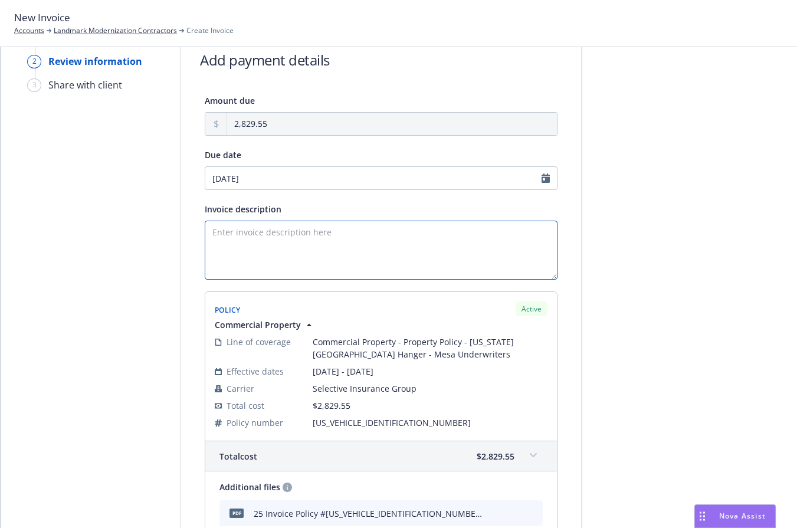
click at [254, 232] on textarea "Invoice description" at bounding box center [381, 250] width 353 height 59
click at [389, 231] on textarea "8/21/25 - 8/21/26 Florida Property Policy - A" at bounding box center [381, 250] width 353 height 59
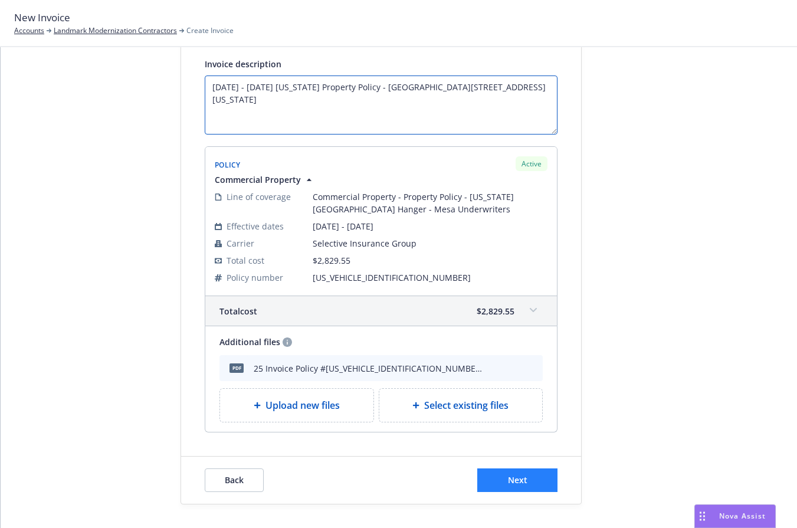
type textarea "8/21/25 - 8/21/26 Florida Property Policy - Airport Hanger, 630 Airport Road, F…"
click at [510, 491] on button "Next" at bounding box center [517, 480] width 80 height 24
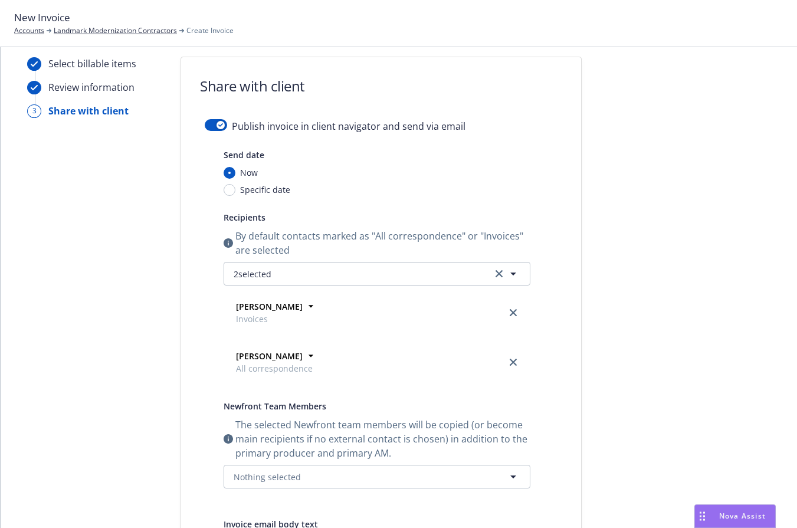
scroll to position [0, 0]
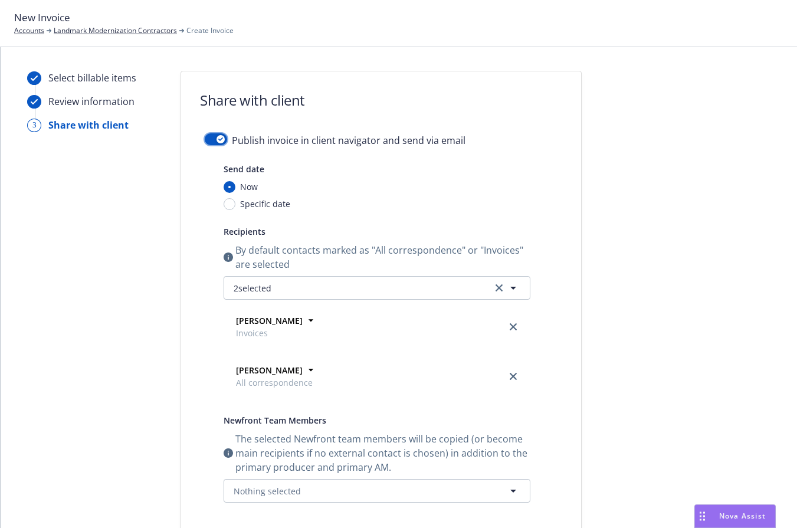
click at [213, 135] on button "button" at bounding box center [216, 139] width 22 height 12
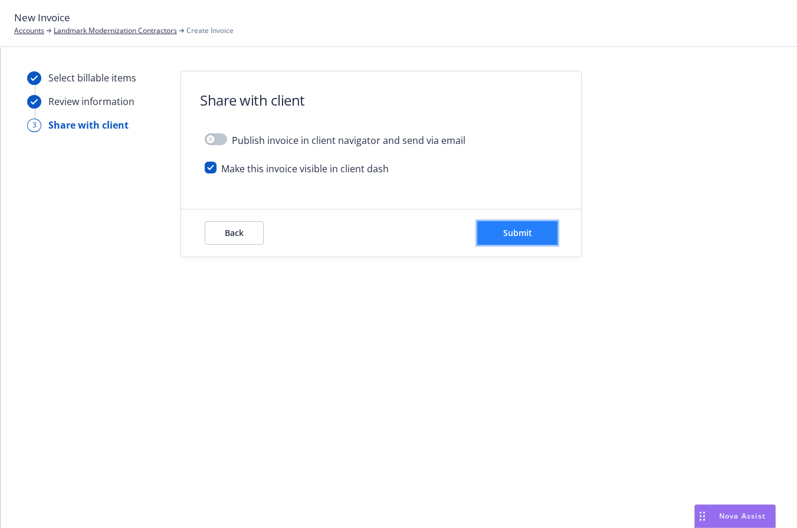
click at [513, 234] on span "Submit" at bounding box center [517, 232] width 29 height 11
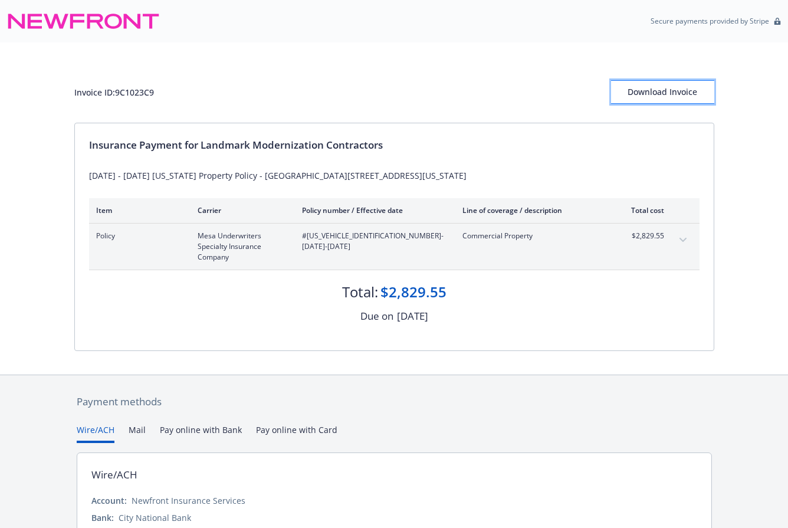
click at [664, 96] on div "Download Invoice" at bounding box center [662, 92] width 103 height 22
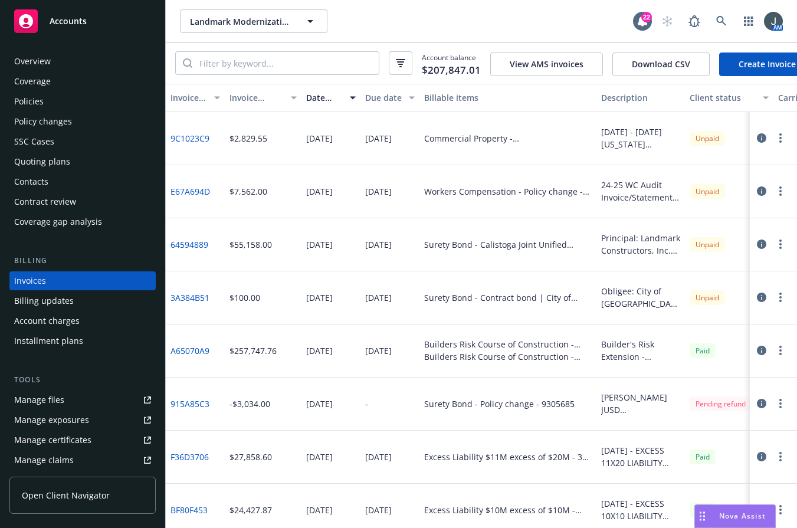
click at [40, 101] on div "Policies" at bounding box center [28, 101] width 29 height 19
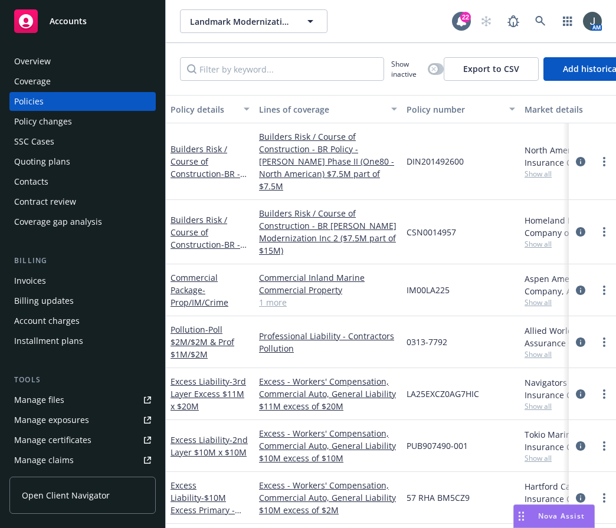
click at [63, 31] on div "Accounts" at bounding box center [82, 21] width 137 height 24
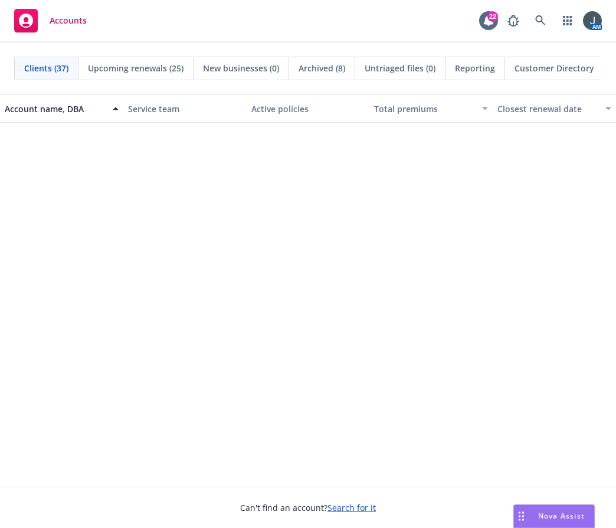
scroll to position [826, 0]
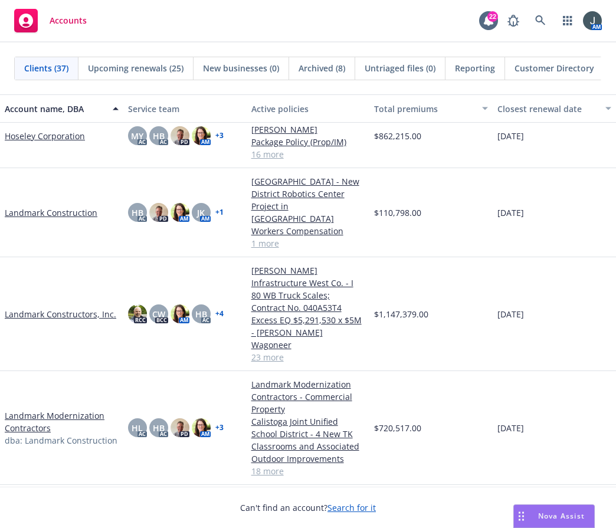
click at [84, 308] on link "Landmark Constructors, Inc." at bounding box center [60, 314] width 111 height 12
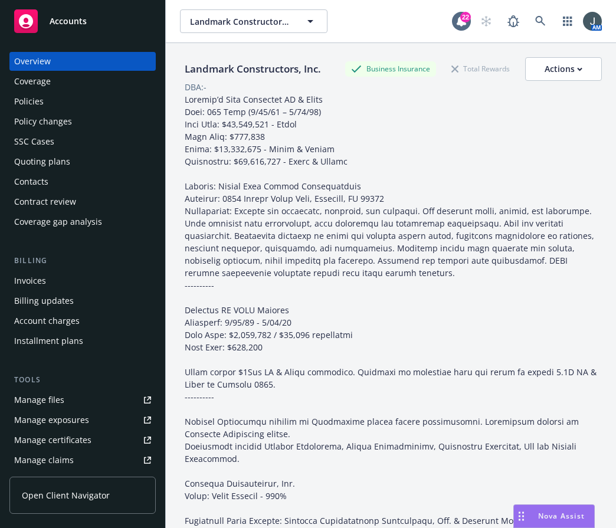
click at [42, 168] on div "Quoting plans" at bounding box center [42, 161] width 56 height 19
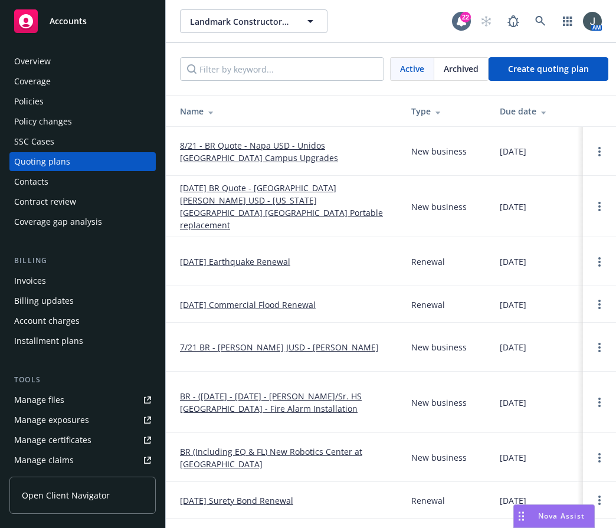
click at [303, 390] on link "BR - ([DATE] - [DATE] - [PERSON_NAME]/Sr. HS [GEOGRAPHIC_DATA] - Fire Alarm Ins…" at bounding box center [286, 402] width 212 height 25
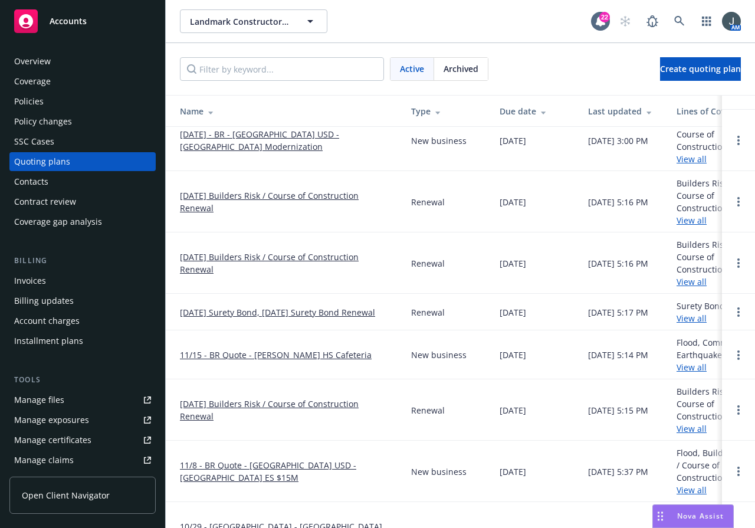
scroll to position [1101, 0]
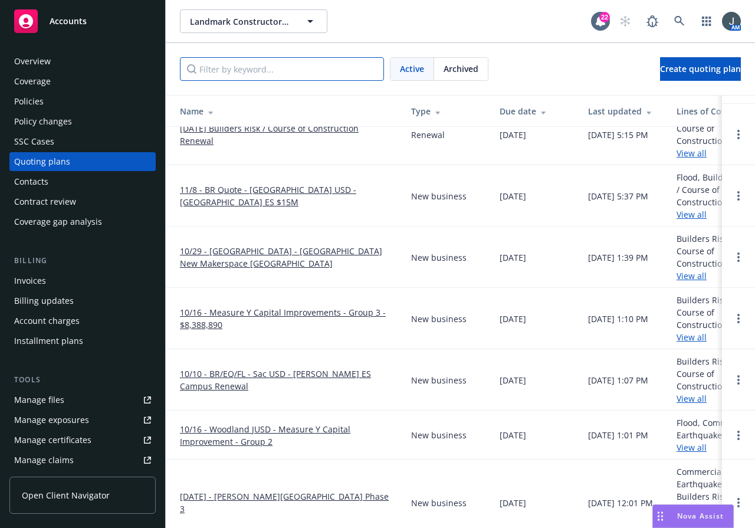
click at [302, 79] on input "Filter by keyword..." at bounding box center [282, 69] width 204 height 24
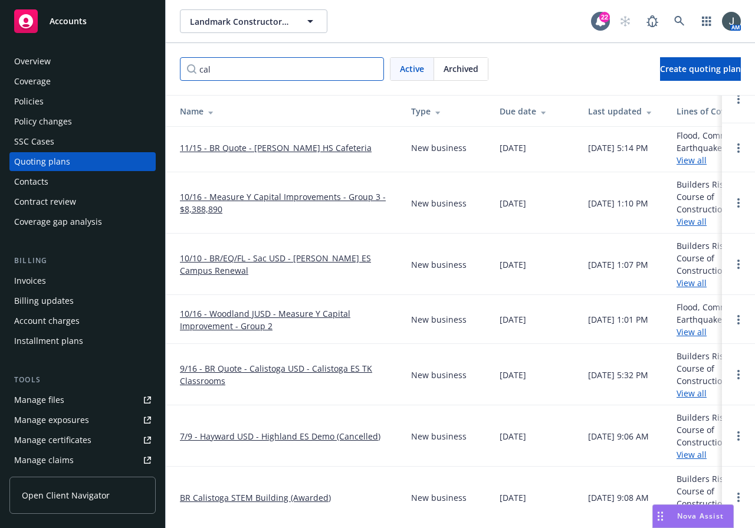
scroll to position [0, 0]
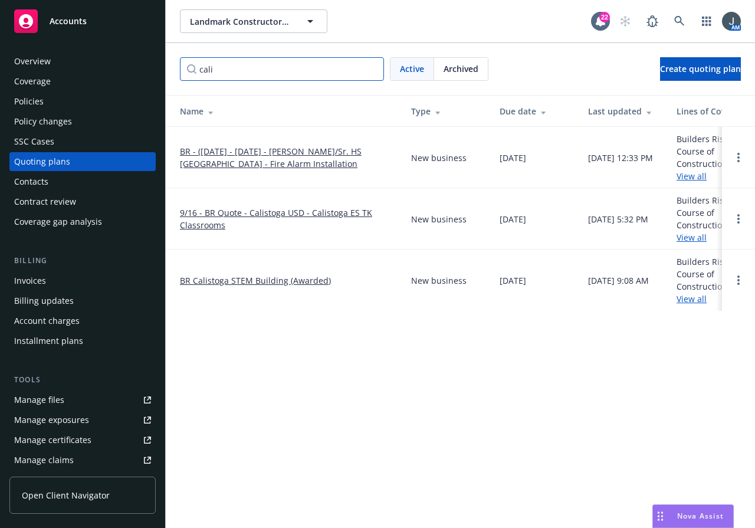
type input "cali"
click at [249, 212] on link "9/16 - BR Quote - Calistoga USD - Calistoga ES TK Classrooms" at bounding box center [286, 218] width 212 height 25
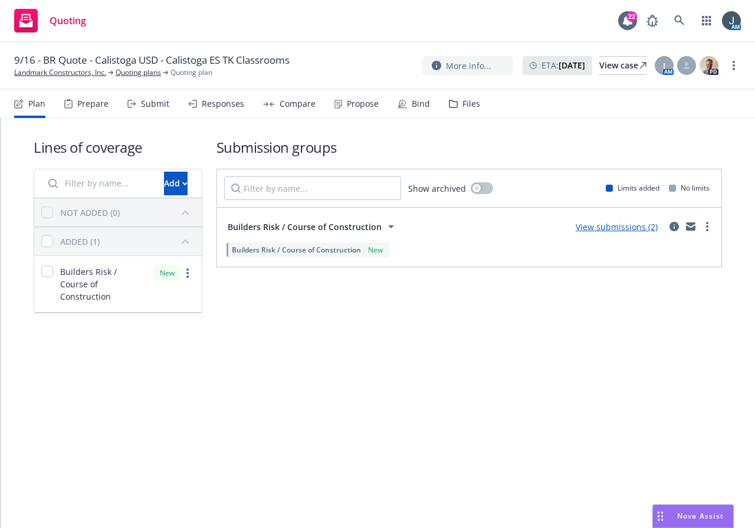
click at [635, 225] on link "View submissions (2)" at bounding box center [616, 226] width 82 height 11
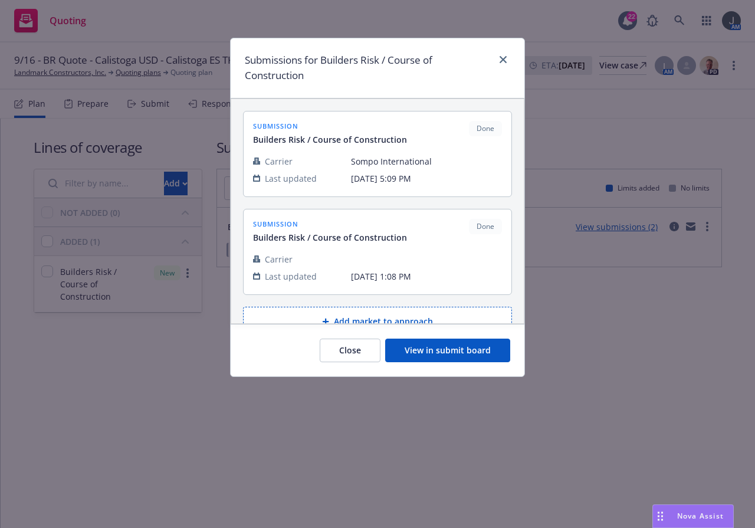
click at [443, 348] on button "View in submit board" at bounding box center [447, 350] width 125 height 24
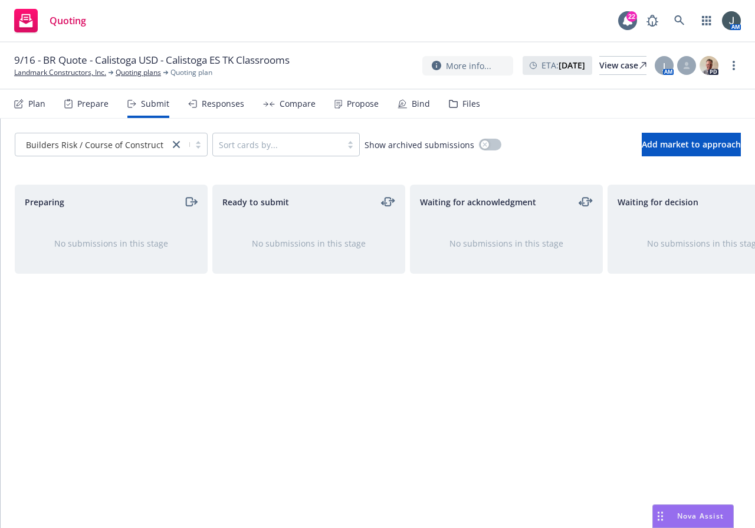
drag, startPoint x: 402, startPoint y: 330, endPoint x: 475, endPoint y: 303, distance: 78.5
click at [402, 330] on div "Ready to submit No submissions in this stage" at bounding box center [308, 344] width 193 height 318
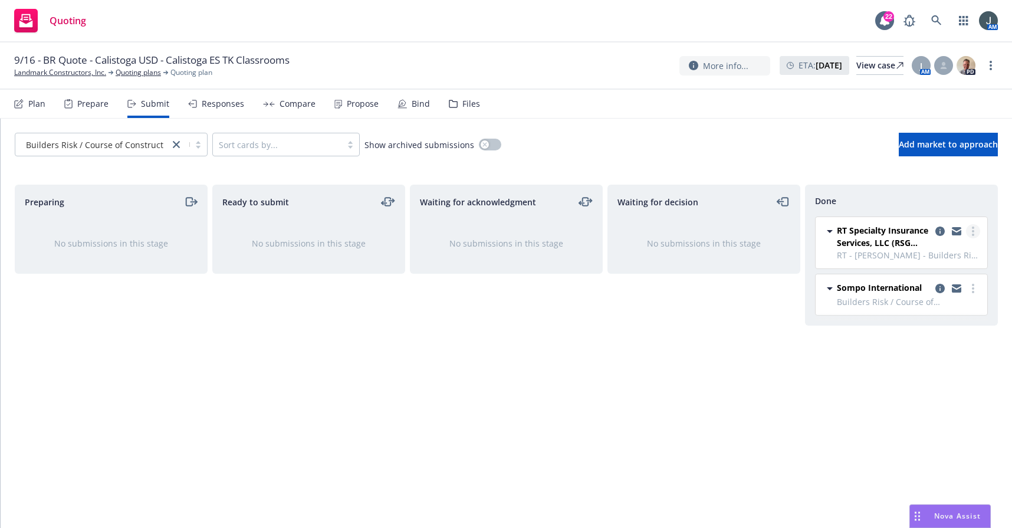
click at [754, 226] on link "more" at bounding box center [973, 231] width 14 height 14
click at [754, 282] on span "Add accepted decision" at bounding box center [920, 278] width 118 height 11
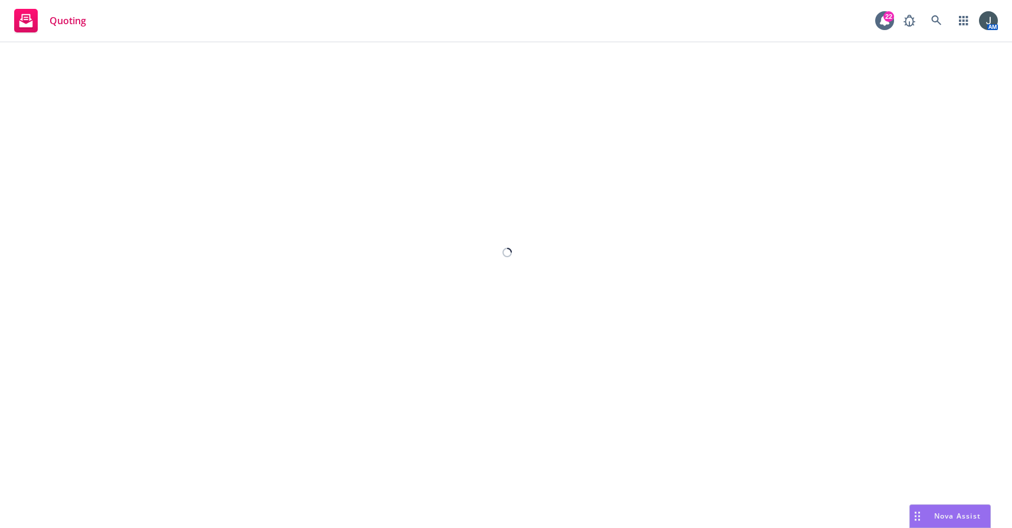
select select "12"
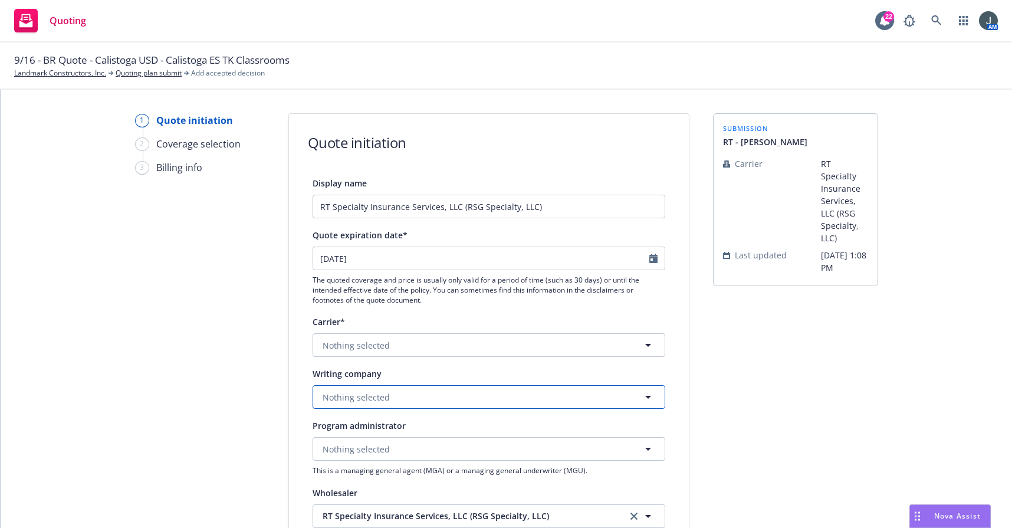
click at [368, 395] on span "Nothing selected" at bounding box center [356, 397] width 67 height 12
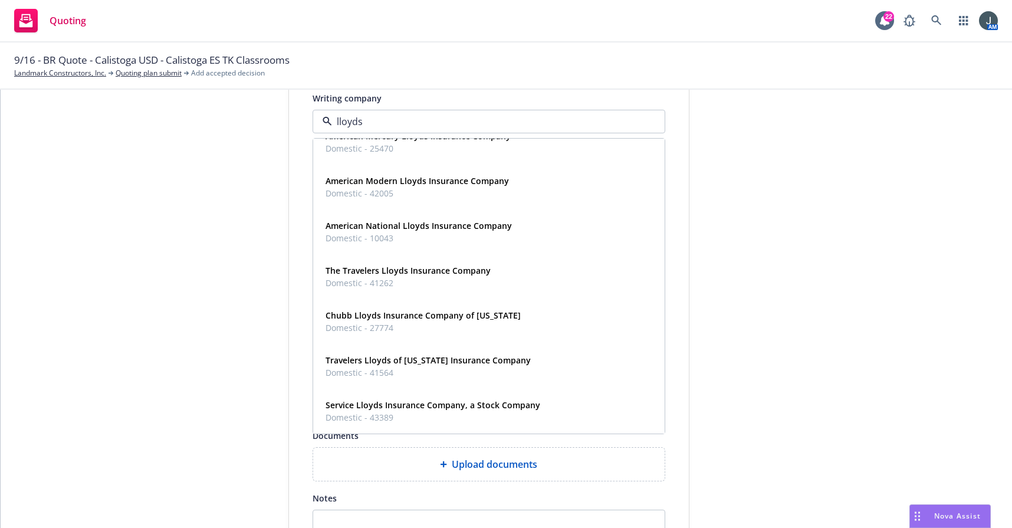
scroll to position [64, 0]
type input "l"
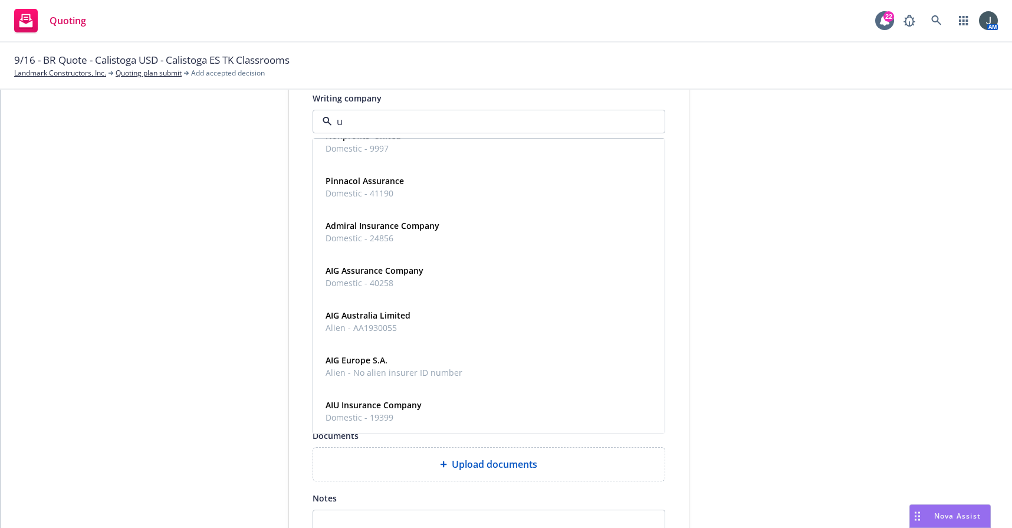
scroll to position [35, 0]
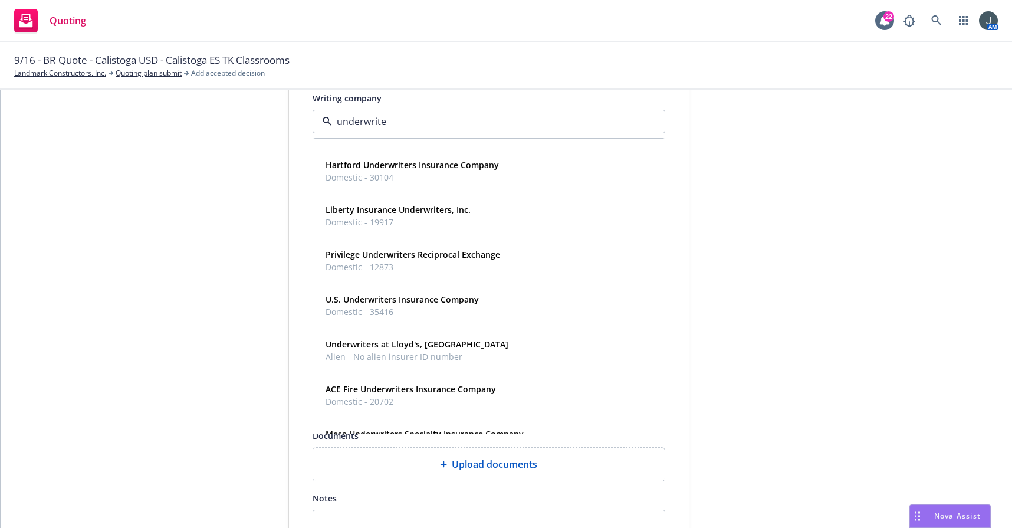
type input "underwriter"
click at [427, 367] on div "Underwriters at Lloyd's, London Alien - No alien insurer ID number" at bounding box center [489, 350] width 350 height 44
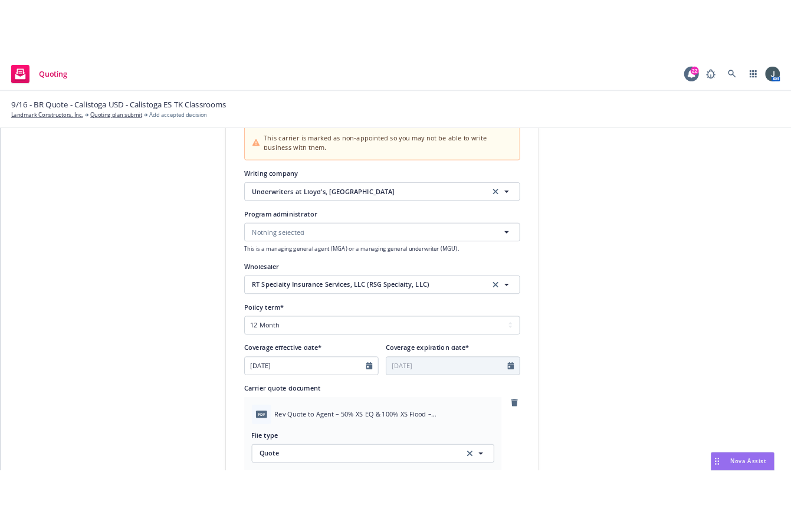
scroll to position [550, 0]
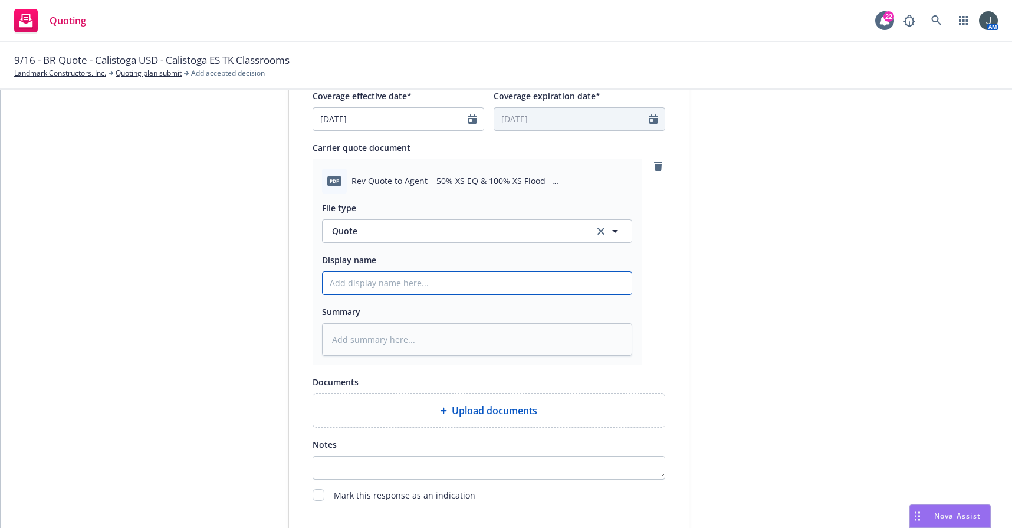
click at [400, 279] on input "Display name" at bounding box center [477, 283] width 309 height 22
type textarea "x"
type input "2"
type textarea "x"
type input "25"
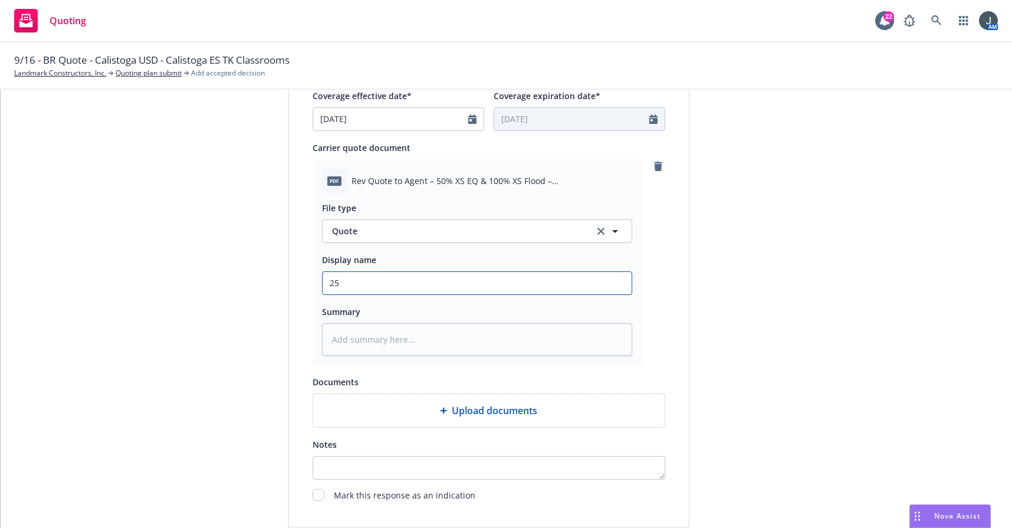
type textarea "x"
type input "25-"
type textarea "x"
type input "25-2"
type textarea "x"
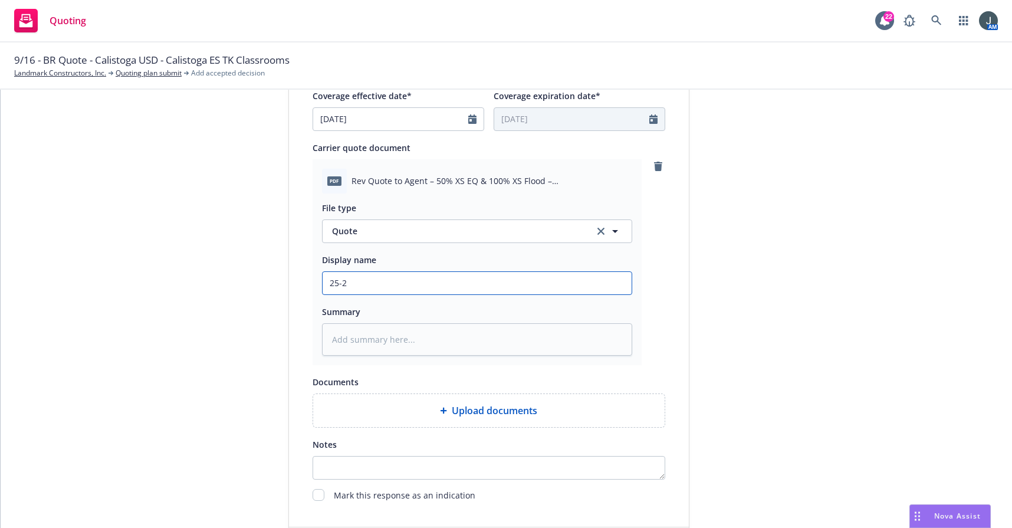
type input "25-26"
type textarea "x"
type input "25-26"
type textarea "x"
type input "25-26 J"
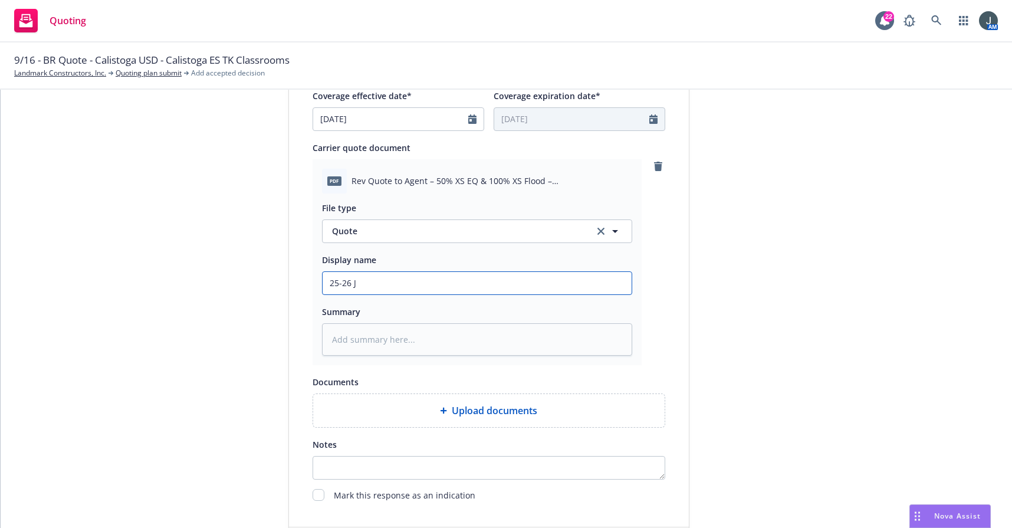
type textarea "x"
type input "25-26 Je"
type textarea "x"
type input "25-26 Jen"
type textarea "x"
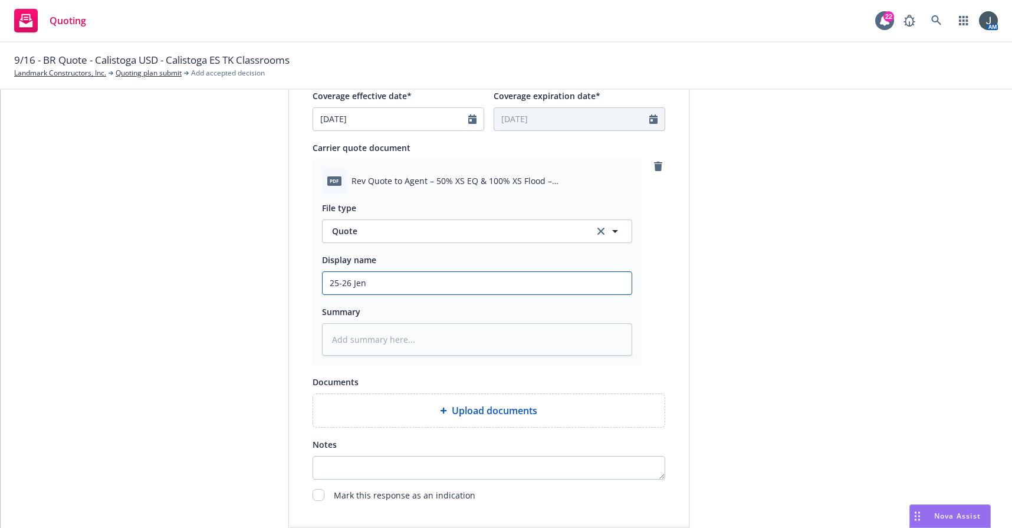
type input "25-26 Jenc"
type textarea "x"
type input "25-26 Jenca"
type textarea "x"
type input "25-26 Jencap"
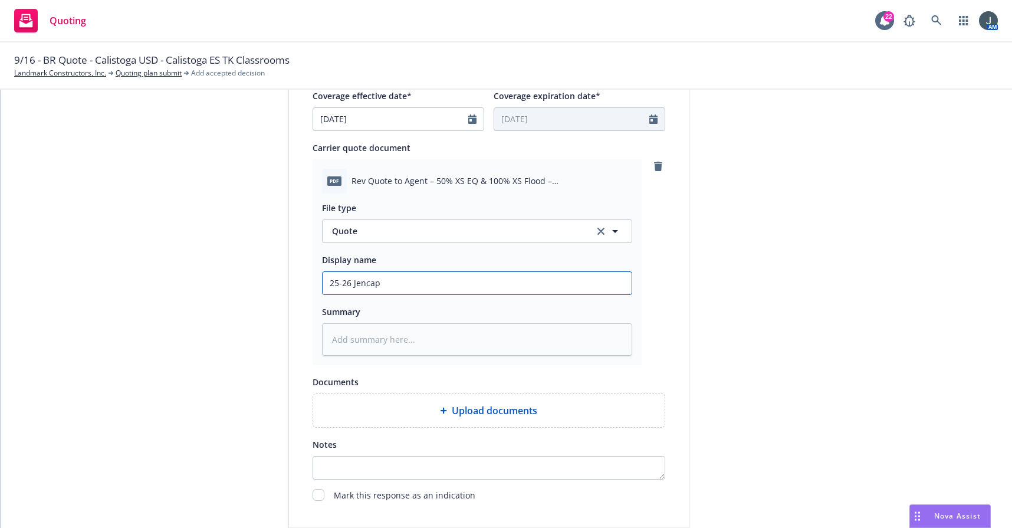
type textarea "x"
type input "25-26 Jencap"
type textarea "x"
type input "25-26 Jencap E"
type textarea "x"
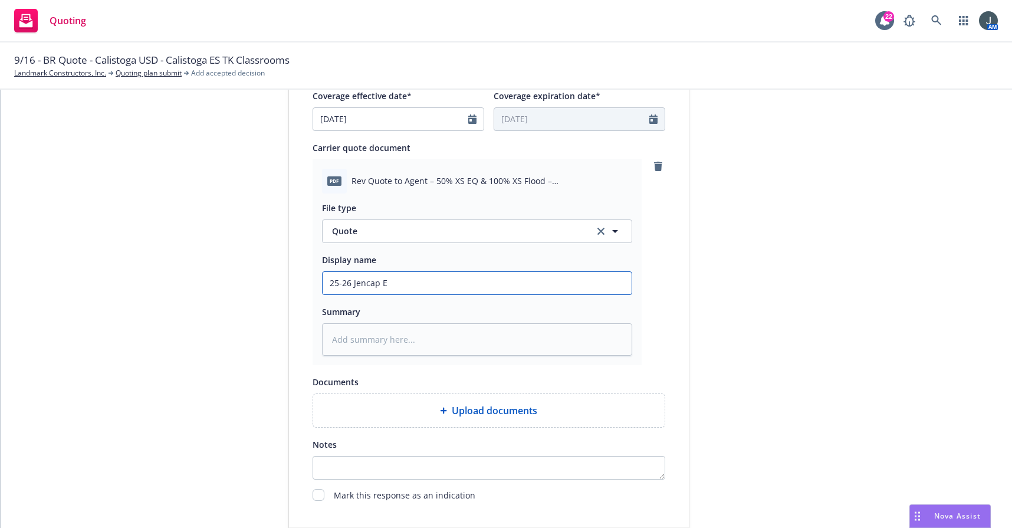
type input "25-26 Jencap Ex"
type textarea "x"
type input "25-26 Jencap Exc"
type textarea "x"
type input "25-26 Jencap Exce"
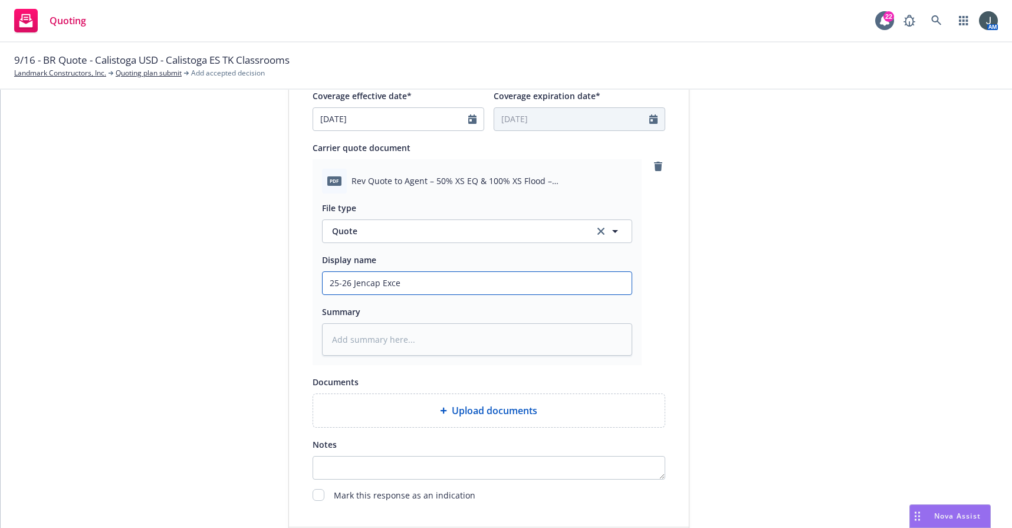
type textarea "x"
type input "25-26 Jencap Exces"
type textarea "x"
type input "25-26 Jencap Excess"
type textarea "x"
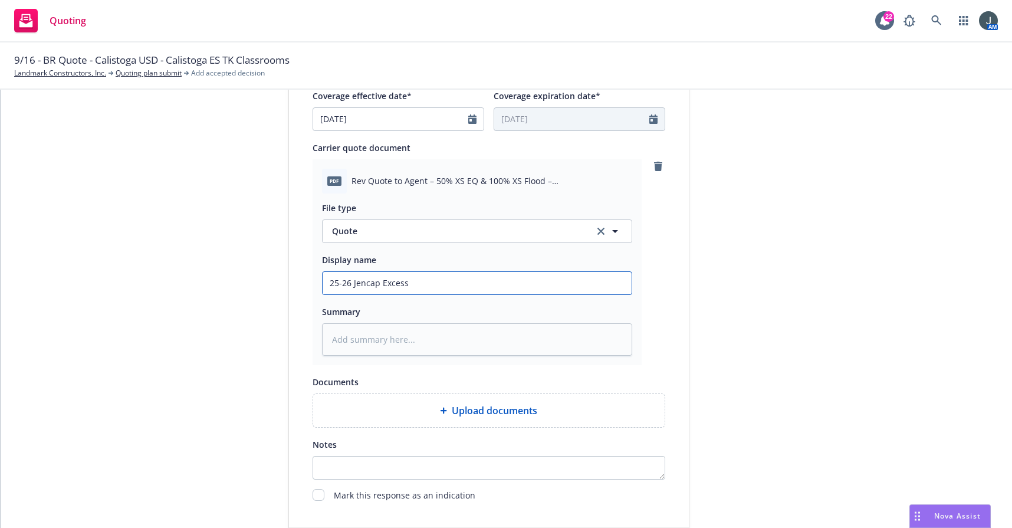
type input "25-26 Jencap Excess"
type textarea "x"
type input "25-26 Jencap Excess D"
type textarea "x"
type input "25-26 Jencap Excess DI"
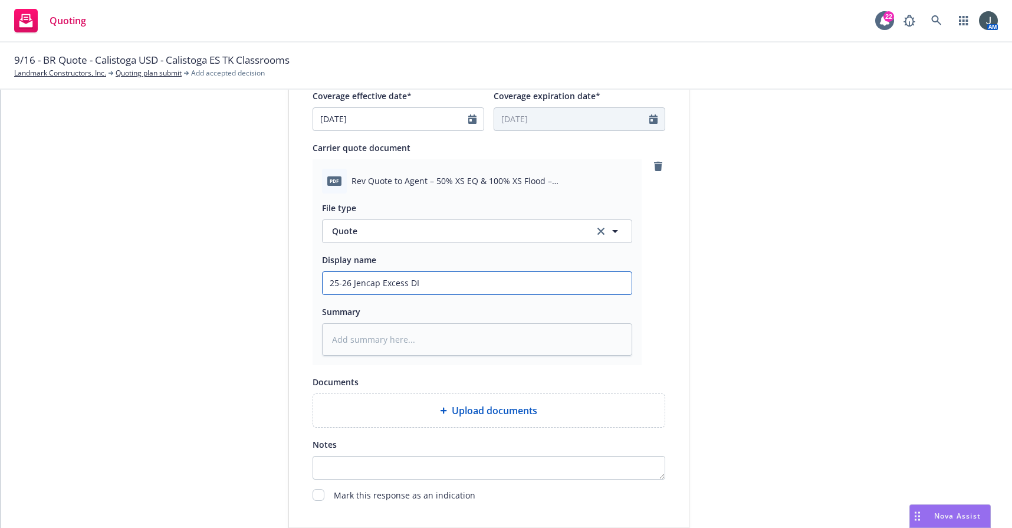
type textarea "x"
type input "25-26 Jencap Excess DIS"
type textarea "x"
type input "25-26 Jencap Excess DIS"
type textarea "x"
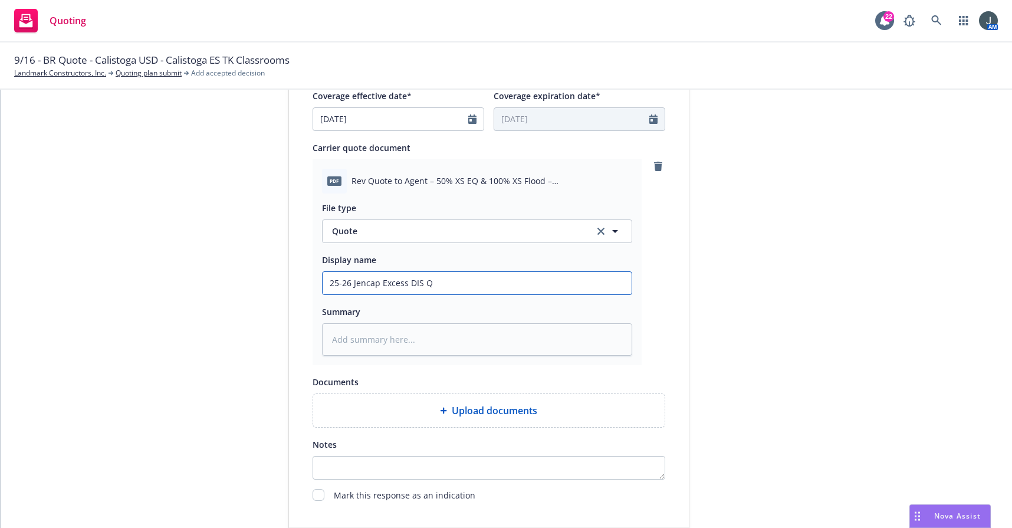
type input "25-26 Jencap Excess DIS QU"
type textarea "x"
type input "25-26 Jencap Excess DIS QUo"
type textarea "x"
type input "25-26 Jencap Excess DIS QUot"
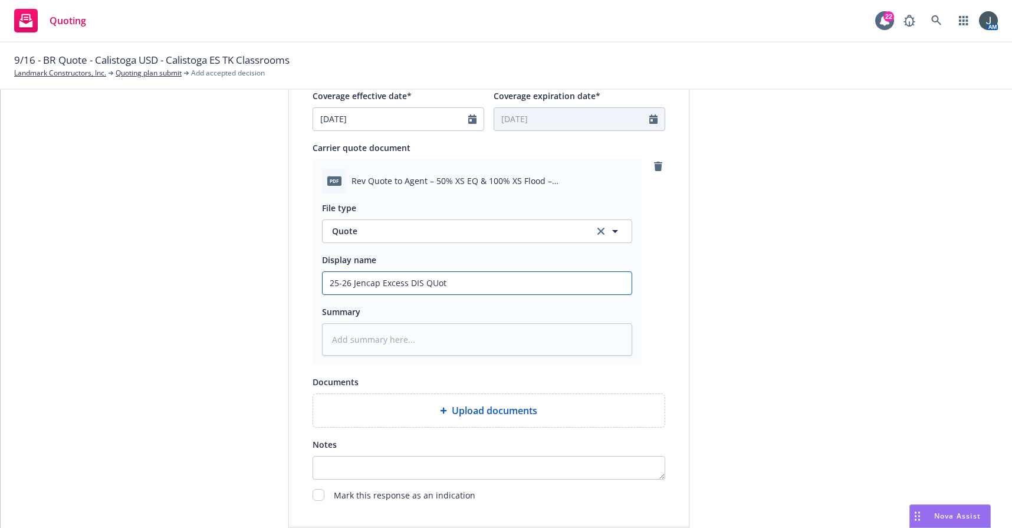
type textarea "x"
type input "25-26 Jencap Excess DIS QUote"
click at [430, 281] on input "25-26 Jencap Excess DIS QUote" at bounding box center [477, 283] width 309 height 22
type textarea "x"
type input "25-26 Jencap Excess DIS Qote"
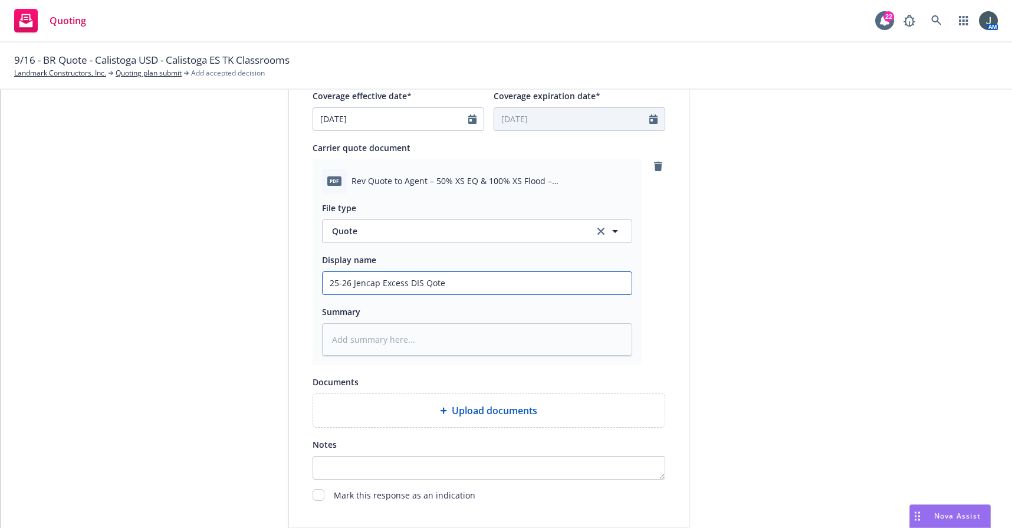
type textarea "x"
type input "25-26 Jencap Excess DIS Quote"
drag, startPoint x: 467, startPoint y: 281, endPoint x: 409, endPoint y: 278, distance: 57.9
click at [409, 278] on input "25-26 Jencap Excess DIS Quote" at bounding box center [477, 283] width 309 height 22
type textarea "x"
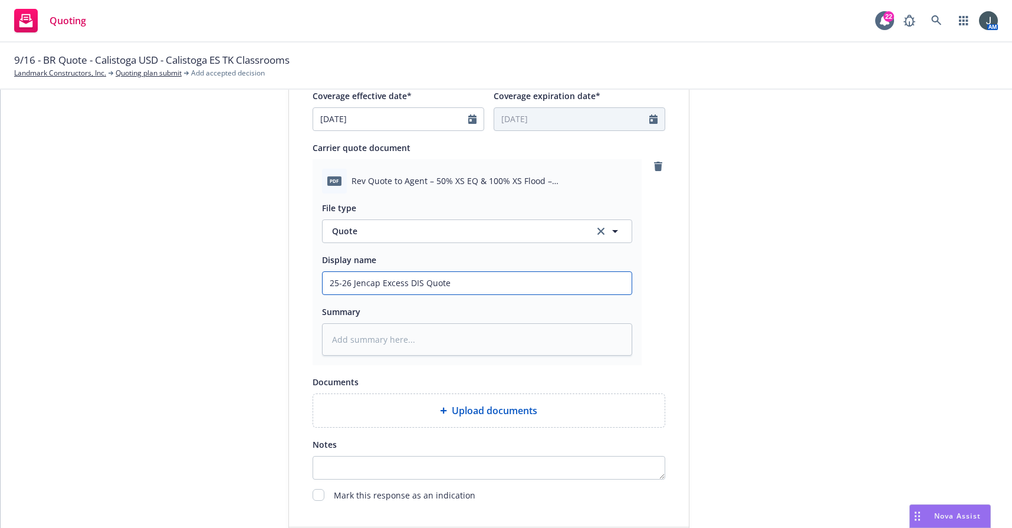
type input "25-26 Jencap Excess DI"
type textarea "x"
type input "25-26 Jencap Excess DIC"
type textarea "x"
type input "25-26 Jencap Excess DIC"
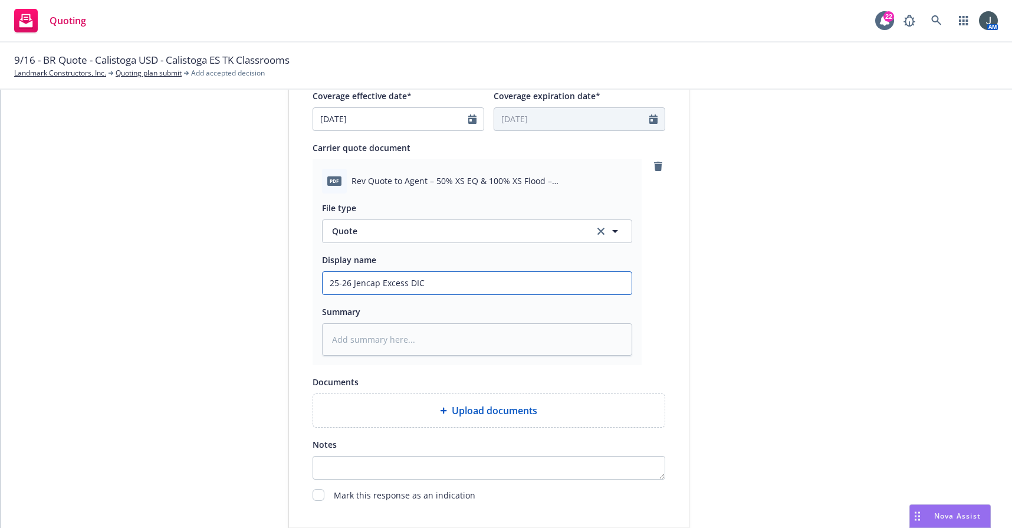
type textarea "x"
type input "25-26 Jencap Excess DIC E"
type textarea "x"
type input "25-26 Jencap Excess DIC EQ"
type textarea "x"
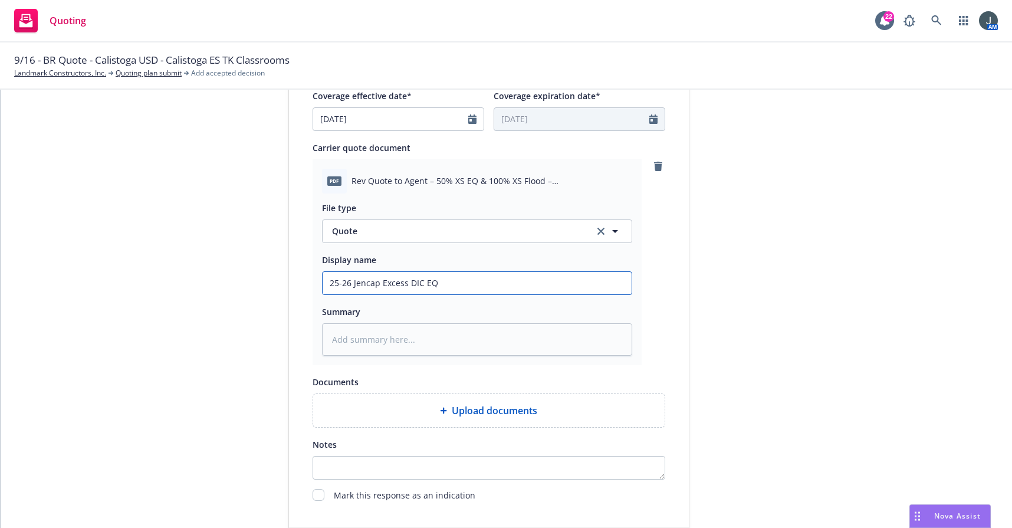
type input "25-26 Jencap Excess DIC EQ"
type textarea "x"
type input "25-26 Jencap Excess DIC EQ"
type textarea "x"
type input "25-26 Jencap Excess DIC E"
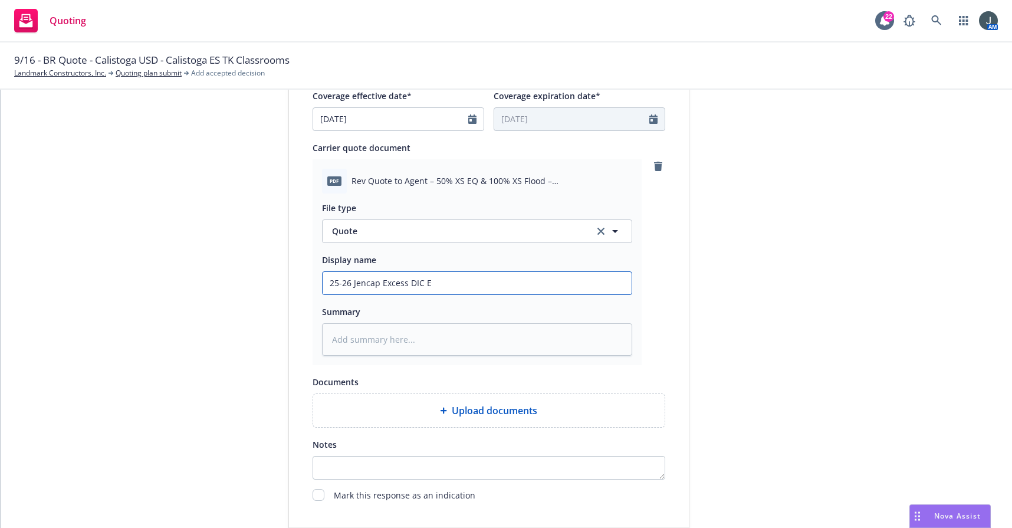
type textarea "x"
type input "25-26 Jencap Excess DIC"
type textarea "x"
type input "25-26 Jencap Excess DIC F"
type textarea "x"
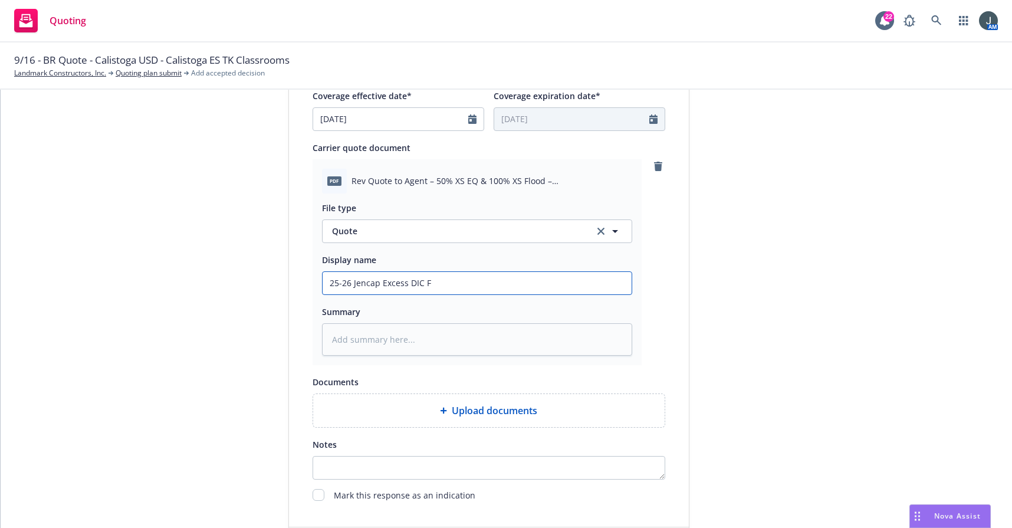
type input "25-26 Jencap Excess DIC Fl"
type textarea "x"
type input "25-26 Jencap Excess DIC Flo"
type textarea "x"
type input "25-26 Jencap Excess DIC Floo"
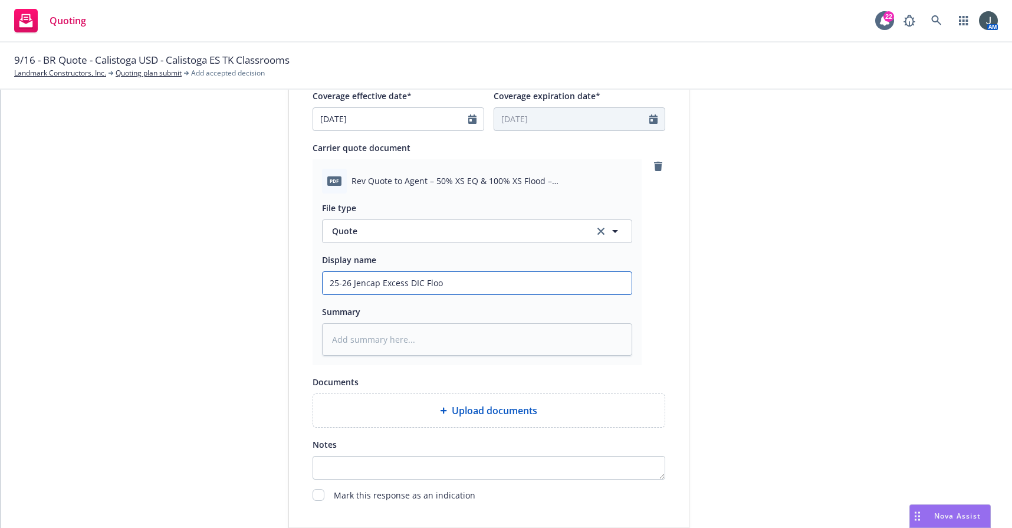
type textarea "x"
type input "25-26 Jencap Excess DIC Flood"
type textarea "x"
type input "25-26 Jencap Excess DIC Flood"
type textarea "x"
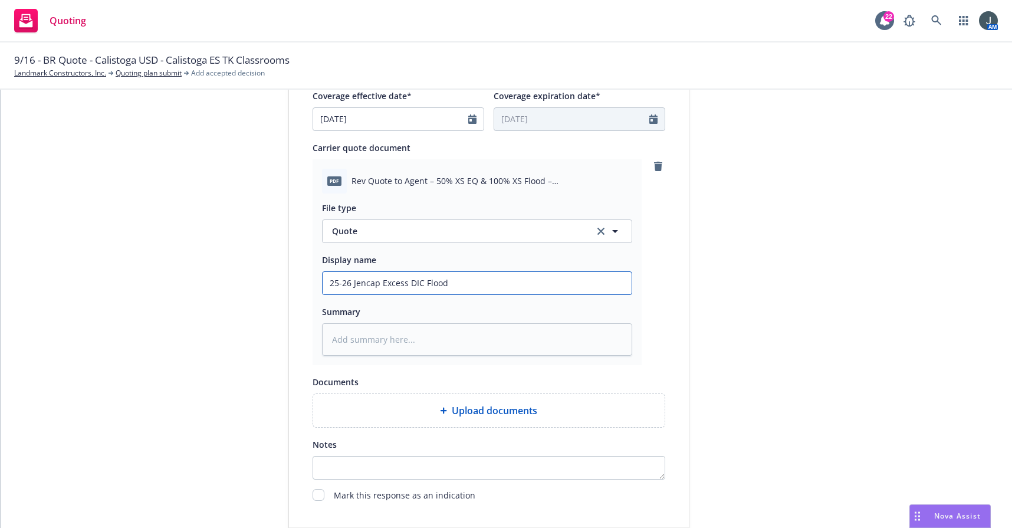
type input "25-26 Jencap Excess DIC Flood &"
type textarea "x"
type input "25-26 Jencap Excess DIC Flood &"
type textarea "x"
type input "25-26 Jencap Excess DIC Flood & E"
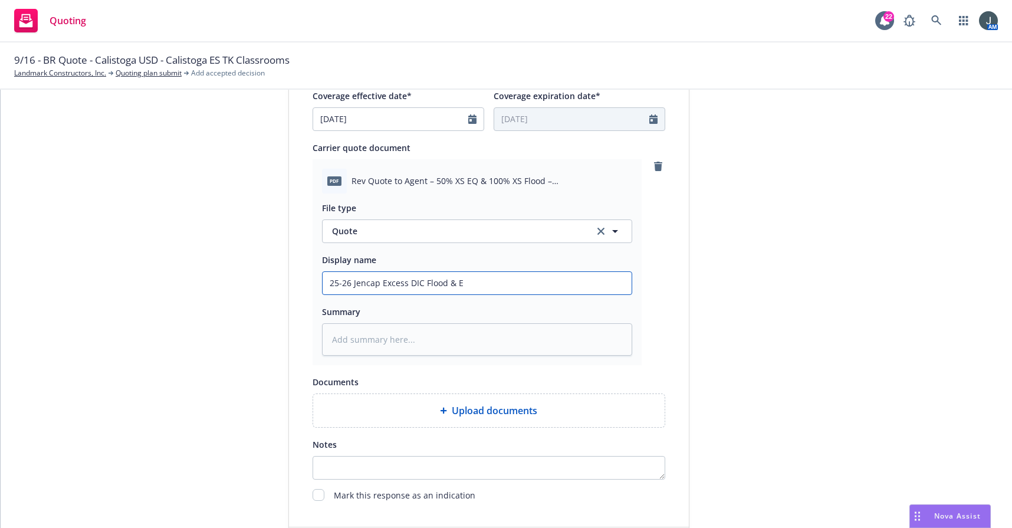
type textarea "x"
type input "25-26 Jencap Excess DIC Flood & EQ"
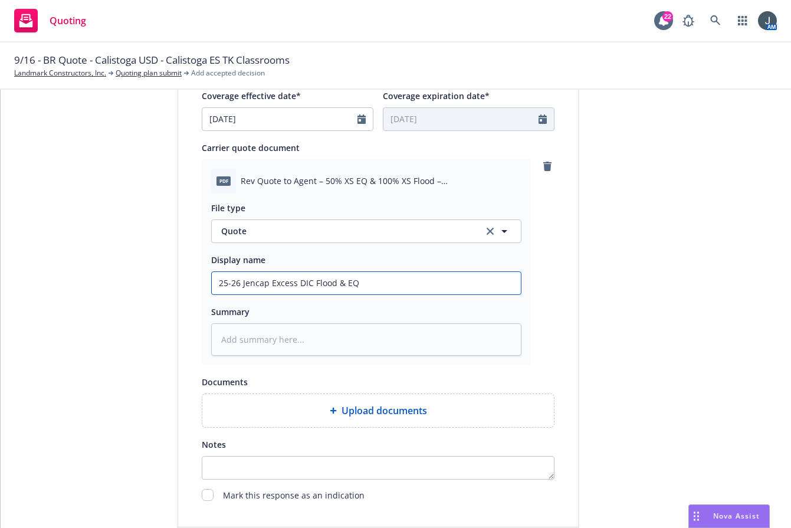
type textarea "x"
type input "25-26 Jencap Excess DIC Flood & EQ"
type textarea "x"
type input "25-26 Jencap Excess DIC Flood & EQ ("
type textarea "x"
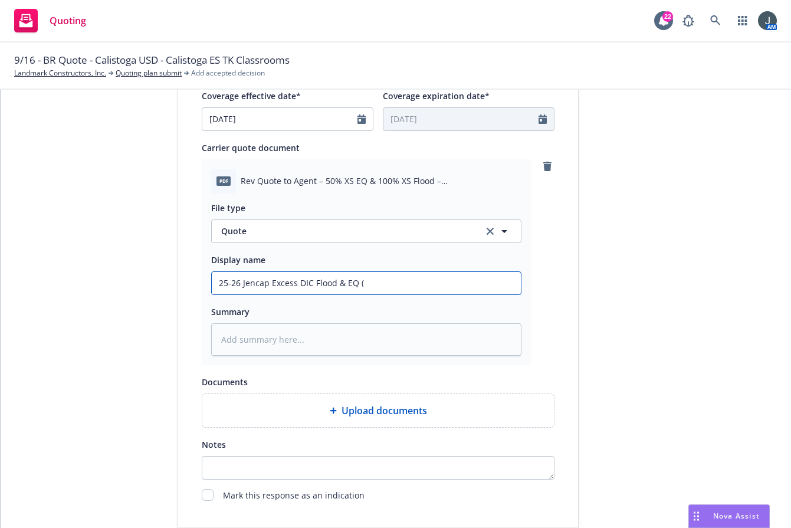
type input "25-26 Jencap Excess DIC Flood & EQ (F"
type textarea "x"
type input "25-26 Jencap Excess DIC Flood & EQ ("
type textarea "x"
type input "25-26 Jencap Excess DIC Flood & EQ (E"
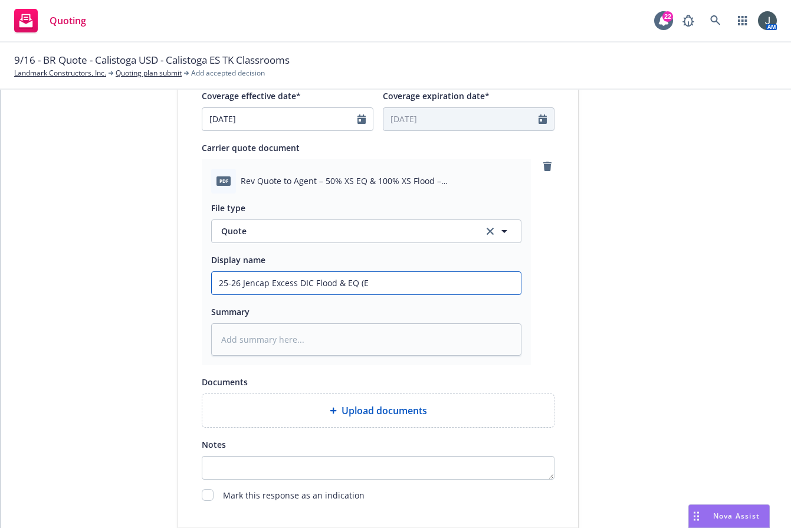
type textarea "x"
type input "25-26 Jencap Excess DIC Flood & EQ (Ex"
type textarea "x"
type input "25-26 Jencap Excess DIC Flood & EQ (Exc"
type textarea "x"
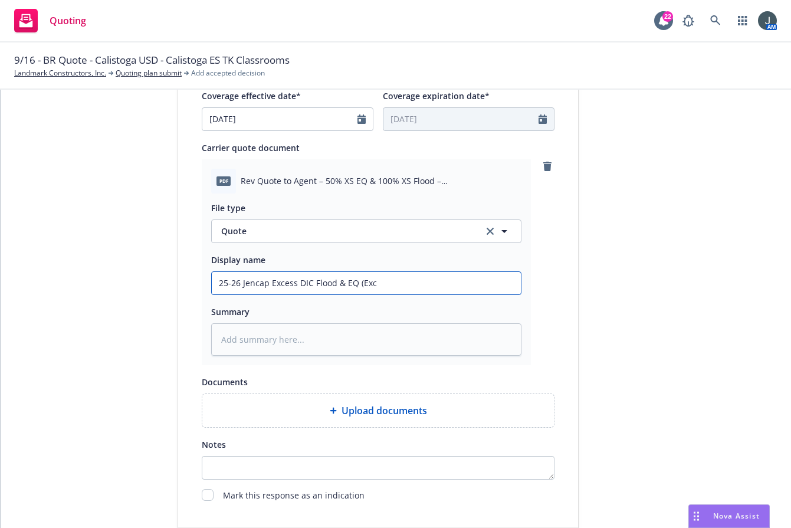
type input "25-26 Jencap Excess DIC Flood & EQ (Exce"
type textarea "x"
type input "25-26 Jencap Excess DIC Flood & EQ (Exces"
type textarea "x"
type input "25-26 Jencap Excess DIC Flood & EQ (Excess"
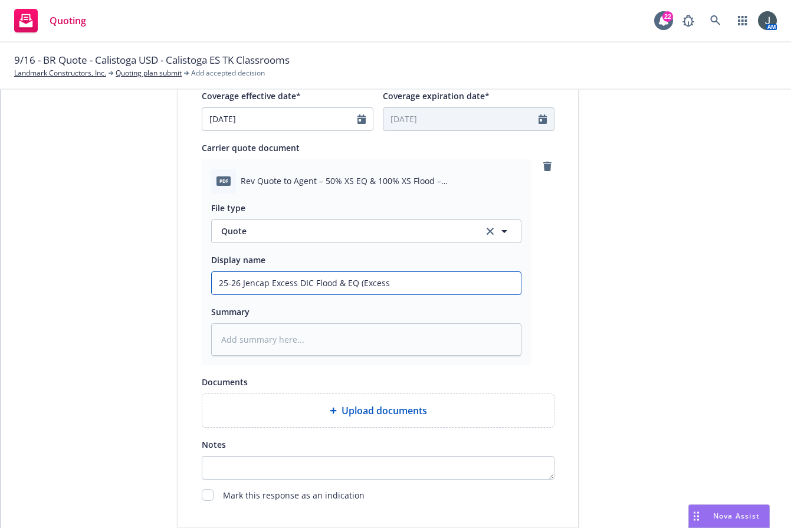
type textarea "x"
type input "25-26 Jencap Excess DIC Flood & EQ (Excess"
type textarea "x"
type input "25-26 Jencap Excess DIC Flood & EQ (Excess E"
type textarea "x"
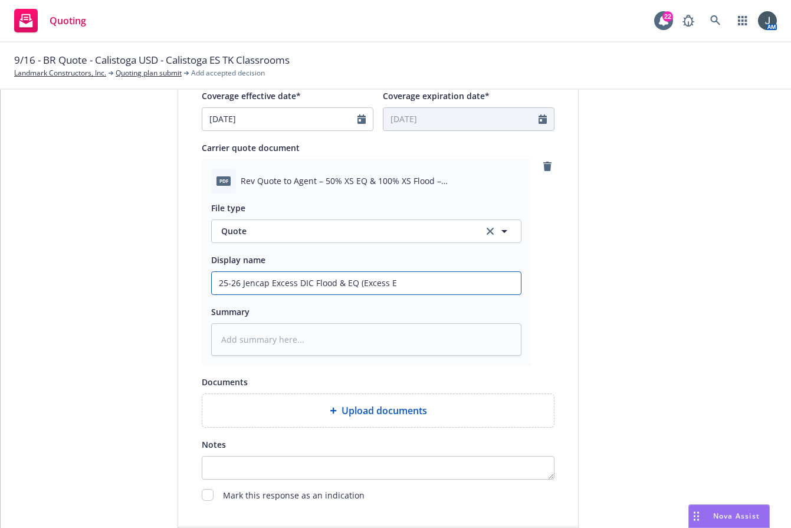
type input "25-26 Jencap Excess DIC Flood & EQ (Excess EQ"
type textarea "x"
type input "25-26 Jencap Excess DIC Flood & EQ (Excess EQ"
type textarea "x"
type input "25-26 Jencap Excess DIC Flood & EQ (Excess EQ s"
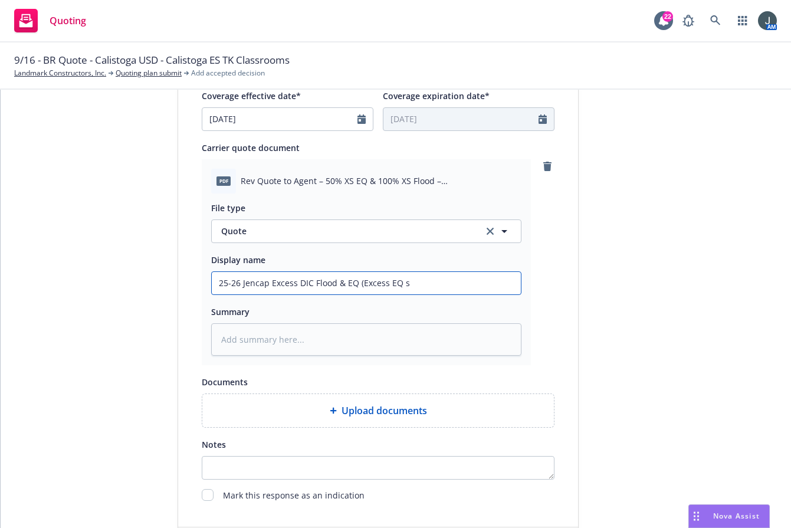
type textarea "x"
type input "25-26 Jencap Excess DIC Flood & EQ (Excess EQ st"
type textarea "x"
type input "25-26 Jencap Excess DIC Flood & EQ (Excess EQ sti"
type textarea "x"
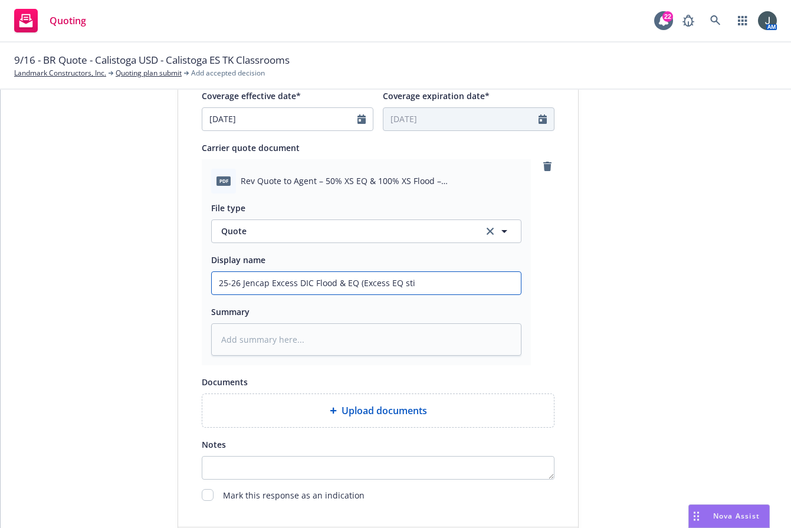
type input "25-26 Jencap Excess DIC Flood & EQ (Excess EQ stil"
type textarea "x"
type input "25-26 Jencap Excess DIC Flood & EQ (Excess EQ still"
type textarea "x"
type input "25-26 Jencap Excess DIC Flood & EQ (Excess EQ still"
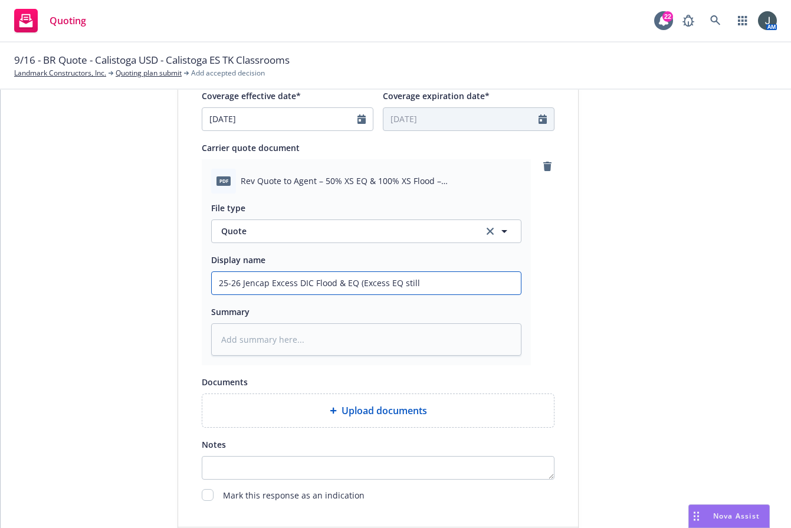
type textarea "x"
type input "25-26 Jencap Excess DIC Flood & EQ (Excess EQ still p"
type textarea "x"
type input "25-26 Jencap Excess DIC Flood & EQ (Excess EQ still pe"
type textarea "x"
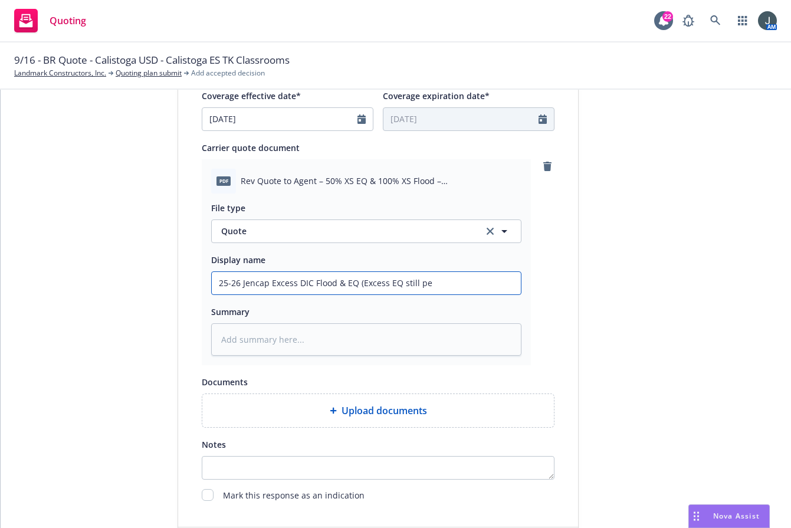
type input "25-26 Jencap Excess DIC Flood & EQ (Excess EQ still pen"
type textarea "x"
type input "25-26 Jencap Excess DIC Flood & EQ (Excess EQ still pendi"
type textarea "x"
type input "25-26 Jencap Excess DIC Flood & EQ (Excess EQ still pendin"
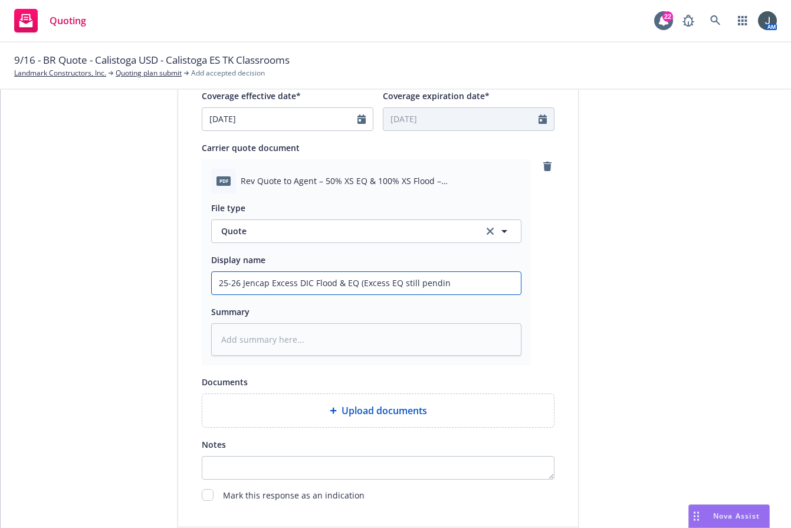
type textarea "x"
type input "25-26 Jencap Excess DIC Flood & EQ (Excess EQ still pending"
type textarea "x"
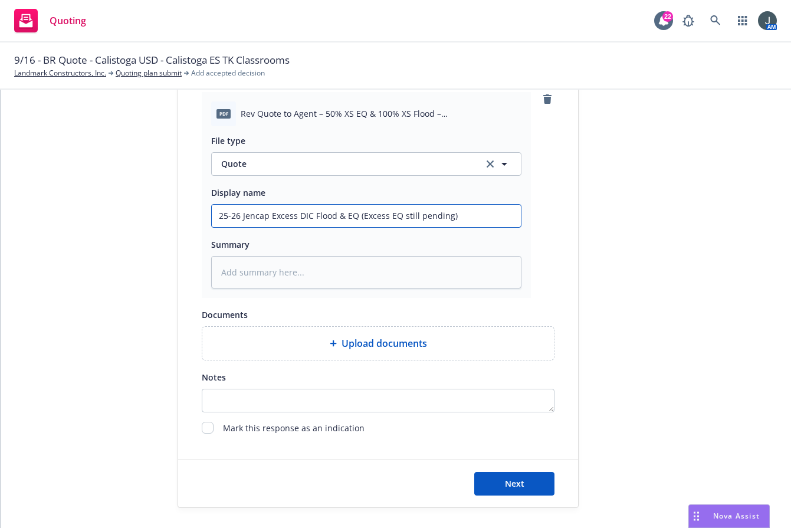
scroll to position [621, 0]
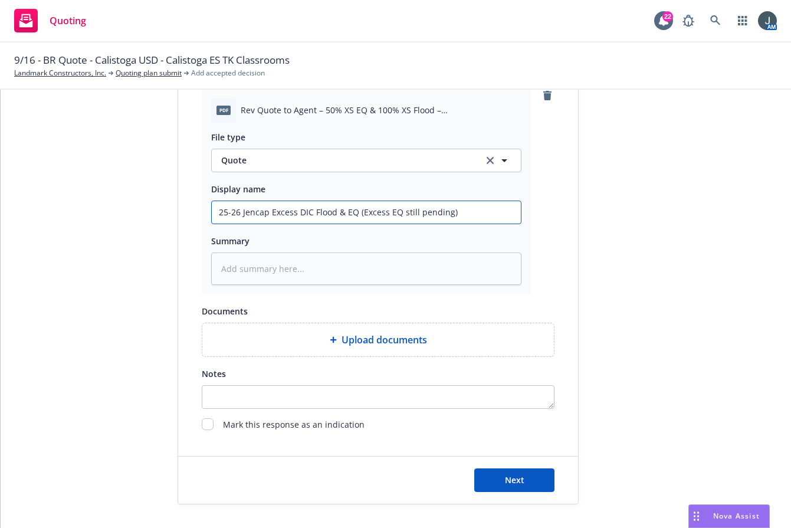
type input "25-26 Jencap Excess DIC Flood & EQ (Excess EQ still pending)"
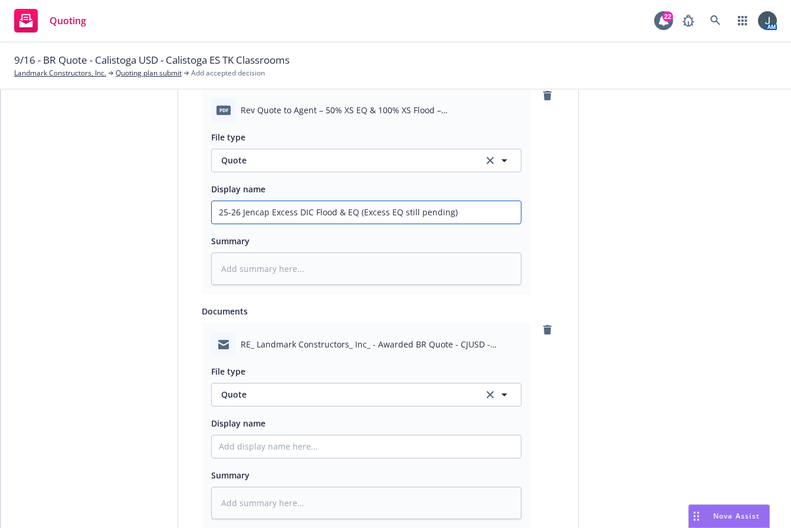
drag, startPoint x: 455, startPoint y: 214, endPoint x: 189, endPoint y: 208, distance: 266.6
click at [189, 208] on div "Display name RT Specialty Insurance Services, LLC (RSG Specialty, LLC) Quote ex…" at bounding box center [378, 100] width 400 height 1090
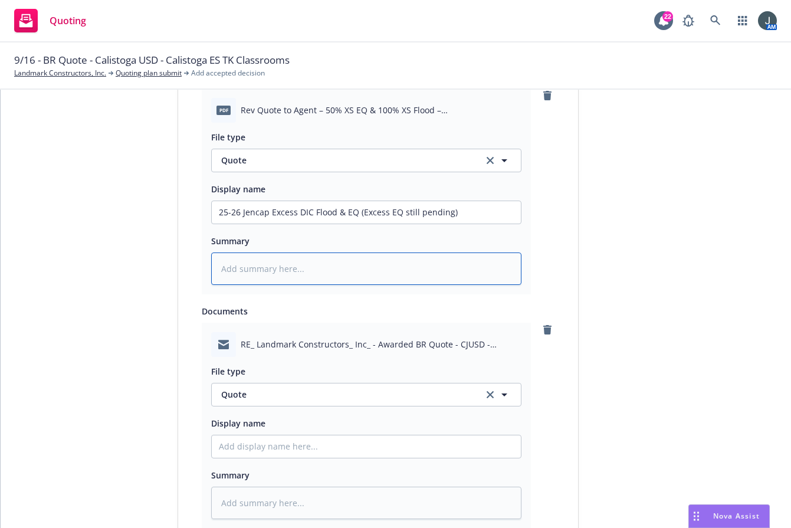
click at [269, 267] on textarea at bounding box center [366, 268] width 310 height 32
paste textarea "25-26 Jencap Excess DIC Flood & EQ (Excess EQ still pending)"
type textarea "x"
type textarea "25-26 Jencap Excess DIC Flood & EQ (Excess EQ still pending)"
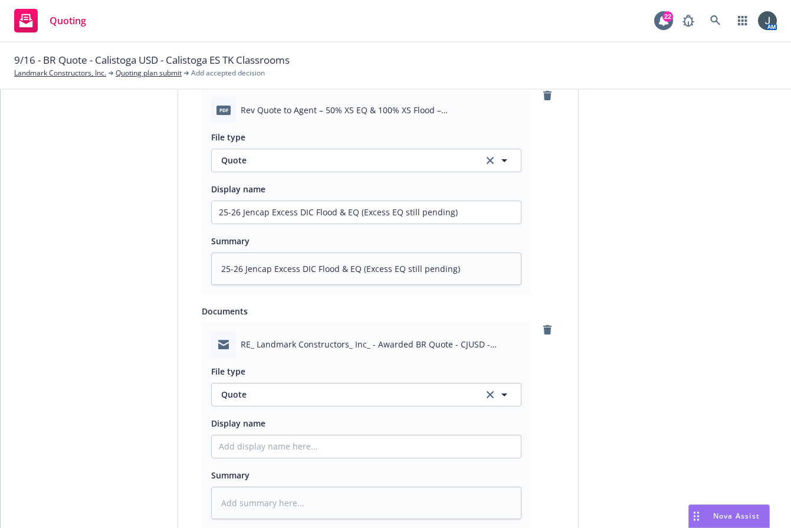
drag, startPoint x: 283, startPoint y: 458, endPoint x: 287, endPoint y: 449, distance: 10.3
click at [287, 453] on div "File type Quote Quote Display name Summary" at bounding box center [366, 438] width 310 height 162
click at [287, 223] on input "Display name" at bounding box center [366, 212] width 309 height 22
paste input "25-26 Jencap Excess DIC Flood & EQ (Excess EQ still pending)"
type textarea "x"
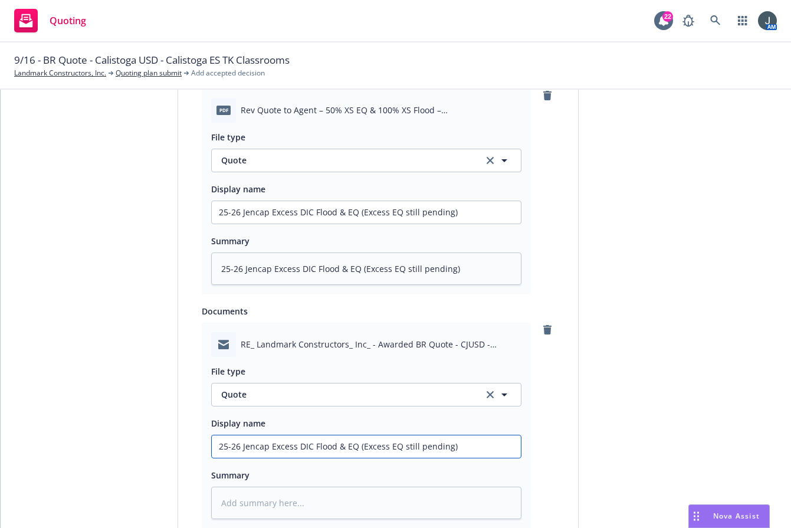
type input "25-26 Jencap Excess DIC Flood & EQ (Excess EQ still pending)"
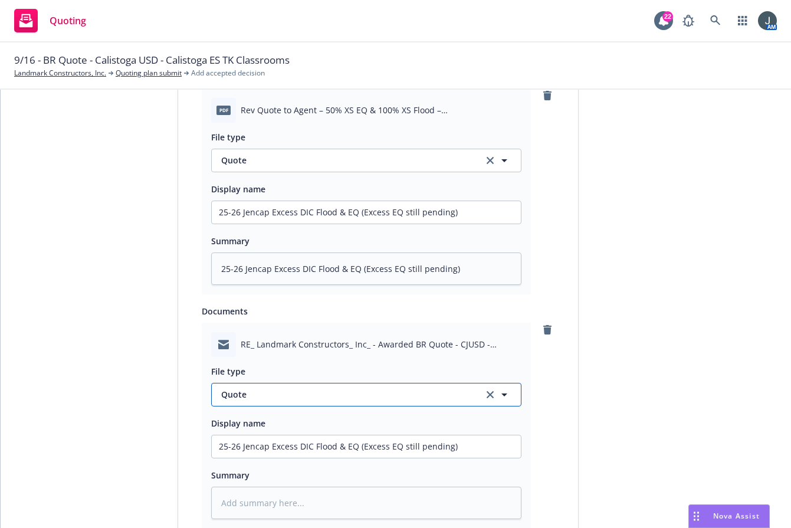
click at [272, 394] on span "Quote" at bounding box center [345, 394] width 248 height 12
type input "emai"
click at [262, 416] on div "Email" at bounding box center [366, 427] width 309 height 31
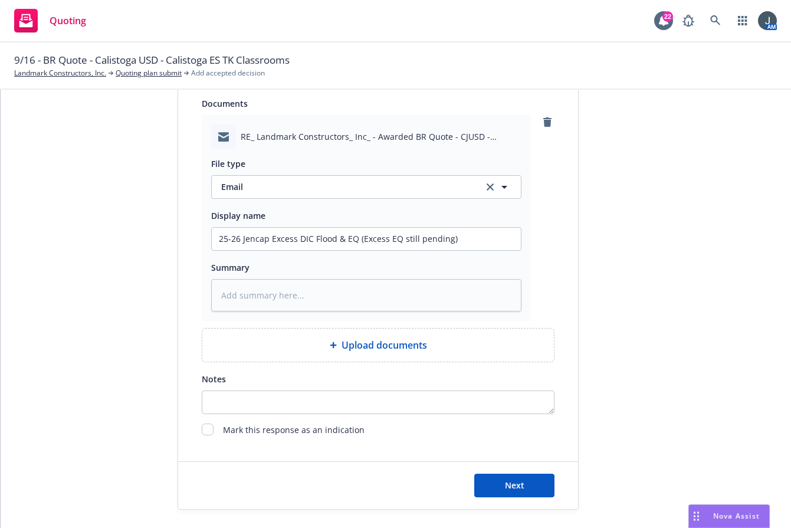
scroll to position [834, 0]
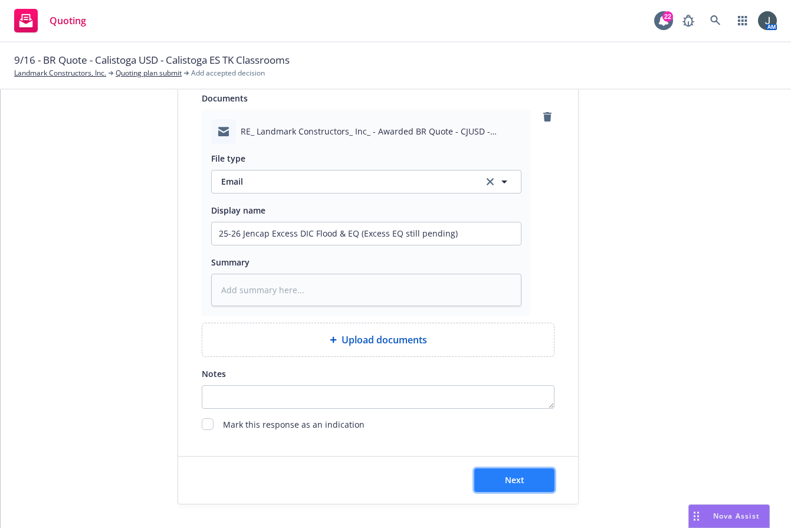
click at [506, 471] on button "Next" at bounding box center [514, 480] width 80 height 24
type textarea "x"
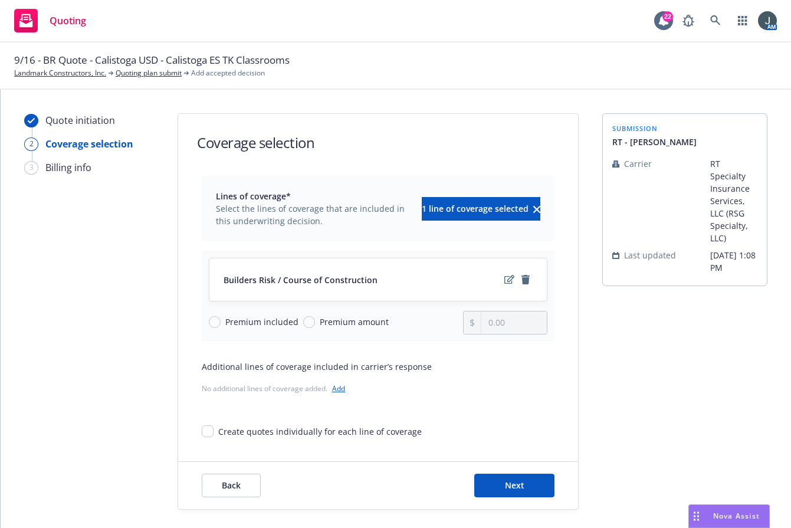
click at [123, 343] on div "Quote initiation 2 Coverage selection 3 Billing info" at bounding box center [89, 311] width 130 height 396
click at [502, 281] on div at bounding box center [517, 279] width 31 height 14
click at [504, 276] on icon "edit" at bounding box center [509, 279] width 10 height 9
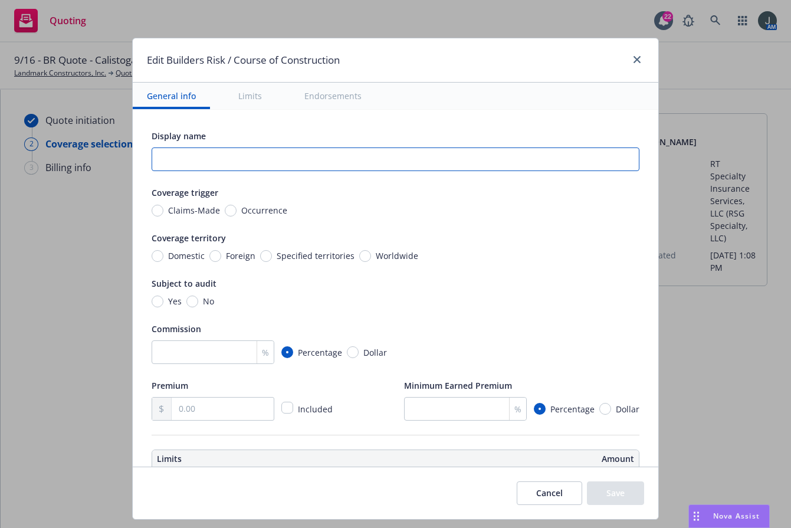
click at [182, 162] on input "text" at bounding box center [396, 159] width 488 height 24
type input "D"
type input "Excess DIC Quote EQ & Flood"
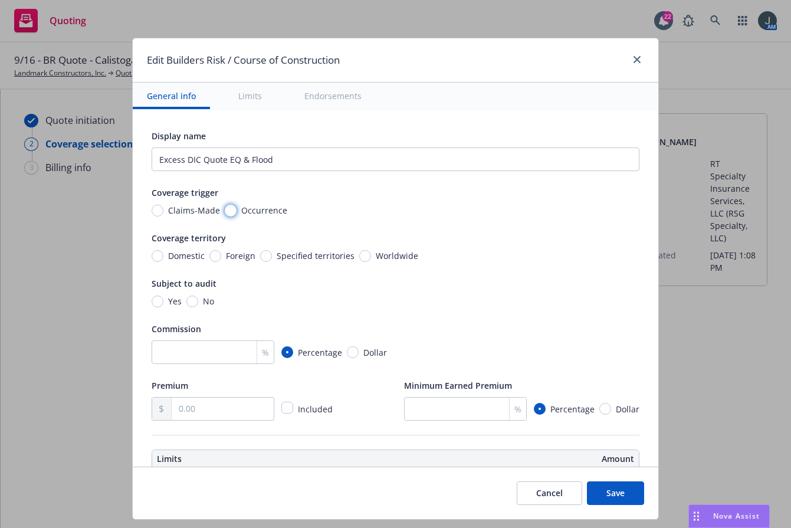
click at [225, 208] on input "Occurrence" at bounding box center [231, 211] width 12 height 12
radio input "true"
click at [152, 257] on input "Domestic" at bounding box center [158, 256] width 12 height 12
radio input "true"
click at [186, 298] on input "No" at bounding box center [192, 301] width 12 height 12
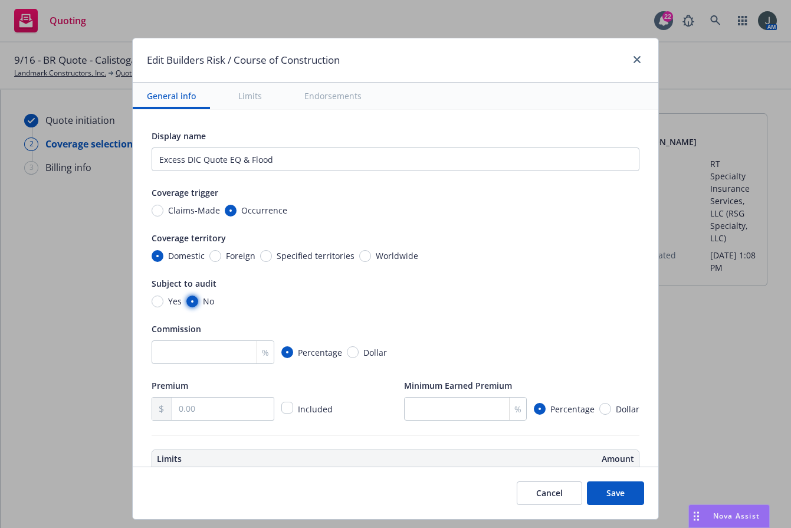
radio input "true"
click at [185, 343] on input "number" at bounding box center [213, 352] width 123 height 24
type input "10"
click at [185, 413] on input "text" at bounding box center [223, 408] width 102 height 22
type input "40,000.00"
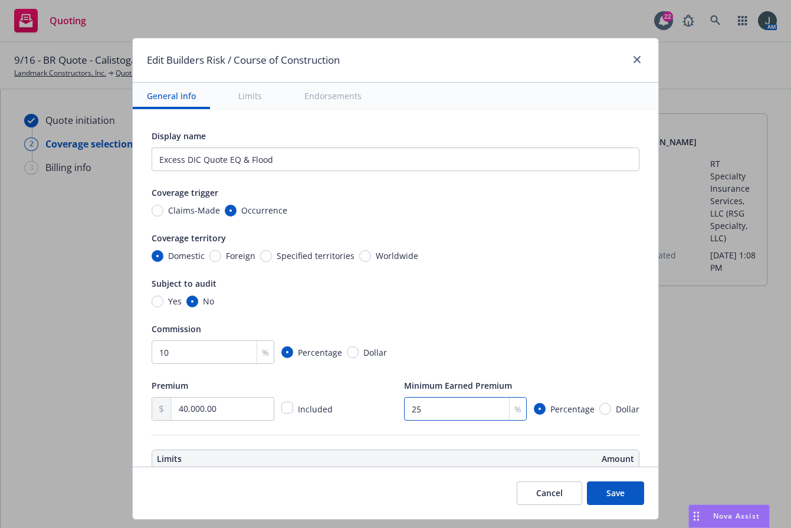
type input "25"
click at [524, 327] on div "Commission" at bounding box center [396, 328] width 488 height 14
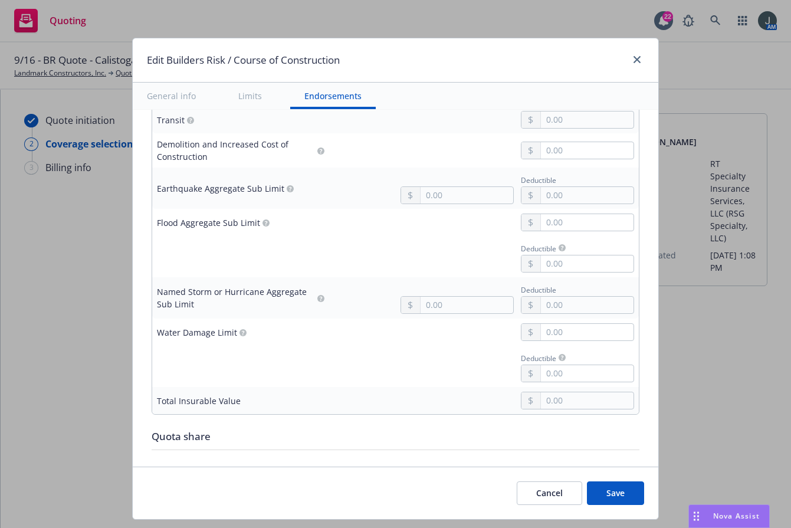
scroll to position [646, 0]
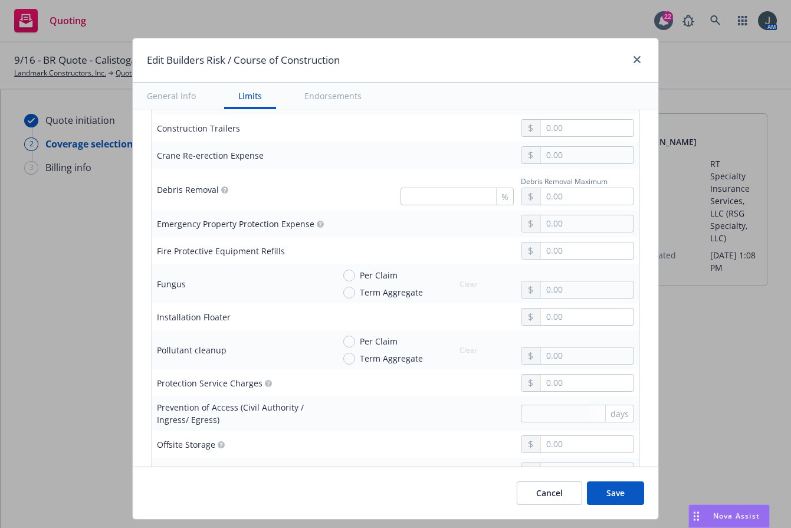
click at [622, 491] on button "Save" at bounding box center [615, 493] width 57 height 24
radio input "true"
type input "40,000.00"
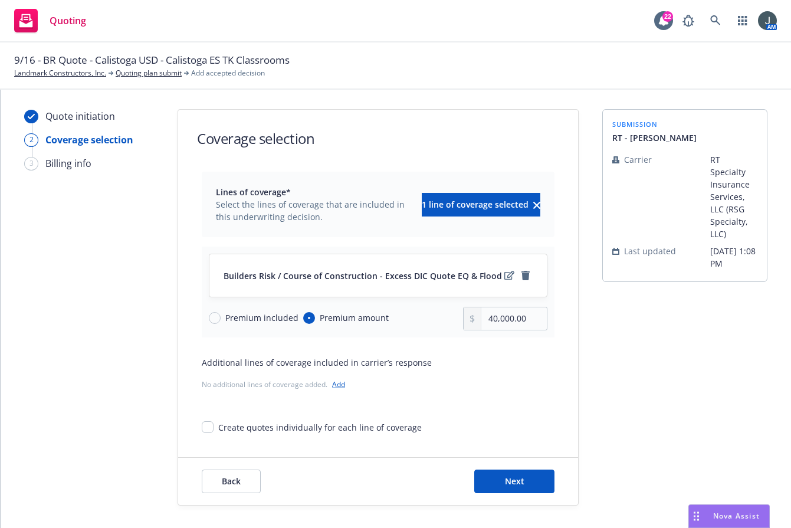
scroll to position [5, 0]
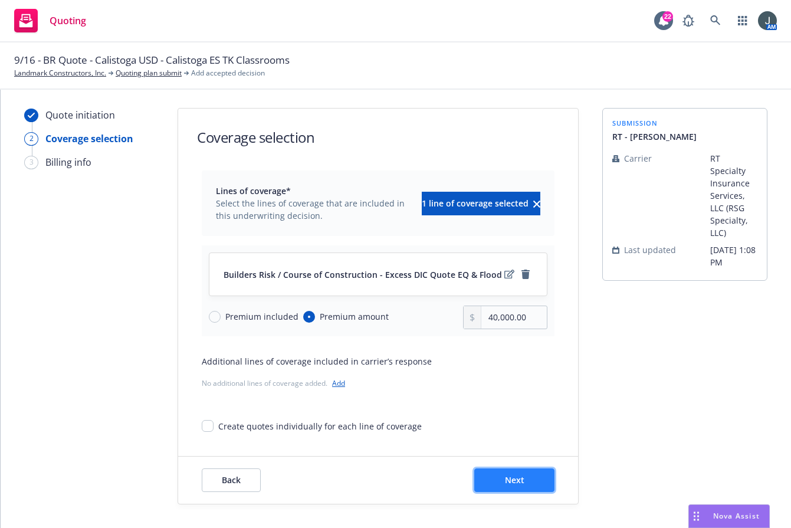
click at [499, 475] on button "Next" at bounding box center [514, 480] width 80 height 24
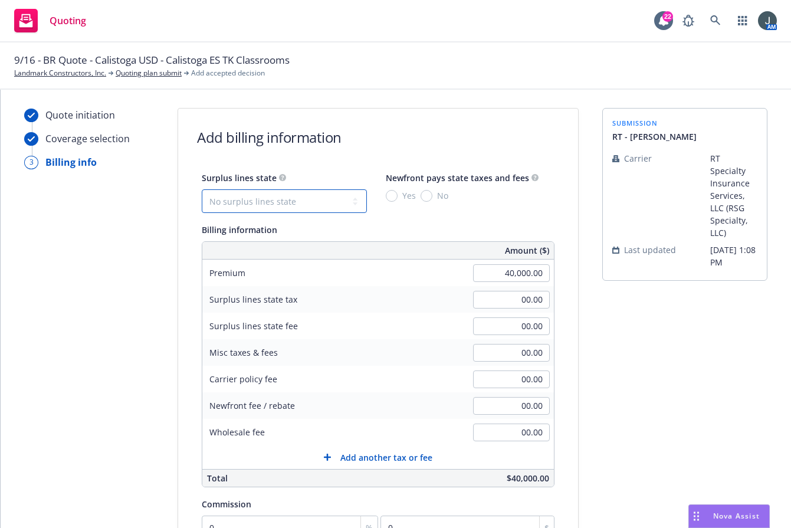
click at [290, 197] on select "No surplus lines state [US_STATE] [US_STATE] [US_STATE] [US_STATE] [US_STATE] […" at bounding box center [284, 201] width 165 height 24
select select "CA"
click at [202, 189] on select "No surplus lines state [US_STATE] [US_STATE] [US_STATE] [US_STATE] [US_STATE] […" at bounding box center [284, 201] width 165 height 24
type input "1,200.00"
type input "72.00"
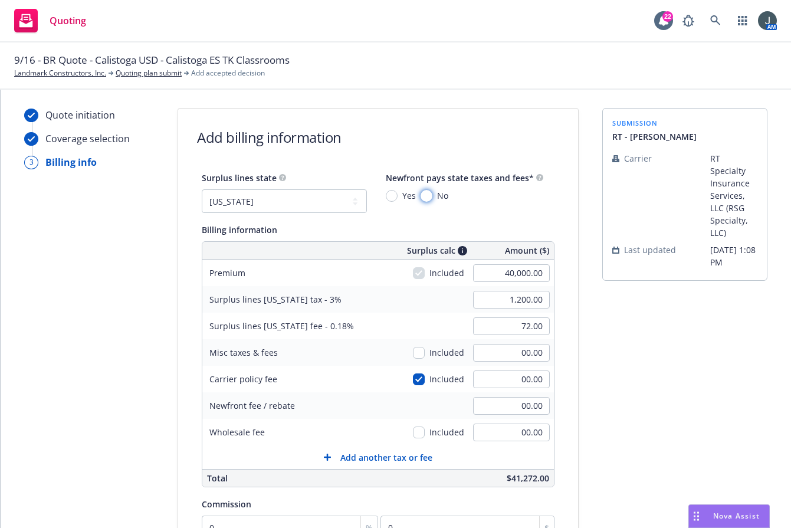
click at [420, 198] on input "No" at bounding box center [426, 196] width 12 height 12
radio input "true"
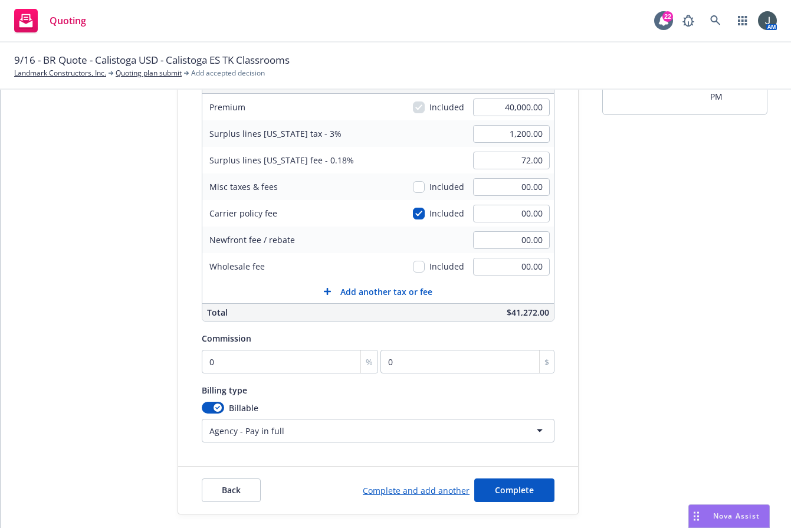
scroll to position [181, 0]
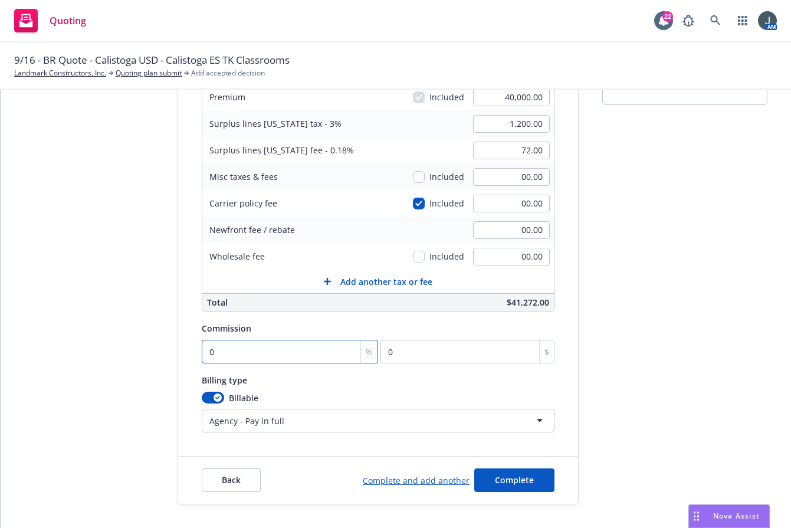
click at [269, 349] on input "0" at bounding box center [290, 352] width 176 height 24
type input "1"
type input "400"
type input "10"
type input "4000"
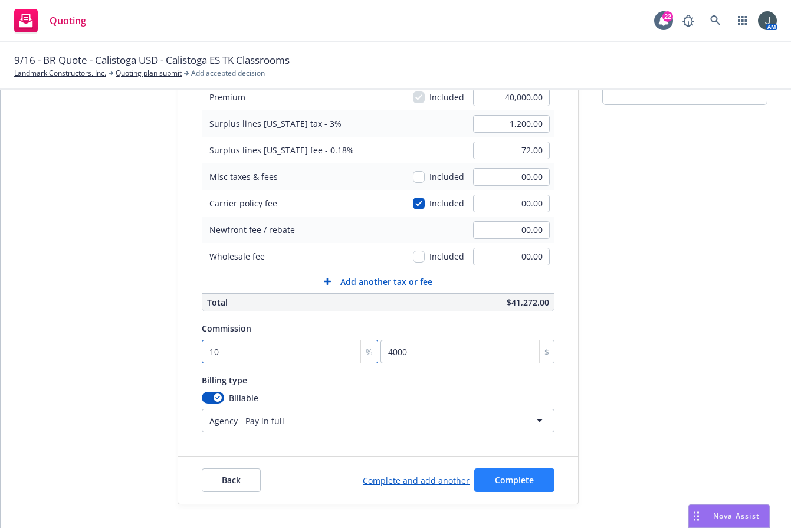
type input "10"
click at [511, 475] on span "Complete" at bounding box center [514, 479] width 39 height 11
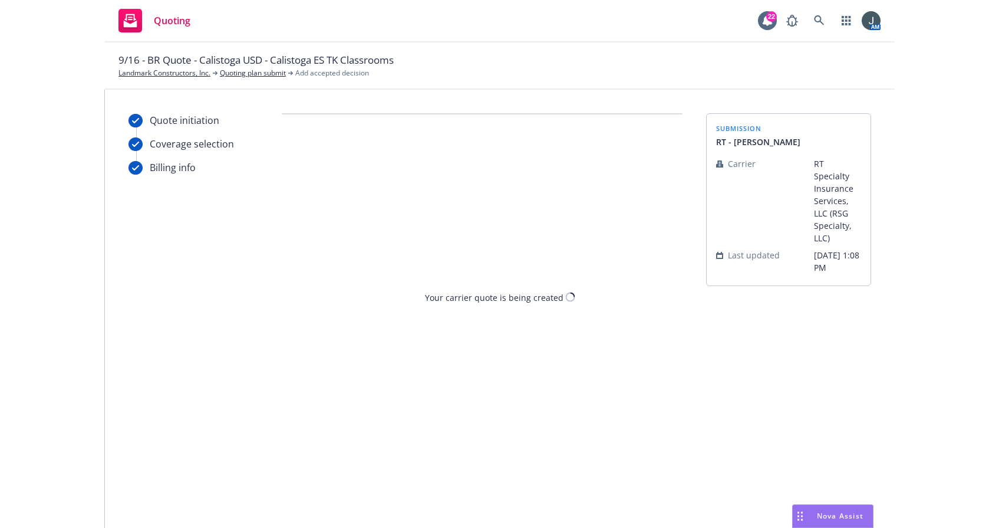
scroll to position [0, 0]
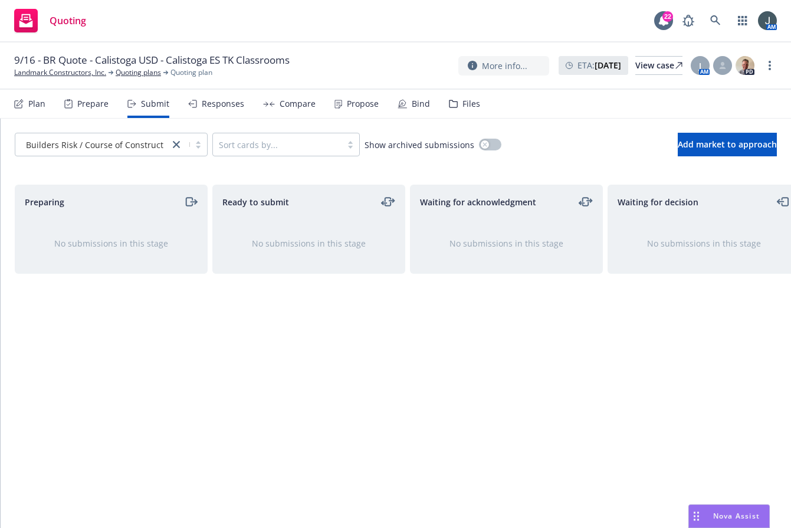
click at [317, 402] on div "Ready to submit No submissions in this stage" at bounding box center [308, 344] width 193 height 318
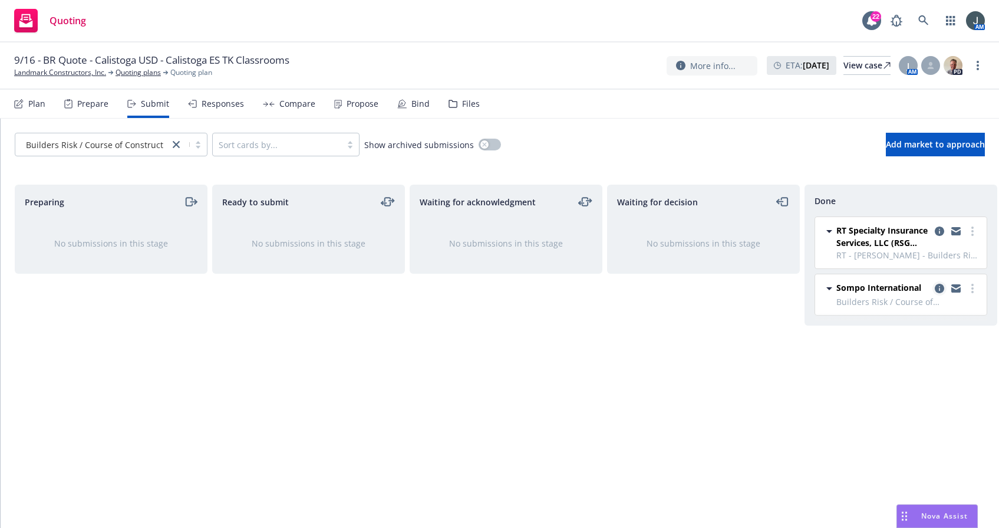
click at [754, 285] on icon "copy logging email" at bounding box center [939, 288] width 9 height 9
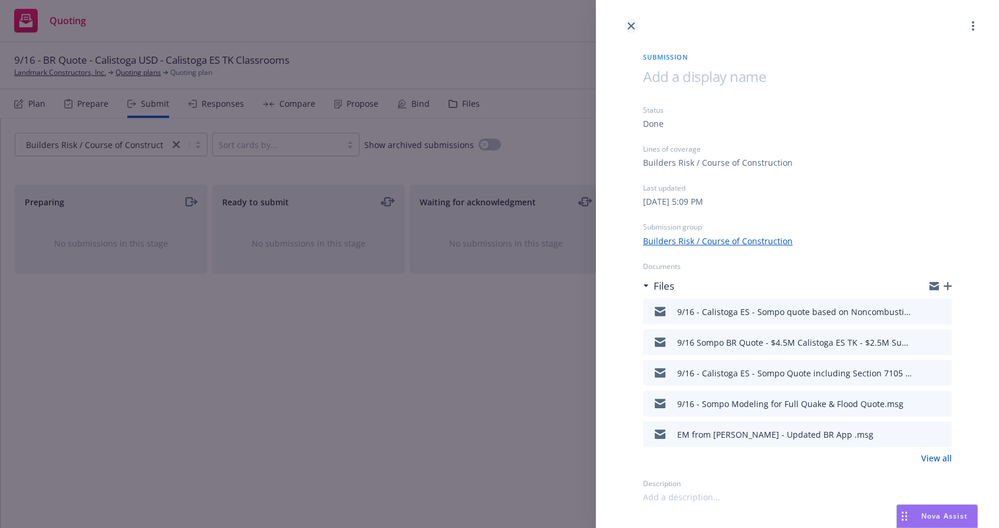
click at [630, 27] on icon "close" at bounding box center [631, 25] width 7 height 7
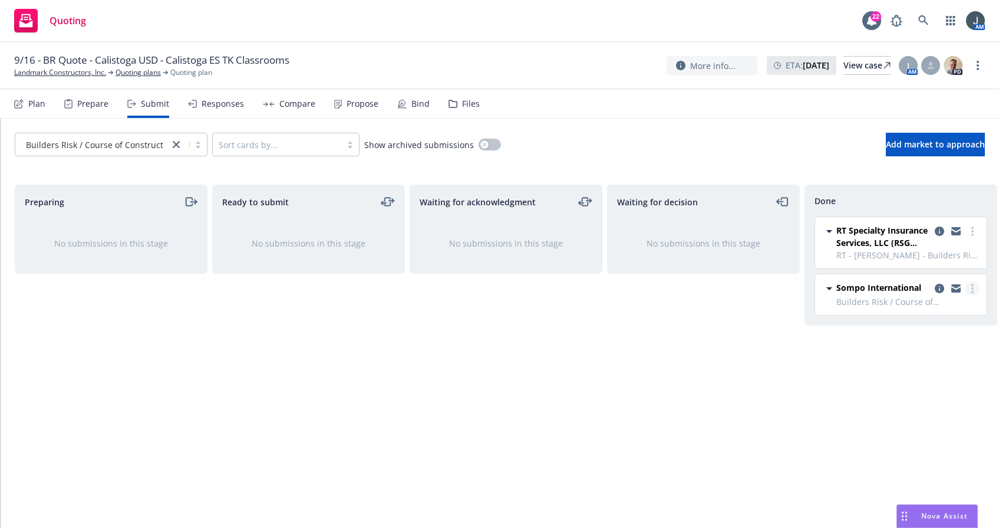
click at [754, 291] on circle "more" at bounding box center [973, 292] width 2 height 2
click at [754, 331] on span "Add accepted decision" at bounding box center [920, 335] width 118 height 11
select select "12"
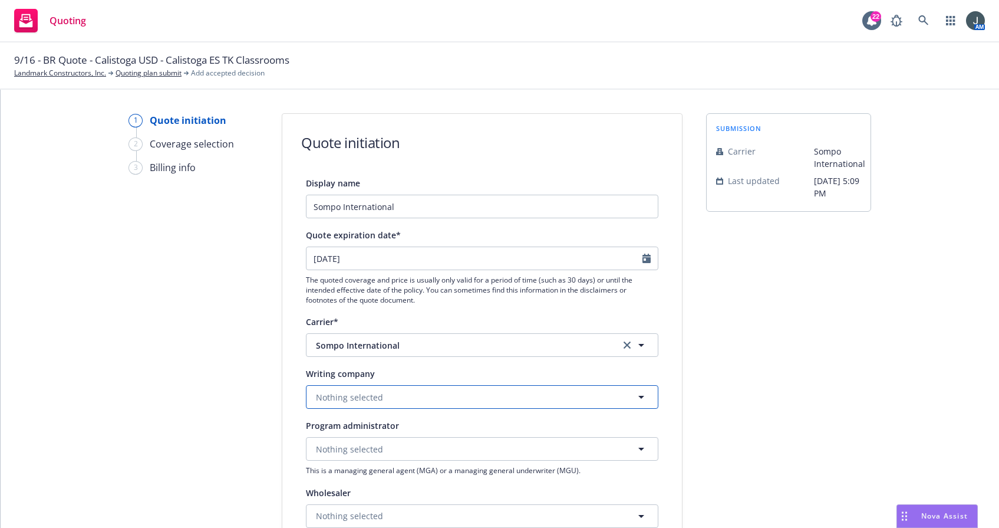
click at [368, 396] on span "Nothing selected" at bounding box center [349, 397] width 67 height 12
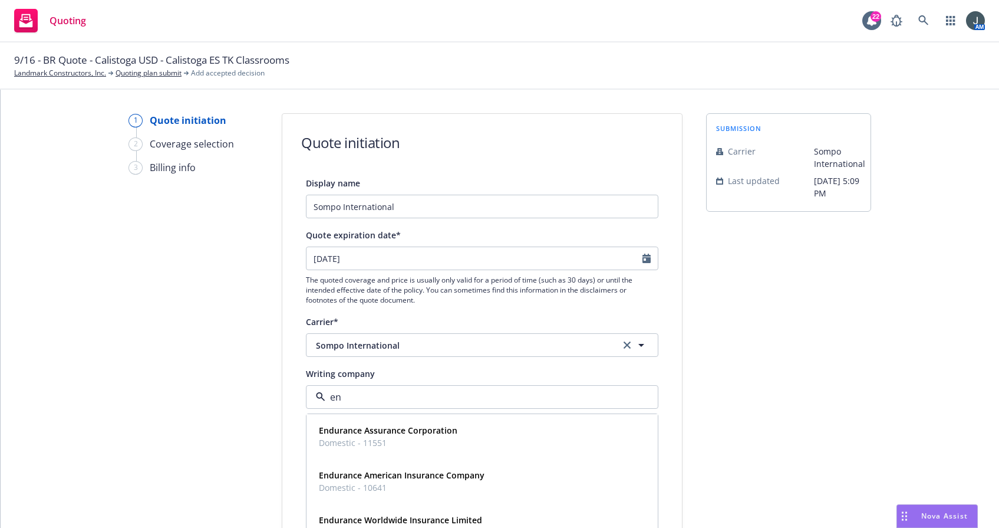
type input "end"
click at [382, 473] on strong "Endurance American Insurance Company" at bounding box center [402, 474] width 166 height 11
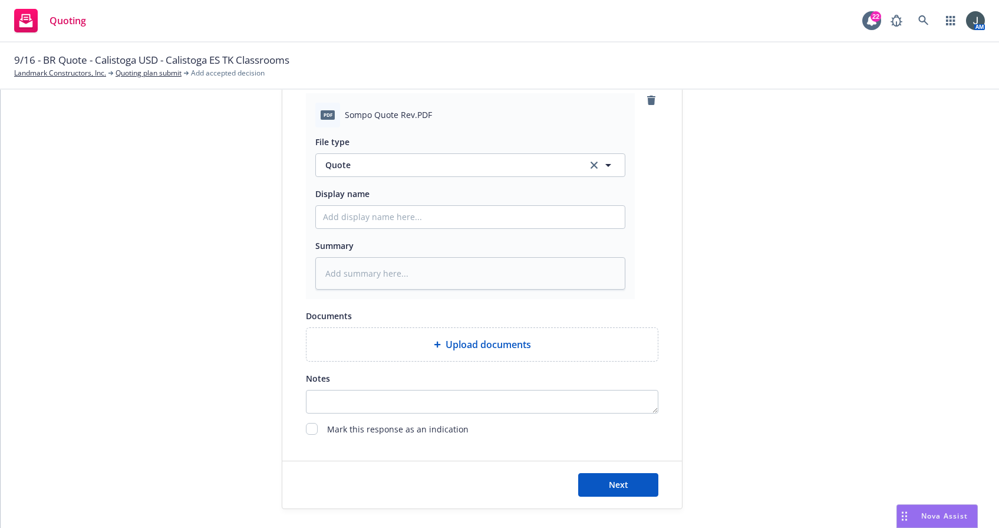
scroll to position [571, 0]
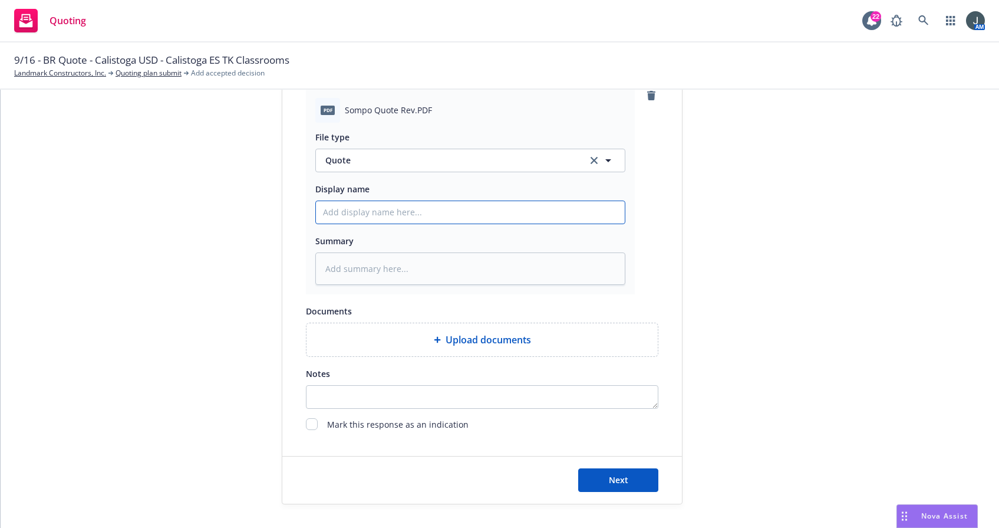
click at [361, 212] on input "Display name" at bounding box center [470, 212] width 309 height 22
paste input "• Lloyds of London - $41,272 o Flood Limit: $7,072,088 excess of $2,500,000 o E…"
type textarea "x"
type input "• Lloyds of London - $41,272 o Flood Limit: $7,072,088 excess of $2,500,000 o E…"
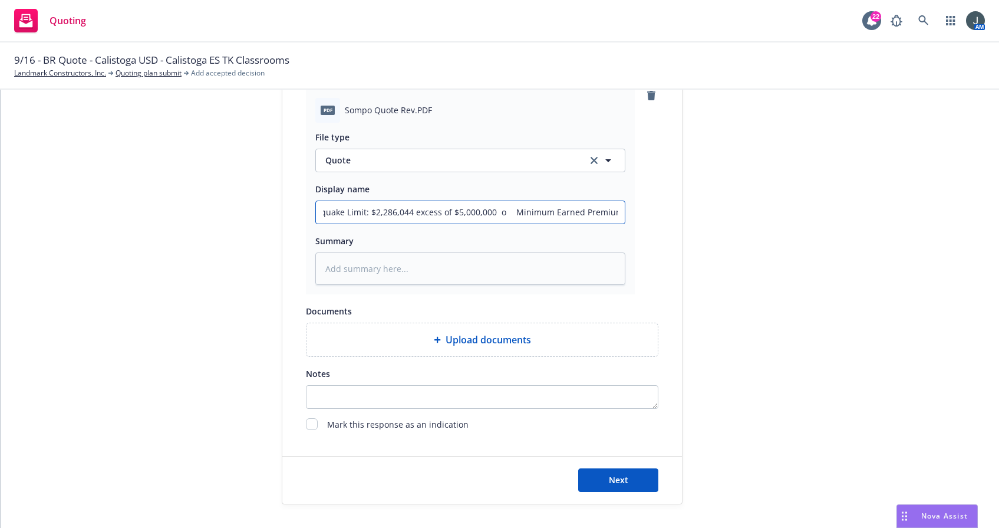
click at [555, 219] on input "• Lloyds of London - $41,272 o Flood Limit: $7,072,088 excess of $2,500,000 o E…" at bounding box center [470, 212] width 309 height 22
type textarea "x"
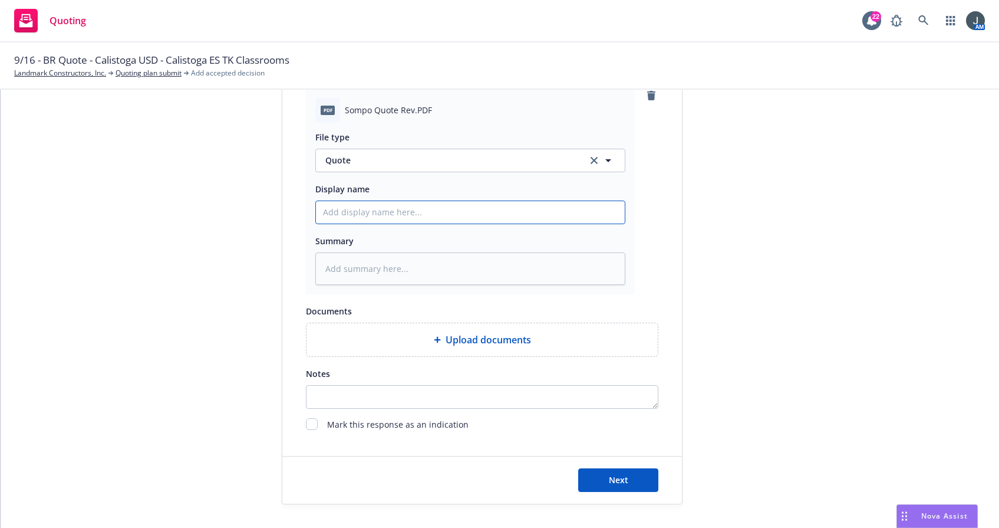
type textarea "x"
type input "2"
type textarea "x"
type input "25"
type textarea "x"
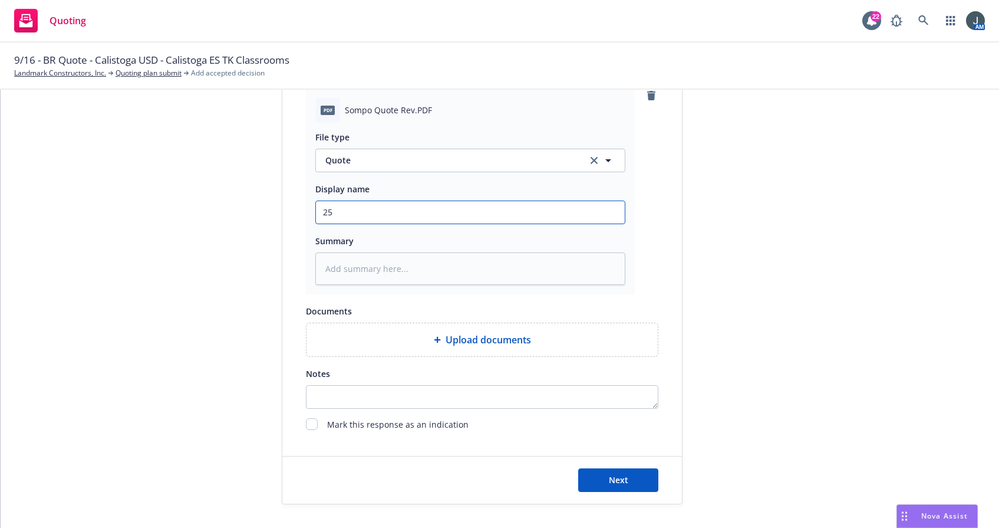
type input "25-"
type textarea "x"
type input "25-2"
type textarea "x"
type input "25-26"
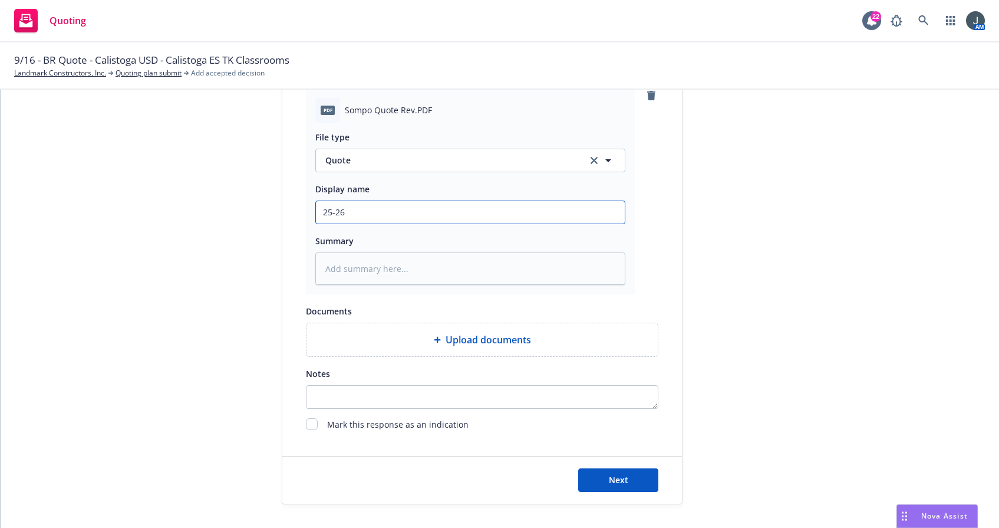
type textarea "x"
type input "25-26"
type textarea "x"
type input "25-26 S"
drag, startPoint x: 525, startPoint y: 218, endPoint x: 230, endPoint y: 211, distance: 294.9
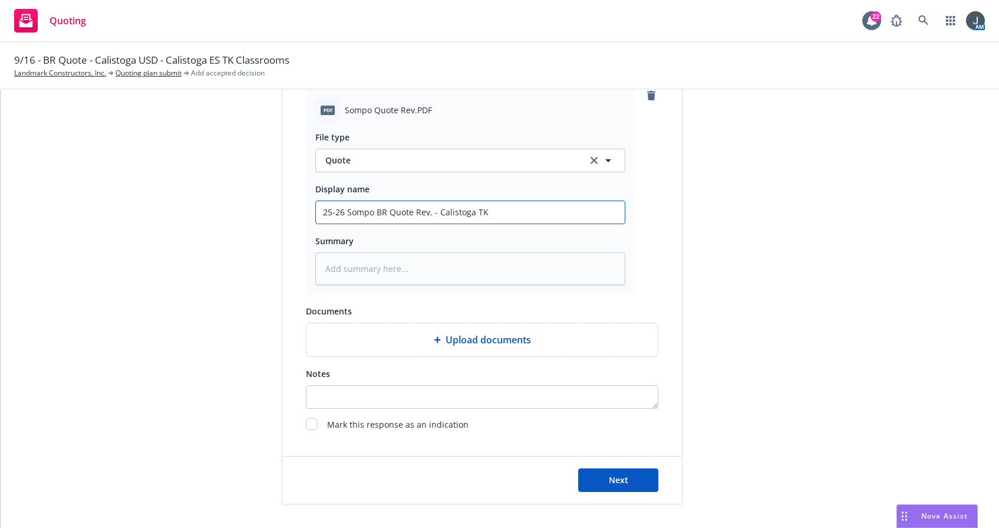
click at [230, 211] on div "1 Quote initiation 2 Coverage selection 3 Billing info Quote initiation Display…" at bounding box center [500, 23] width 971 height 962
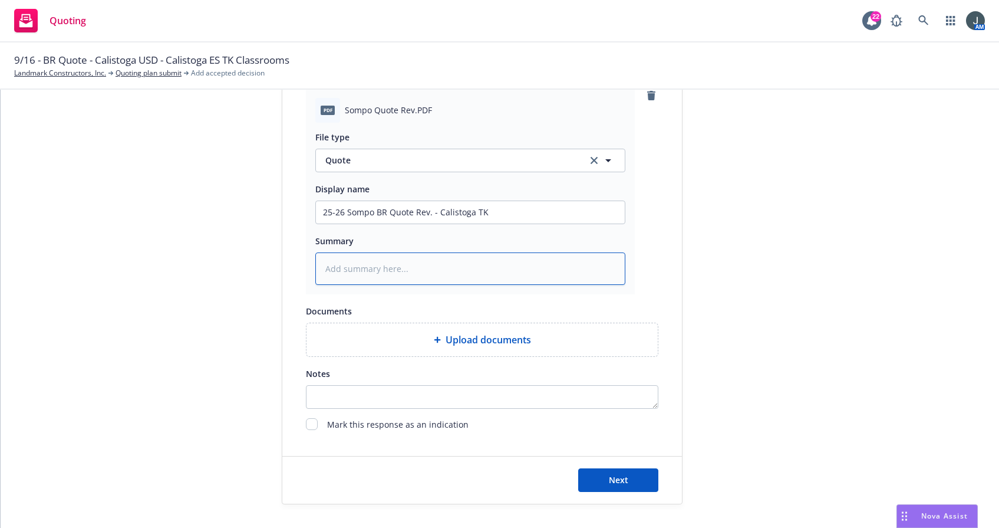
click at [372, 278] on textarea at bounding box center [470, 268] width 310 height 32
paste textarea "25-26 Sompo BR Quote Rev. - Calistoga TK"
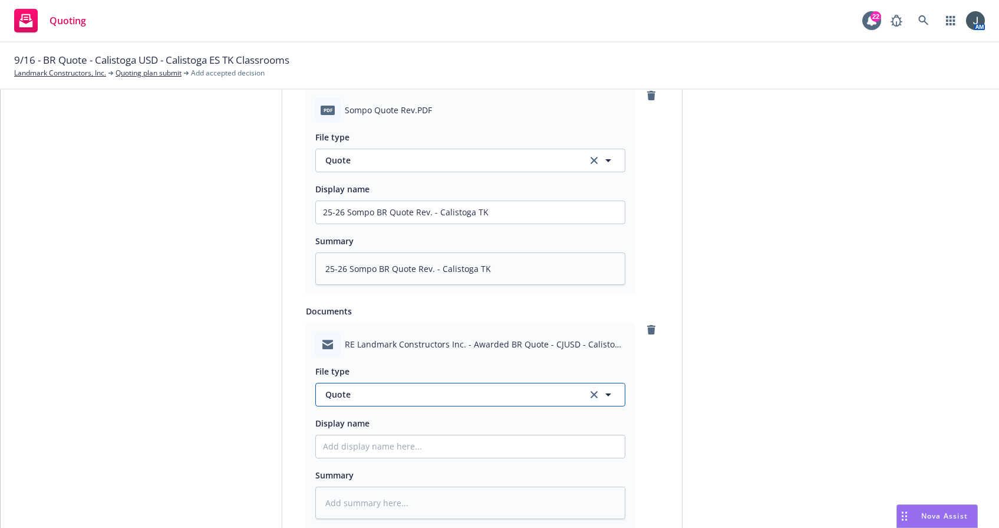
click at [370, 399] on span "Quote" at bounding box center [449, 394] width 248 height 12
click at [370, 423] on div "Email" at bounding box center [470, 427] width 295 height 17
click at [370, 223] on input "Display name" at bounding box center [470, 212] width 309 height 22
paste input "25-26 Sompo BR Quote Rev. - Calistoga TK"
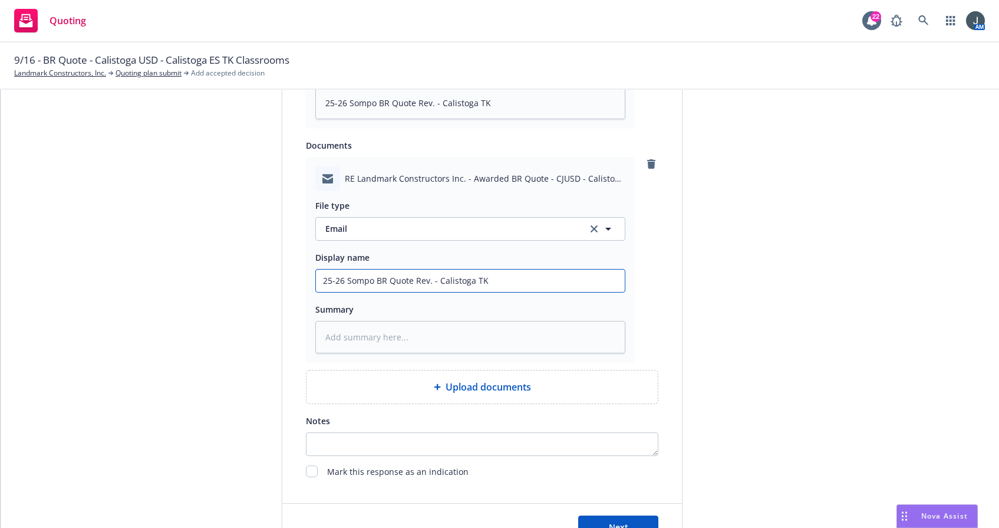
scroll to position [784, 0]
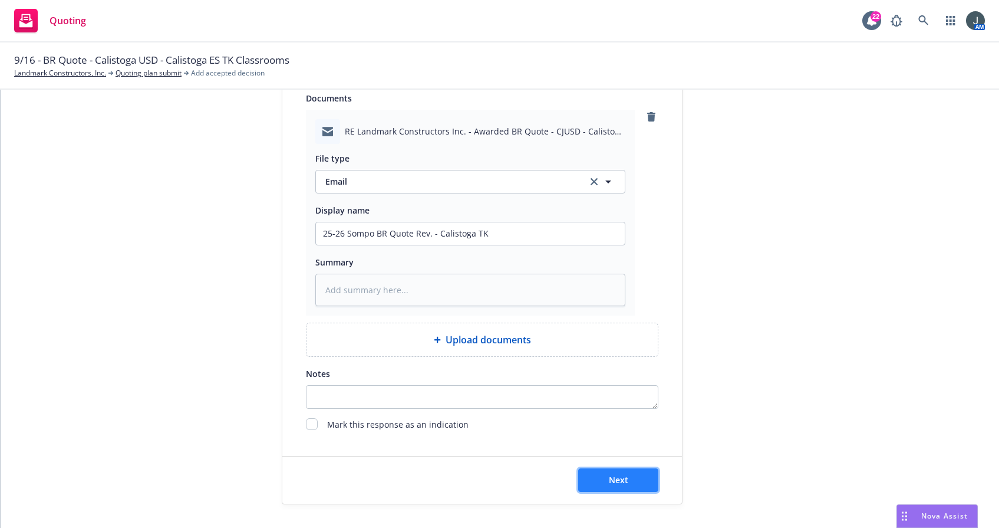
click at [626, 481] on button "Next" at bounding box center [618, 480] width 80 height 24
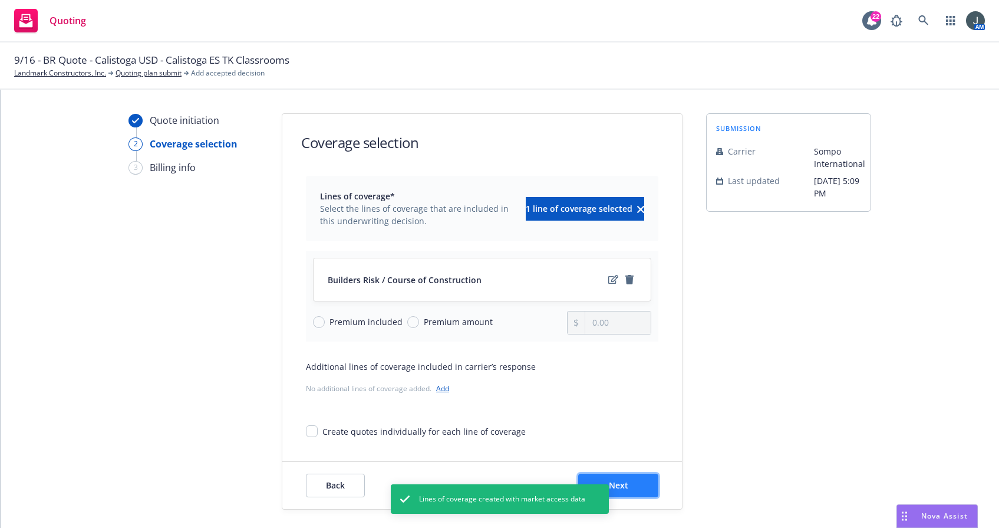
click at [613, 482] on span "Next" at bounding box center [618, 484] width 19 height 11
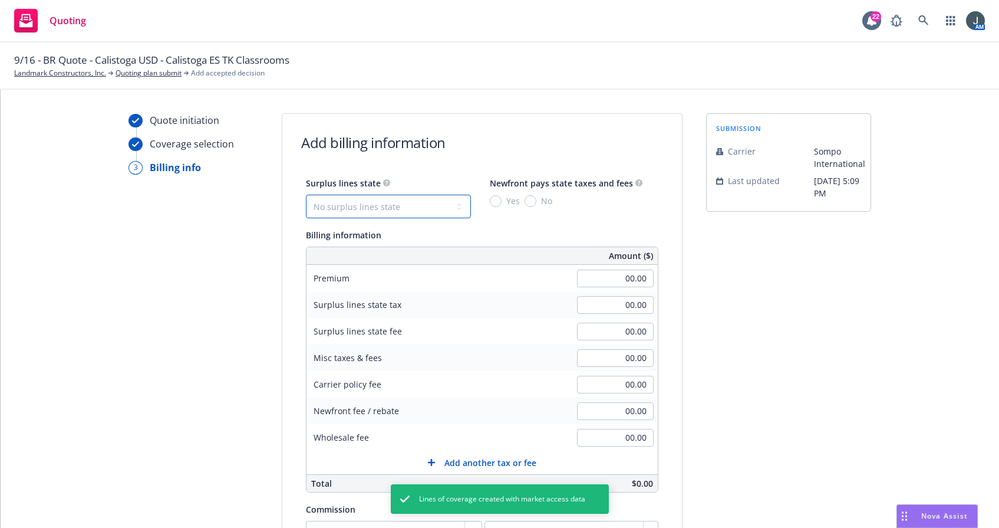
click at [381, 210] on select "No surplus lines state [US_STATE] [US_STATE] [US_STATE] [US_STATE] [US_STATE] […" at bounding box center [388, 207] width 165 height 24
click at [306, 195] on select "No surplus lines state [US_STATE] [US_STATE] [US_STATE] [US_STATE] [US_STATE] […" at bounding box center [388, 207] width 165 height 24
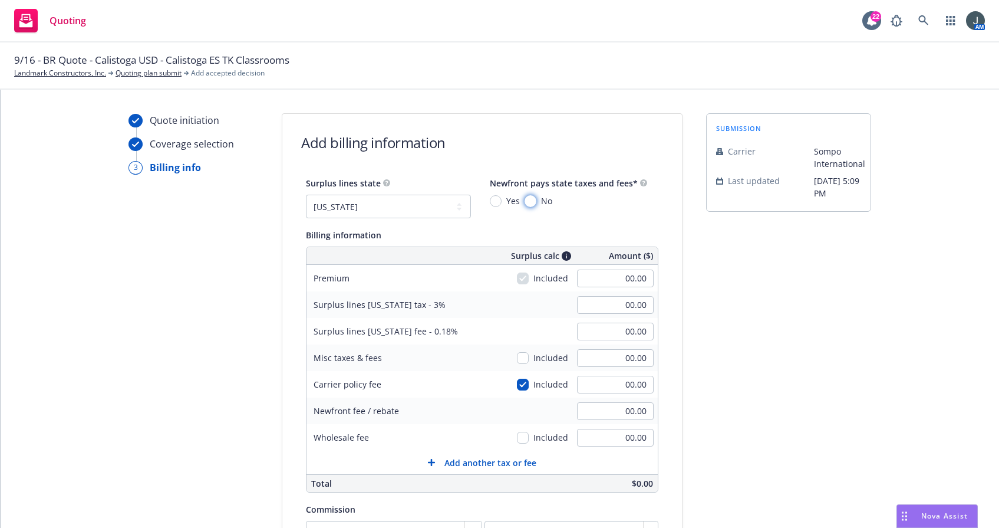
click at [525, 203] on input "No" at bounding box center [531, 201] width 12 height 12
click at [600, 280] on input "00.00" at bounding box center [615, 278] width 77 height 18
click at [490, 201] on input "Yes" at bounding box center [496, 201] width 12 height 12
click at [601, 281] on input "00.00" at bounding box center [615, 278] width 77 height 18
drag, startPoint x: 601, startPoint y: 281, endPoint x: 730, endPoint y: 288, distance: 129.3
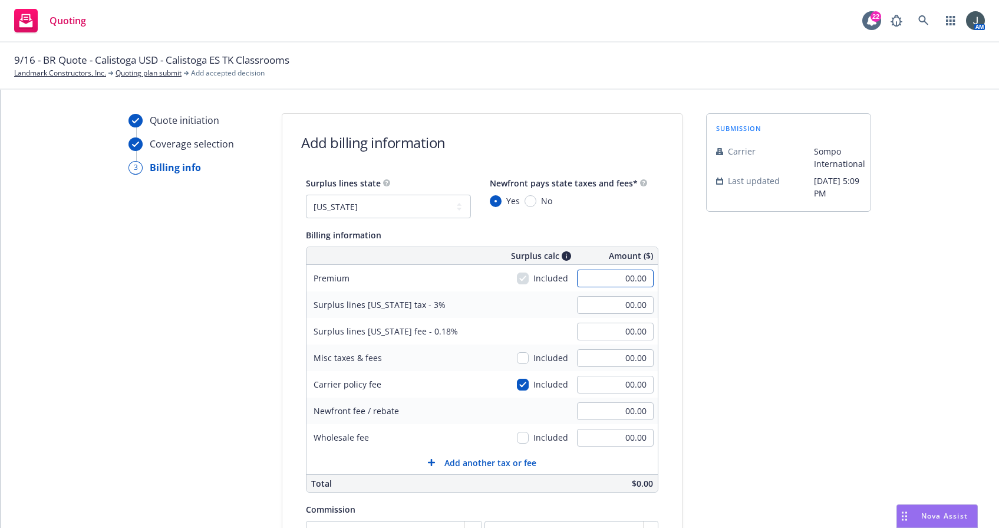
click at [726, 285] on div "Quote initiation Coverage selection 3 Billing info Add billing information Surp…" at bounding box center [500, 399] width 971 height 572
click at [598, 303] on input "2,991.87" at bounding box center [615, 305] width 77 height 18
click at [593, 357] on input "00.00" at bounding box center [615, 358] width 77 height 18
click at [517, 359] on input "checkbox" at bounding box center [523, 358] width 12 height 12
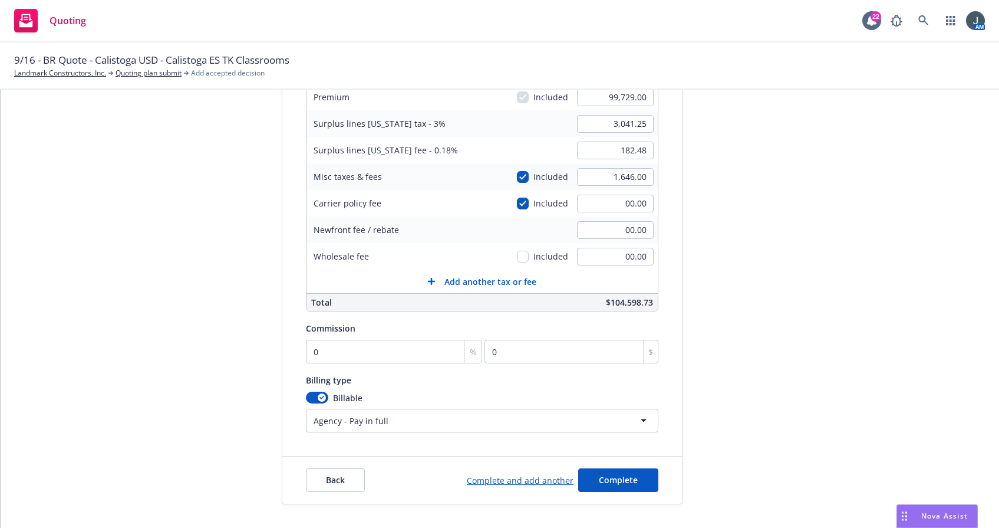
click at [397, 336] on div "Commission 0 % 0 $" at bounding box center [482, 342] width 353 height 42
click at [396, 345] on input "0" at bounding box center [394, 352] width 176 height 24
click at [551, 348] on input "17452.58" at bounding box center [572, 352] width 174 height 24
click at [602, 477] on span "Complete" at bounding box center [618, 479] width 39 height 11
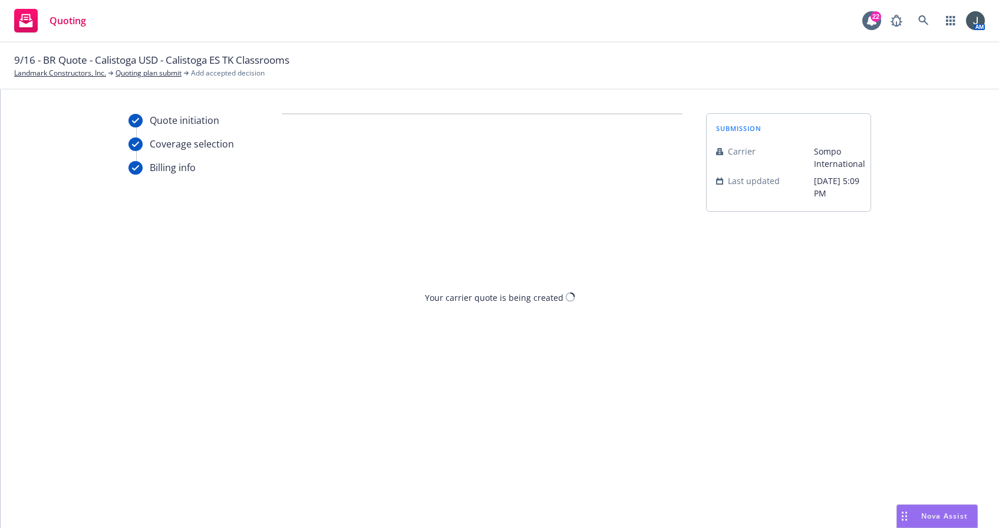
scroll to position [0, 0]
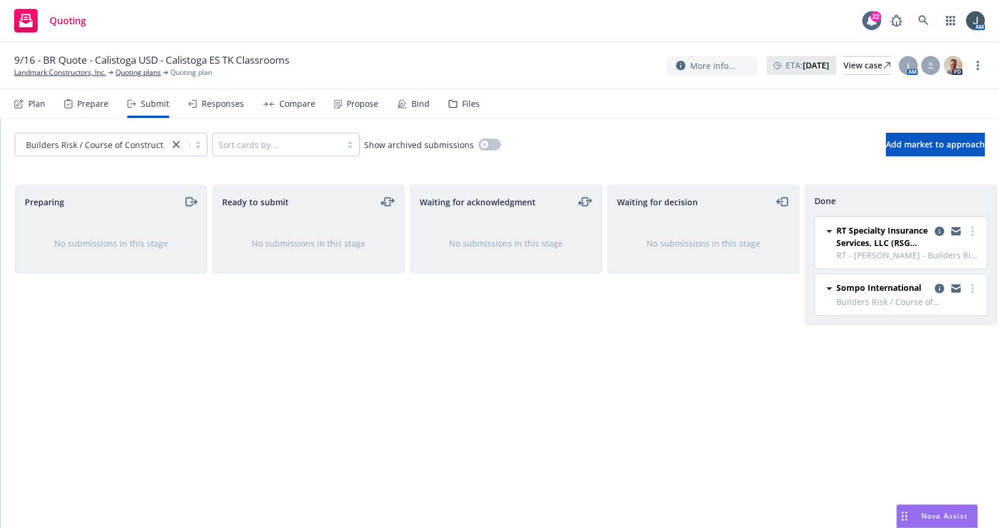
drag, startPoint x: 387, startPoint y: 389, endPoint x: 394, endPoint y: 392, distance: 7.9
click at [387, 389] on div "Ready to submit No submissions in this stage" at bounding box center [308, 344] width 193 height 318
click at [754, 359] on div "Done RT Specialty Insurance Services, LLC (RSG Specialty, LLC) RT - [PERSON_NAM…" at bounding box center [901, 344] width 193 height 318
